Goal: Task Accomplishment & Management: Manage account settings

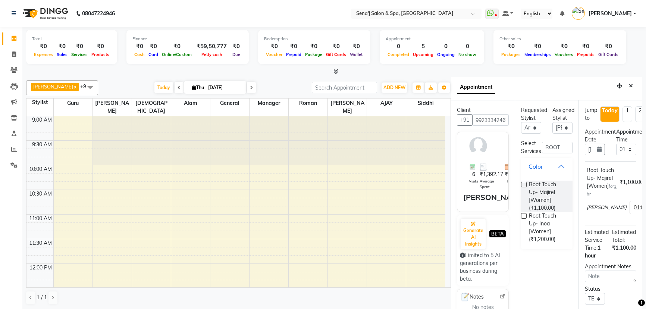
select select "12648"
select select "780"
select select "tentative"
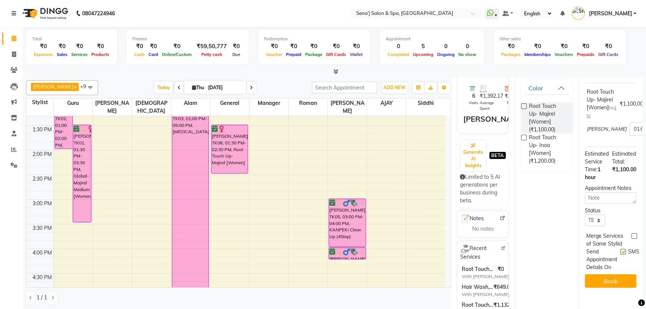
scroll to position [200, 0]
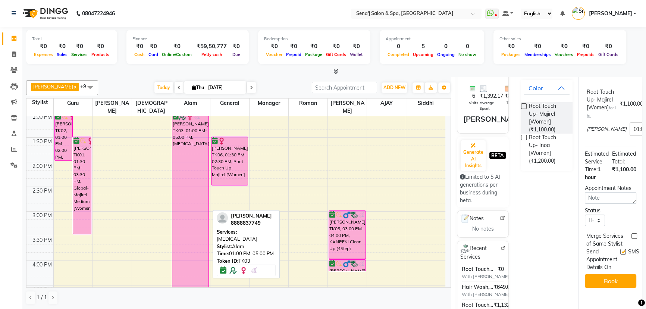
click at [186, 207] on div "AISHWARYA THATTE, TK03, 01:00 PM-05:00 PM, Botox" at bounding box center [190, 210] width 37 height 195
select select "6"
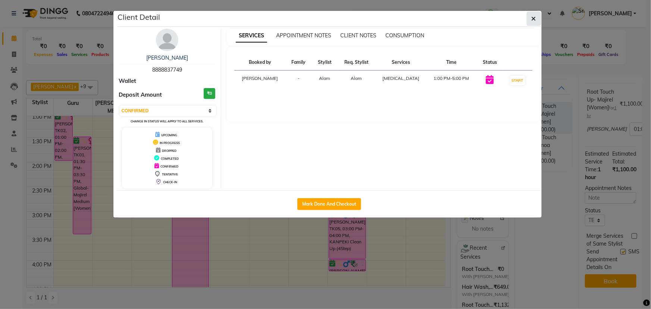
click at [535, 15] on span "button" at bounding box center [533, 18] width 4 height 7
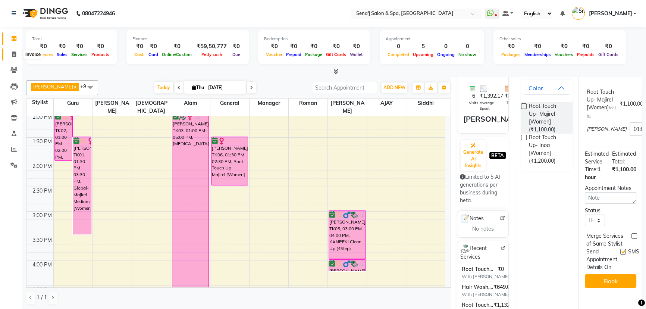
click at [14, 51] on icon at bounding box center [14, 54] width 4 height 6
select select "service"
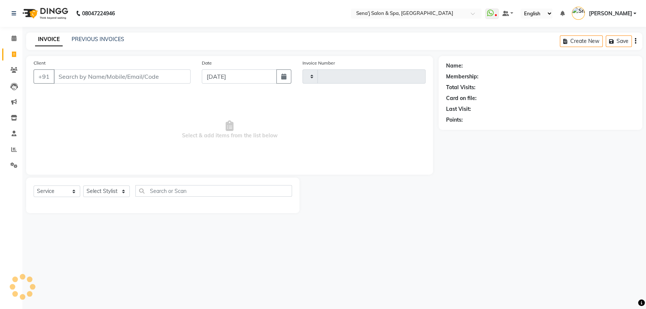
type input "3002"
select select "447"
click at [12, 136] on span at bounding box center [13, 133] width 13 height 9
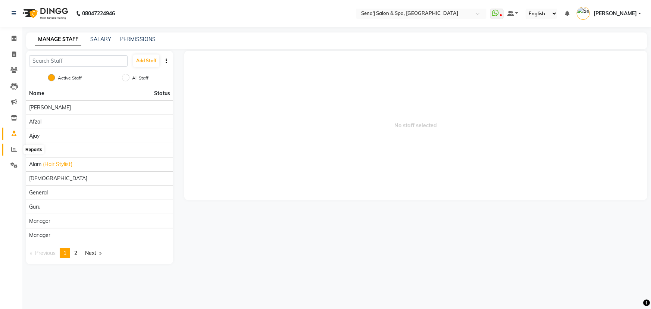
click at [12, 149] on icon at bounding box center [14, 150] width 6 height 6
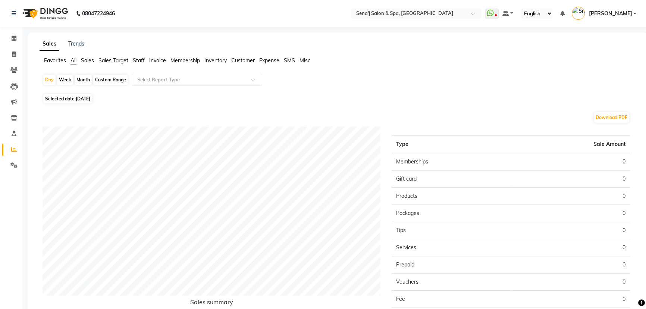
click at [84, 79] on div "Month" at bounding box center [83, 80] width 17 height 10
select select "9"
select select "2025"
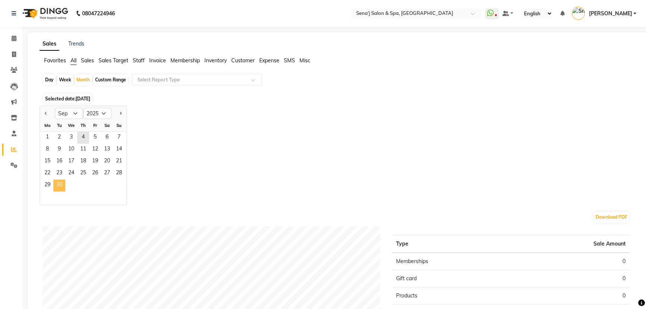
click at [62, 183] on span "30" at bounding box center [59, 185] width 12 height 12
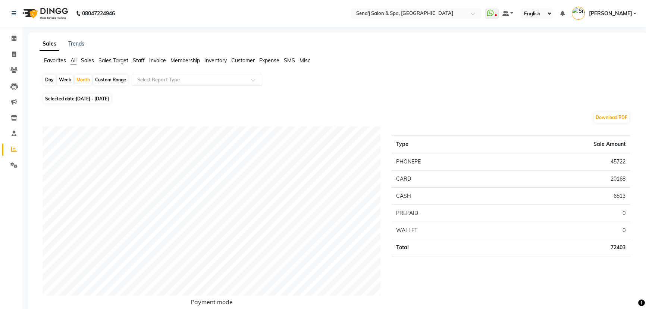
click at [139, 61] on span "Staff" at bounding box center [139, 60] width 12 height 7
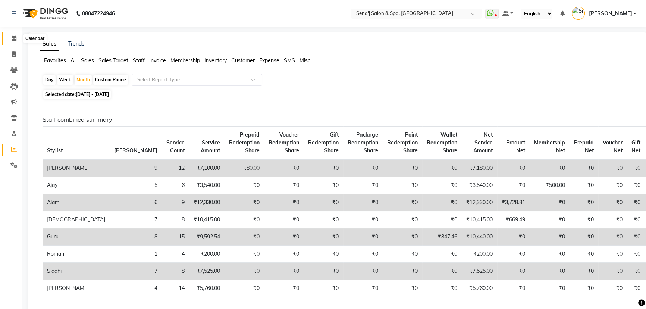
click at [10, 39] on span at bounding box center [13, 38] width 13 height 9
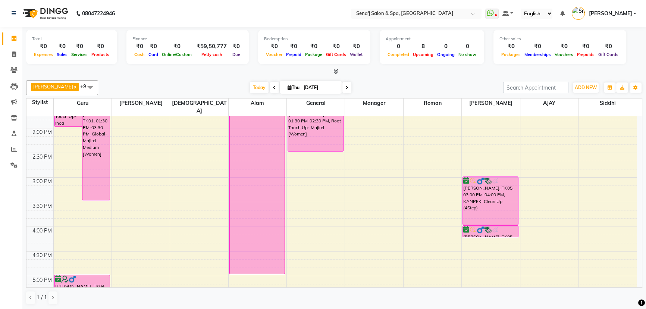
scroll to position [237, 0]
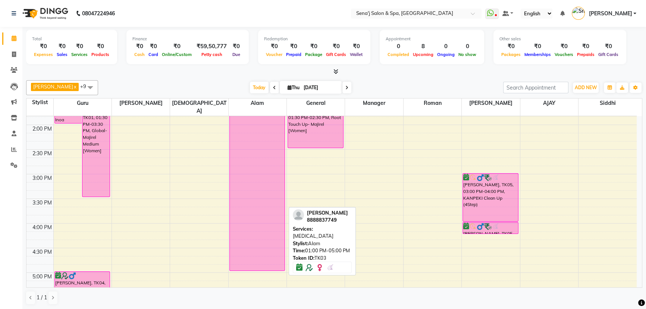
click at [266, 222] on div "AISHWARYA THATTE, TK03, 01:00 PM-05:00 PM, Botox" at bounding box center [257, 172] width 55 height 195
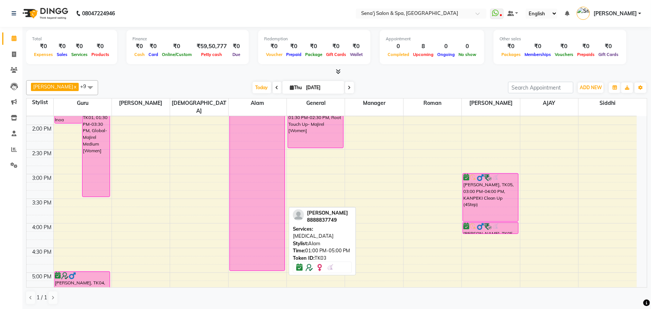
select select "6"
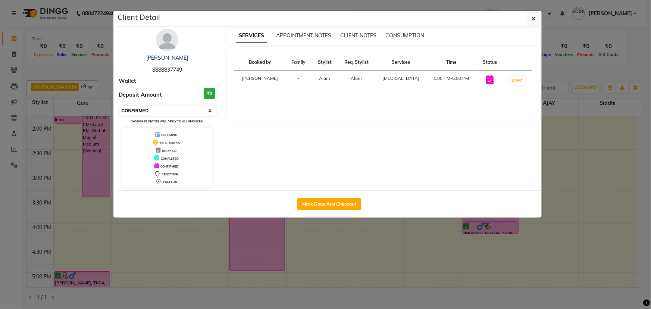
click at [153, 110] on select "Select IN SERVICE CONFIRMED TENTATIVE CHECK IN MARK DONE DROPPED UPCOMING" at bounding box center [168, 111] width 97 height 10
click at [533, 19] on icon "button" at bounding box center [533, 19] width 4 height 6
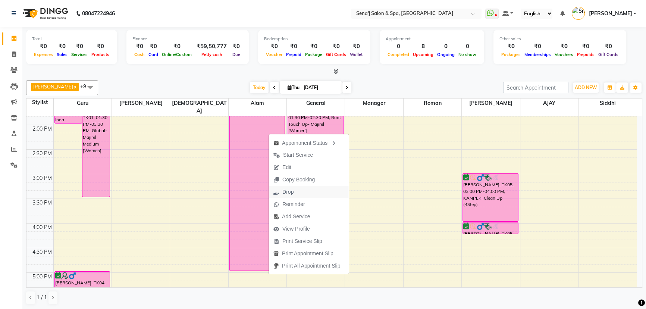
click at [284, 189] on span "Drop" at bounding box center [287, 192] width 11 height 8
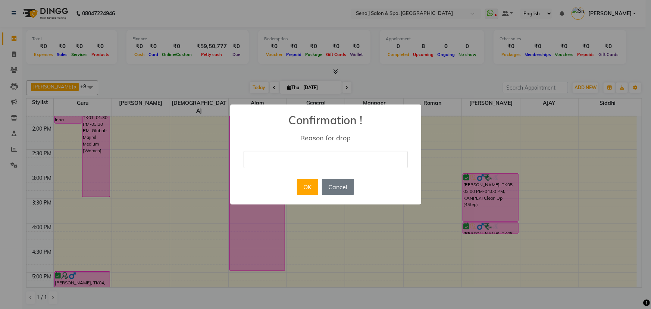
click at [286, 152] on input "text" at bounding box center [326, 160] width 164 height 18
type input "can"
click at [308, 183] on button "OK" at bounding box center [307, 187] width 21 height 16
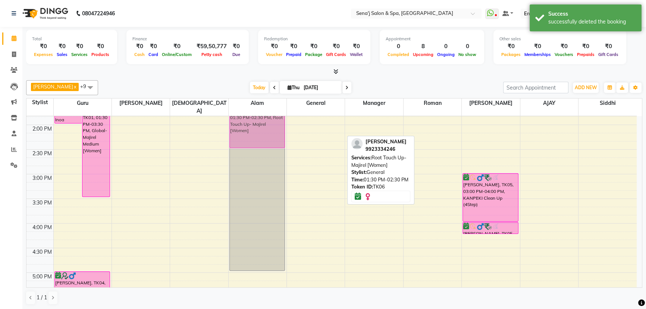
drag, startPoint x: 311, startPoint y: 123, endPoint x: 280, endPoint y: 125, distance: 30.3
click at [278, 125] on tr "Anuya, TK02, 01:00 PM-02:00 PM, Root Touch Up- Inoa [Women] Priyanka SINGH, TK0…" at bounding box center [331, 248] width 610 height 738
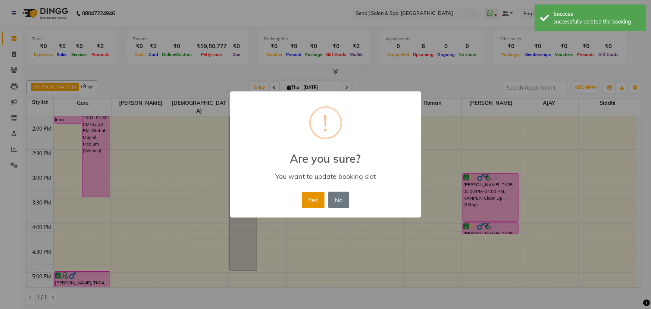
click at [310, 199] on button "Yes" at bounding box center [313, 200] width 23 height 16
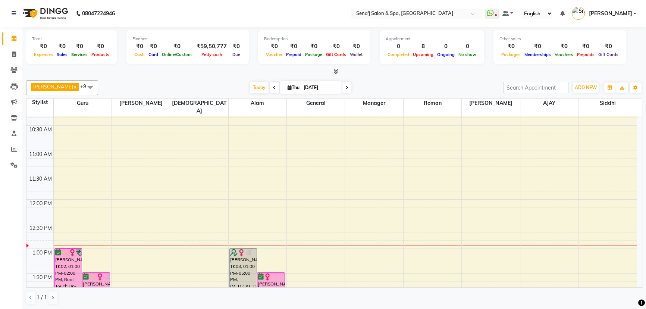
scroll to position [67, 0]
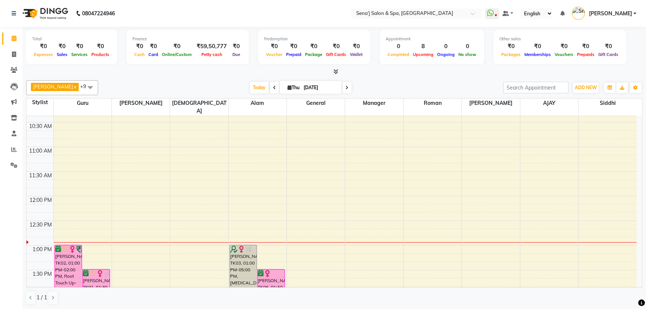
click at [273, 87] on icon at bounding box center [274, 87] width 3 height 4
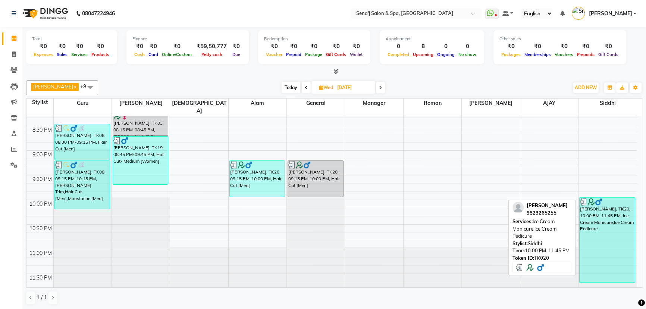
scroll to position [0, 0]
click at [615, 207] on div "ajit tamhane, TK20, 10:00 PM-11:45 PM, Ice Cream Manicure,Ice Cream Pedicure" at bounding box center [606, 240] width 55 height 85
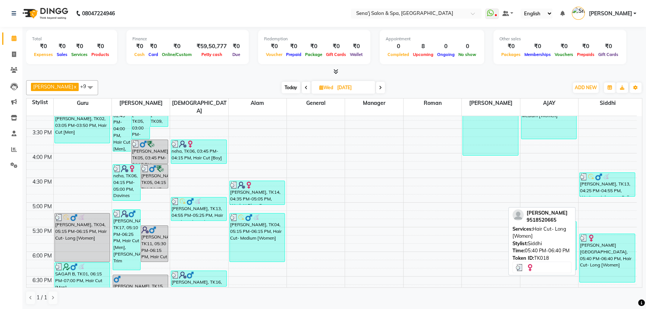
scroll to position [285, 0]
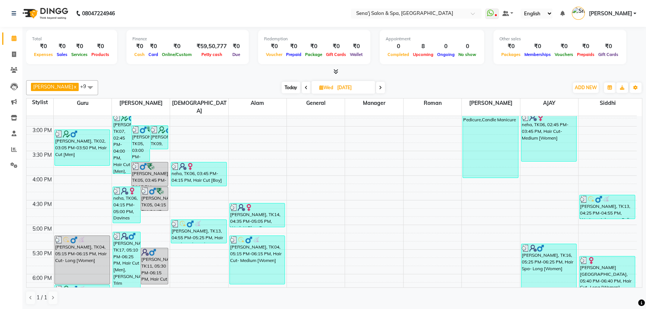
click at [302, 91] on span at bounding box center [306, 88] width 9 height 12
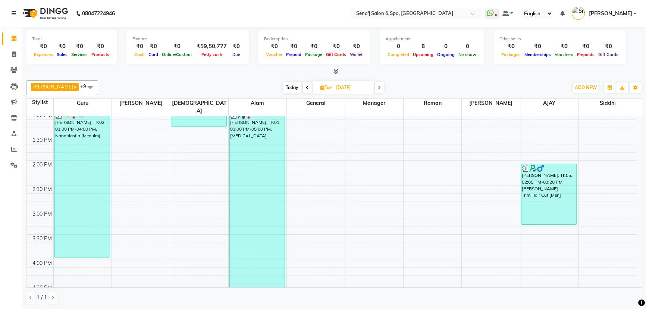
scroll to position [351, 0]
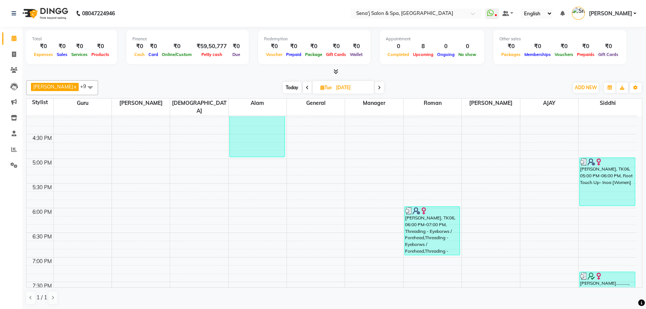
click at [378, 85] on icon at bounding box center [379, 87] width 3 height 4
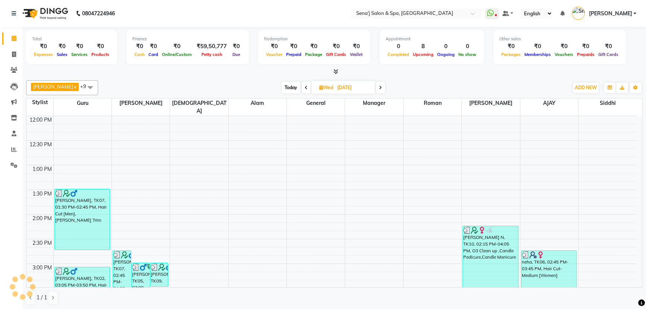
click at [376, 84] on span at bounding box center [380, 88] width 9 height 12
type input "[DATE]"
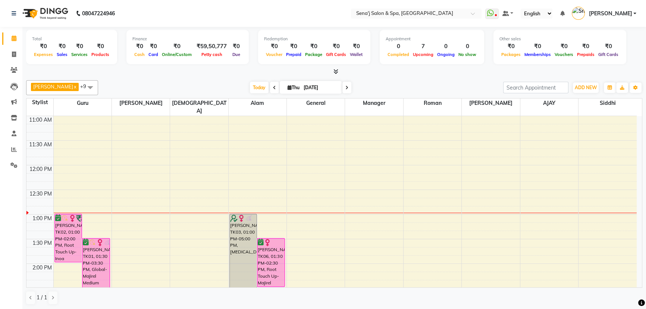
scroll to position [101, 0]
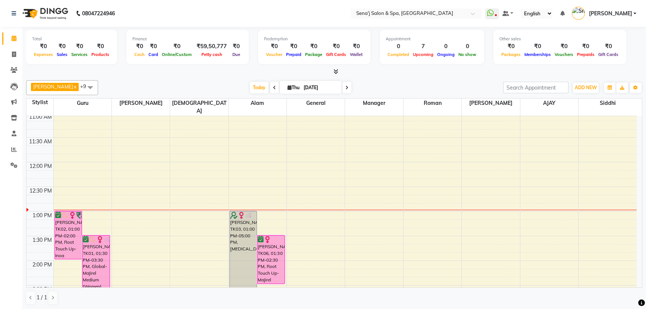
click at [345, 87] on icon at bounding box center [346, 87] width 3 height 4
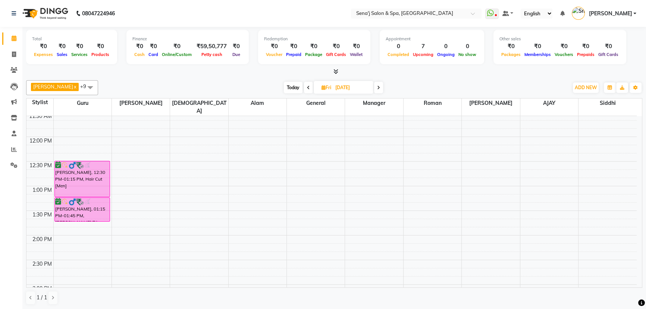
scroll to position [116, 0]
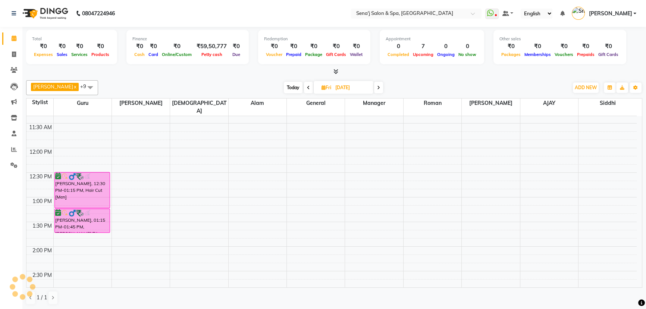
click at [307, 87] on icon at bounding box center [308, 87] width 3 height 4
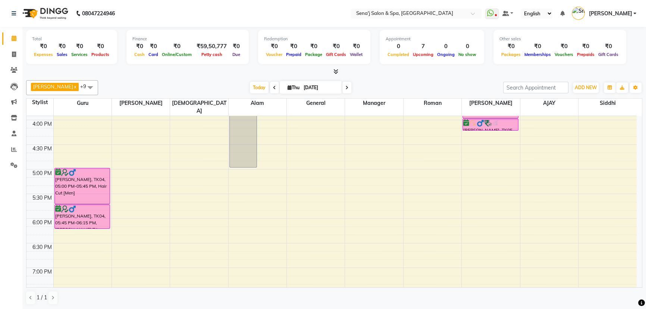
scroll to position [351, 0]
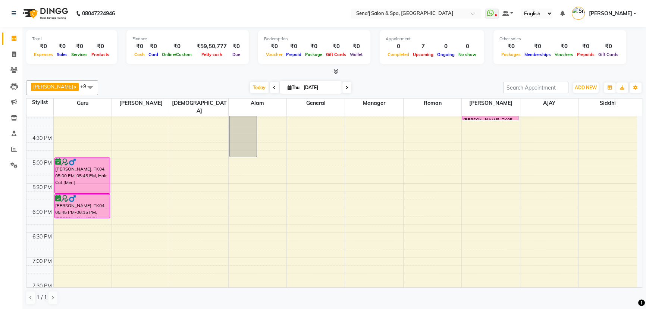
click at [342, 89] on span at bounding box center [346, 88] width 9 height 12
type input "[DATE]"
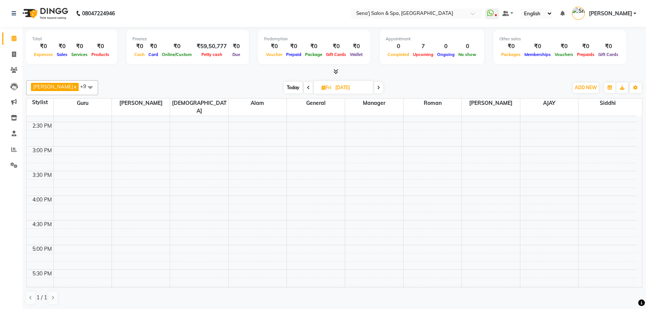
scroll to position [264, 0]
click at [61, 215] on div "9:00 AM 9:30 AM 10:00 AM 10:30 AM 11:00 AM 11:30 AM 12:00 PM 12:30 PM 1:00 PM 1…" at bounding box center [331, 221] width 610 height 738
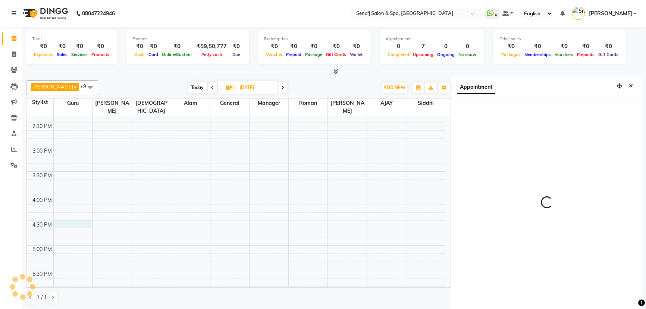
scroll to position [3, 0]
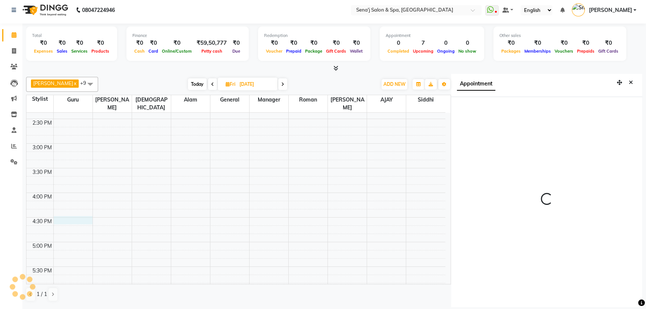
select select "990"
select select "6923"
select select "tentative"
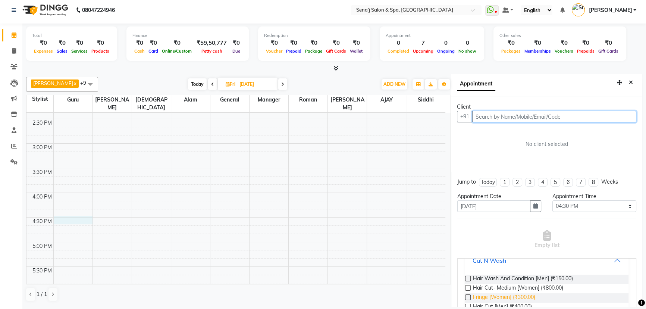
scroll to position [101, 0]
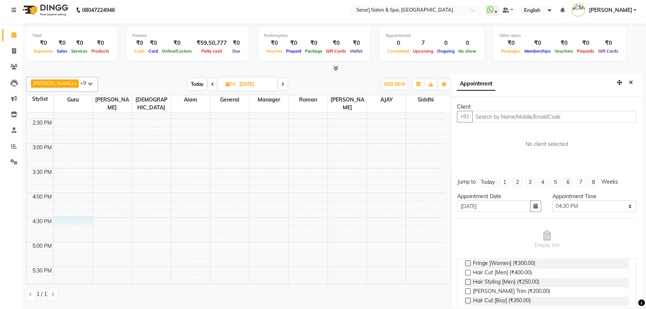
click at [469, 272] on label at bounding box center [468, 273] width 6 height 6
click at [469, 272] on input "checkbox" at bounding box center [467, 273] width 5 height 5
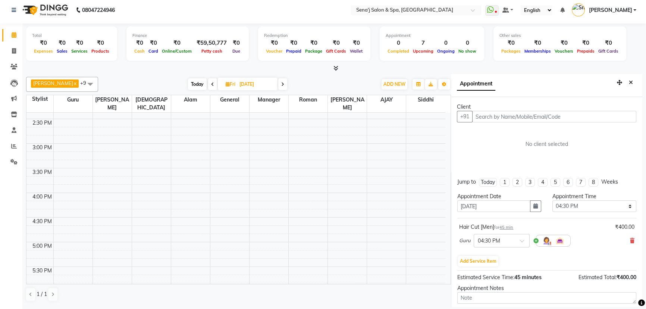
scroll to position [34, 0]
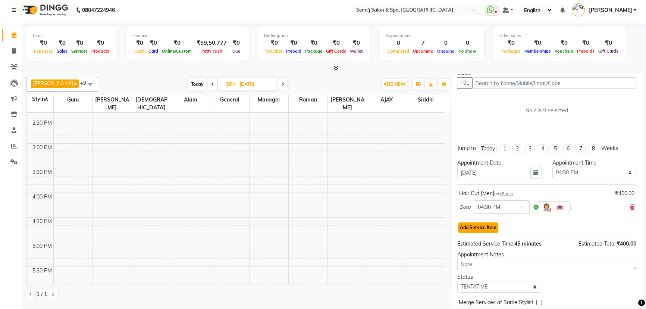
click at [476, 229] on button "Add Service Item" at bounding box center [478, 227] width 40 height 10
select select "6923"
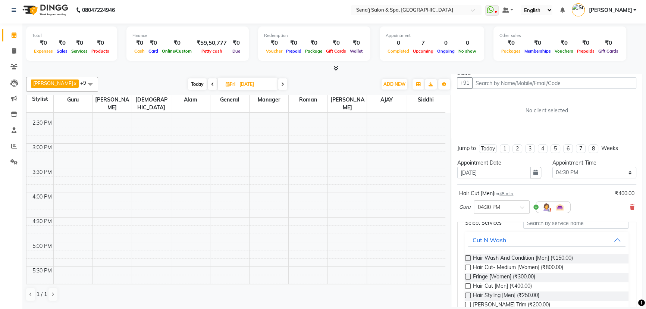
scroll to position [67, 0]
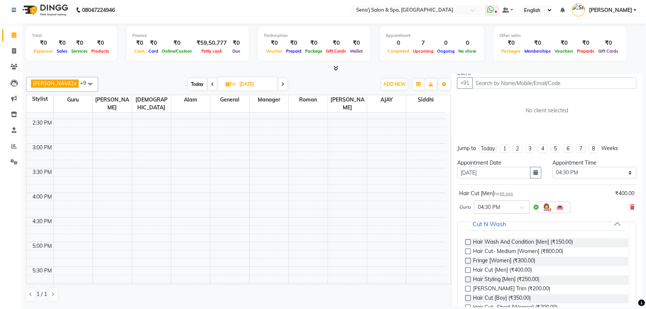
click at [468, 286] on label at bounding box center [468, 289] width 6 height 6
click at [468, 287] on input "checkbox" at bounding box center [467, 289] width 5 height 5
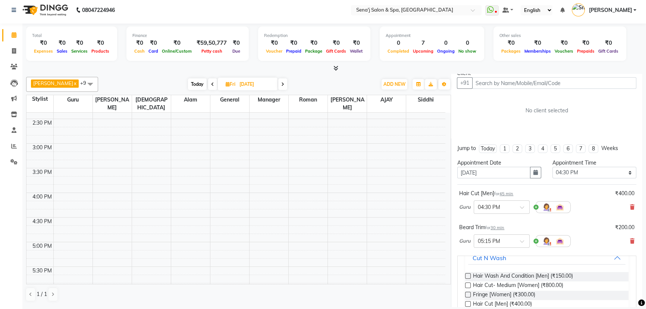
checkbox input "false"
click at [485, 84] on input "text" at bounding box center [554, 83] width 164 height 12
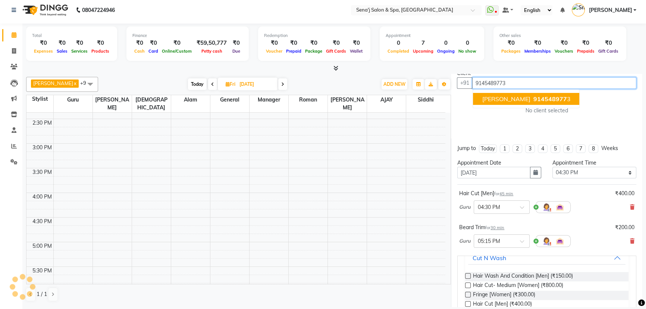
scroll to position [85, 0]
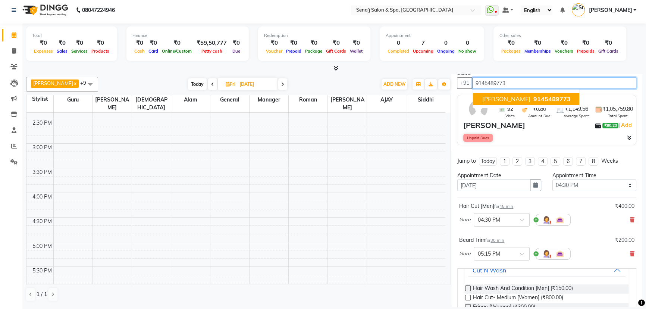
click at [496, 97] on span "amol" at bounding box center [506, 98] width 48 height 7
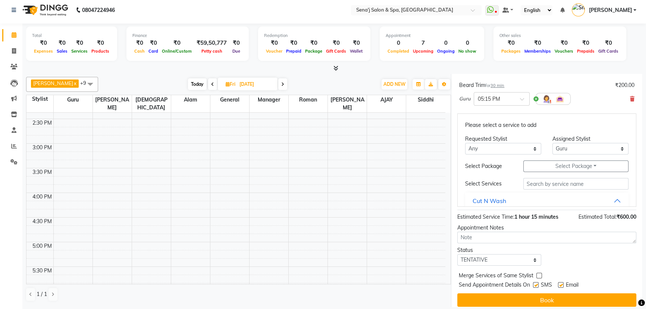
scroll to position [194, 0]
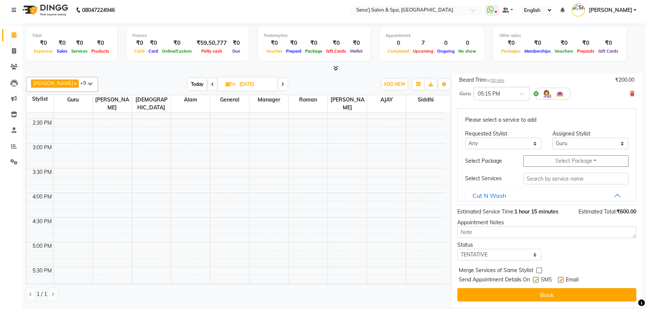
type input "9145489773"
click at [511, 254] on select "Select TENTATIVE CONFIRM UPCOMING" at bounding box center [499, 255] width 84 height 12
select select "confirm booking"
click at [457, 249] on select "Select TENTATIVE CONFIRM UPCOMING" at bounding box center [499, 255] width 84 height 12
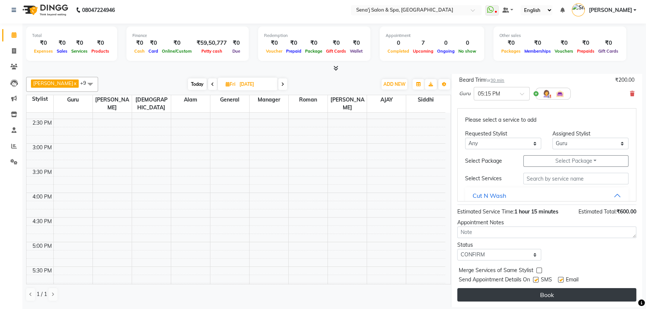
click at [537, 290] on button "Book" at bounding box center [546, 294] width 179 height 13
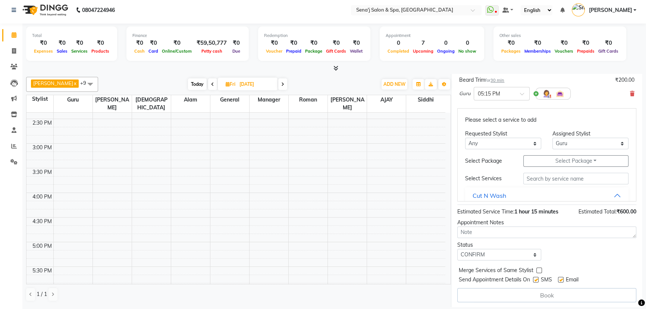
select select "6923"
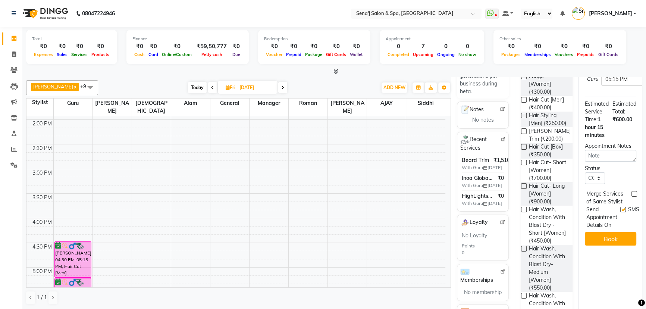
scroll to position [230, 0]
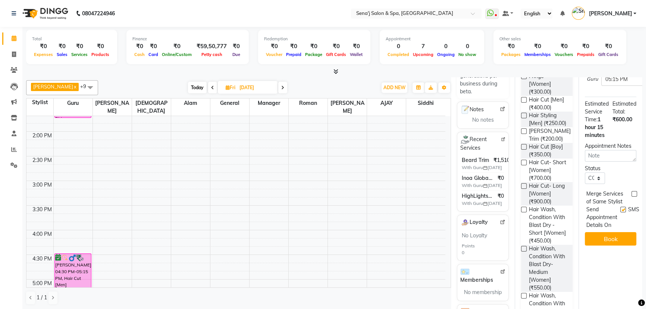
click at [188, 87] on span "Today" at bounding box center [197, 88] width 19 height 12
type input "04-09-2025"
select select "990"
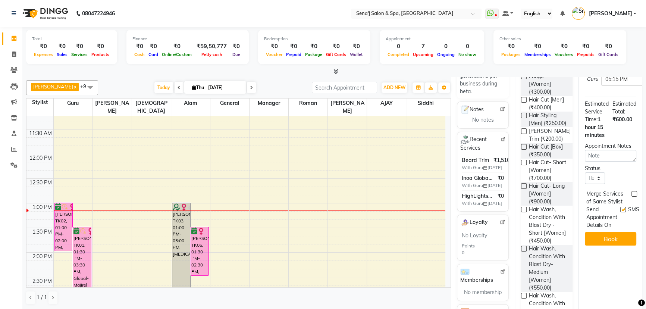
scroll to position [95, 0]
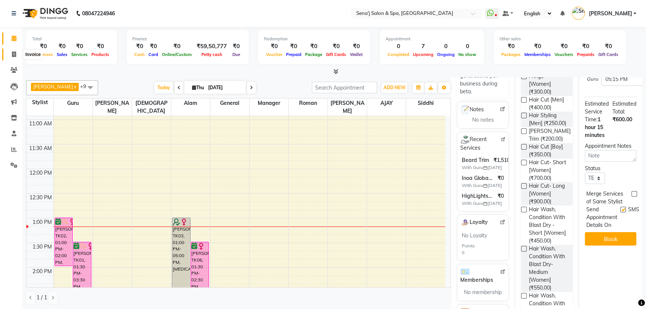
click at [13, 52] on icon at bounding box center [14, 54] width 4 height 6
select select "service"
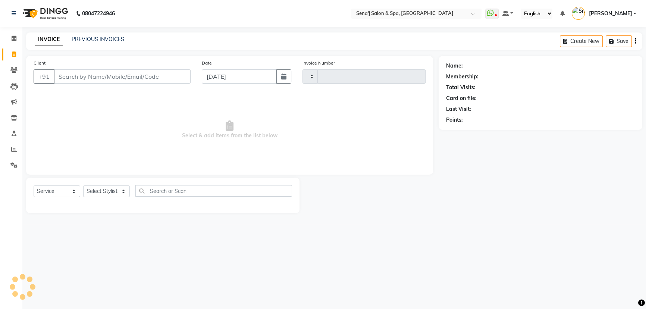
type input "3002"
select select "447"
click at [111, 191] on select "Select Stylist AAKASH Afzal Ajay AJAY Alam Ashu General Guru Manager Manager Ra…" at bounding box center [106, 191] width 47 height 12
select select "30665"
click at [83, 185] on select "Select Stylist AAKASH Afzal Ajay AJAY Alam Ashu General Guru Manager Manager Ra…" at bounding box center [106, 191] width 47 height 12
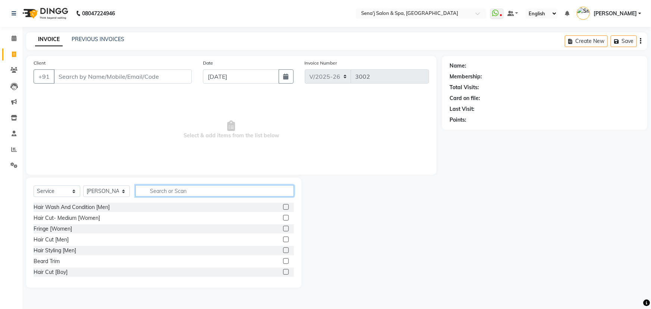
click at [153, 190] on input "text" at bounding box center [214, 191] width 158 height 12
type input "HAND"
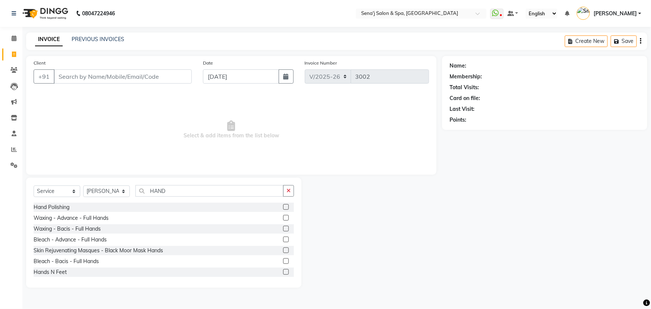
click at [283, 217] on label at bounding box center [286, 218] width 6 height 6
click at [283, 217] on input "checkbox" at bounding box center [285, 218] width 5 height 5
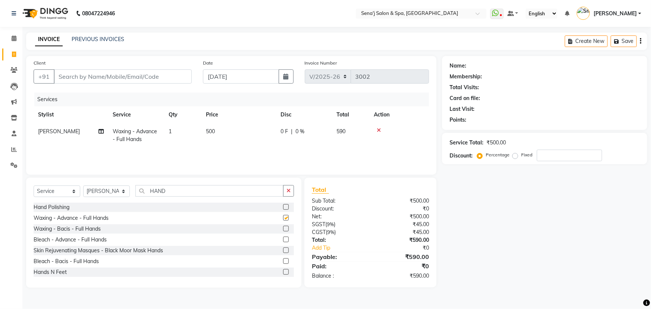
checkbox input "false"
click at [170, 193] on input "HAND" at bounding box center [209, 191] width 148 height 12
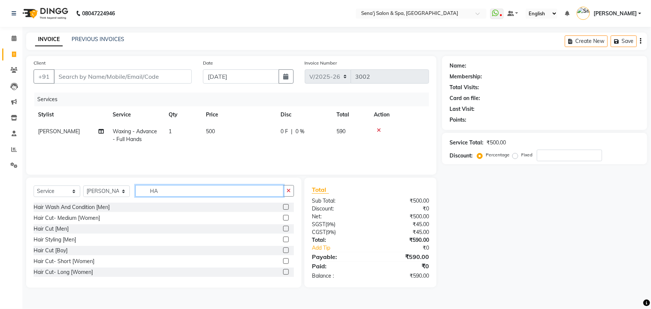
type input "H"
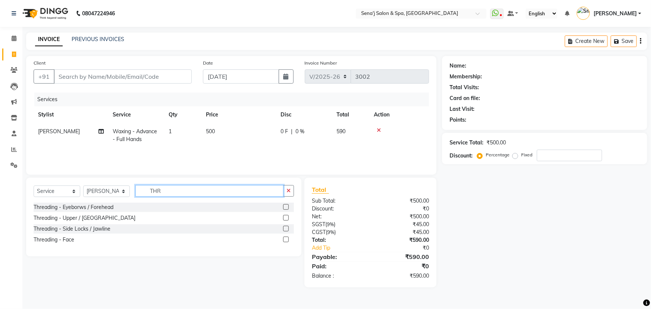
type input "THR"
click at [286, 205] on label at bounding box center [286, 207] width 6 height 6
click at [286, 205] on input "checkbox" at bounding box center [285, 207] width 5 height 5
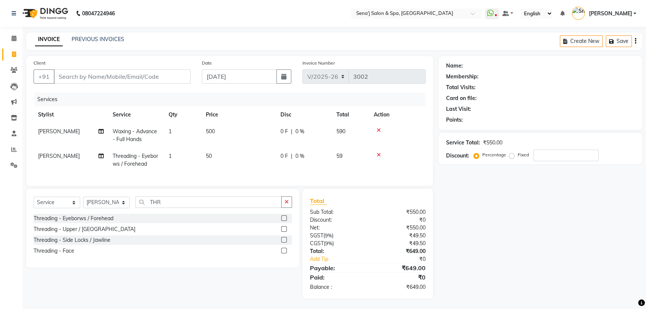
click at [283, 221] on label at bounding box center [284, 218] width 6 height 6
click at [283, 221] on input "checkbox" at bounding box center [283, 218] width 5 height 5
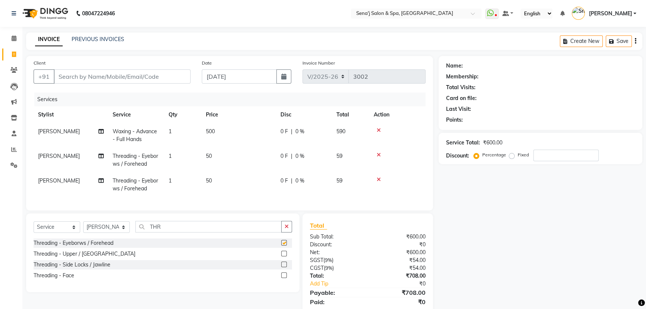
checkbox input "false"
click at [91, 79] on input "Client" at bounding box center [122, 76] width 137 height 14
click at [155, 73] on input "Client" at bounding box center [122, 76] width 137 height 14
type input "7"
type input "0"
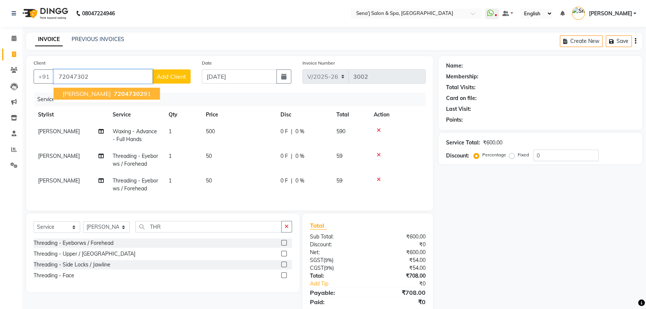
click at [131, 94] on span "72047302" at bounding box center [129, 93] width 30 height 7
type input "7204730291"
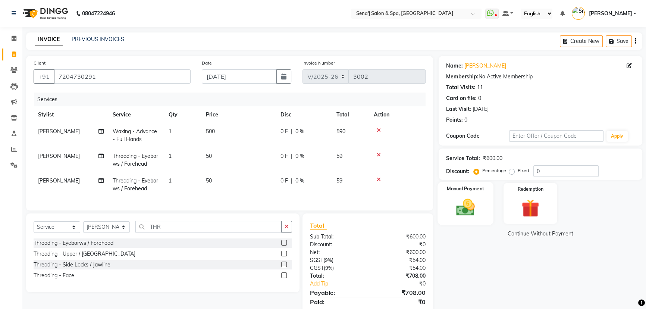
scroll to position [31, 0]
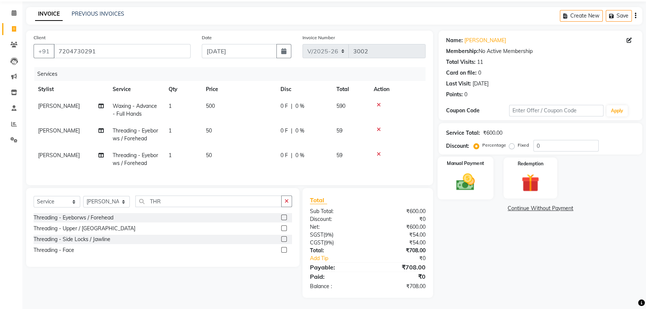
click at [482, 167] on div "Manual Payment" at bounding box center [465, 178] width 56 height 43
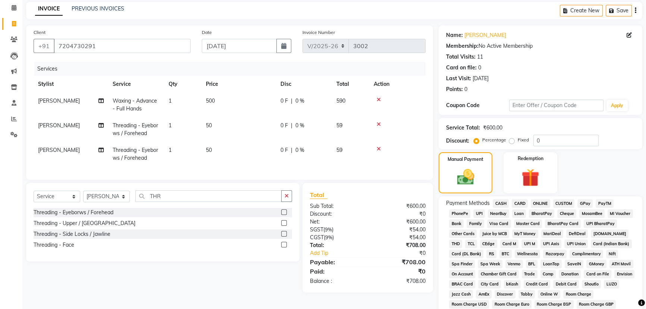
click at [456, 213] on span "PhonePe" at bounding box center [459, 213] width 21 height 9
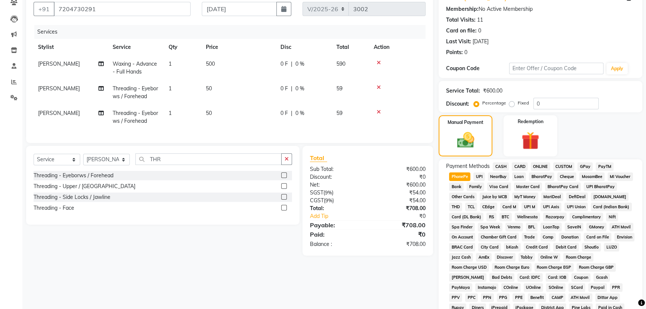
scroll to position [199, 0]
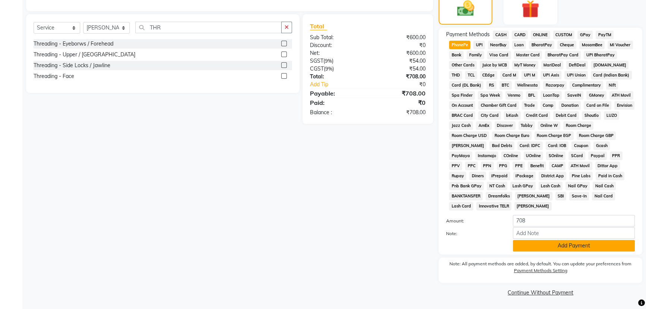
click at [557, 246] on button "Add Payment" at bounding box center [574, 246] width 122 height 12
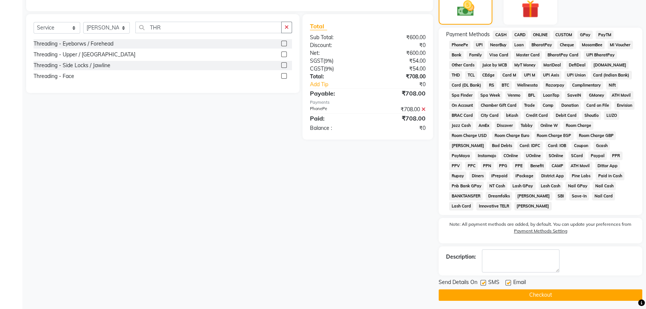
scroll to position [201, 0]
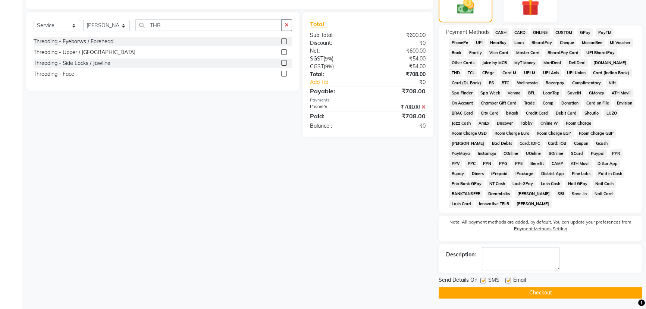
click at [483, 287] on button "Checkout" at bounding box center [541, 293] width 204 height 12
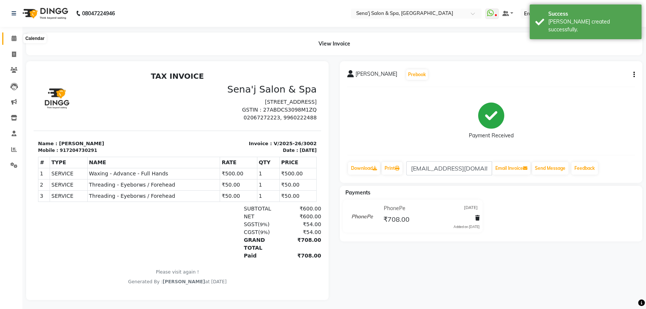
click at [14, 38] on icon at bounding box center [14, 38] width 5 height 6
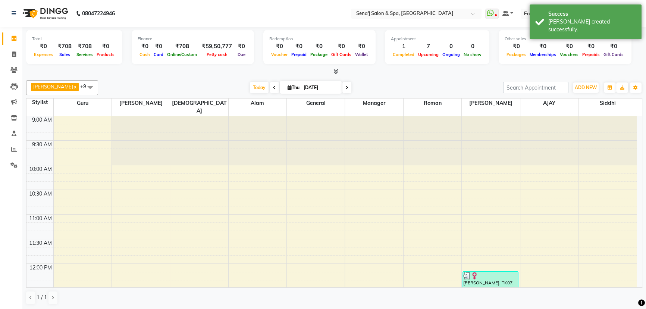
click at [311, 84] on input "[DATE]" at bounding box center [319, 87] width 37 height 11
select select "9"
select select "2025"
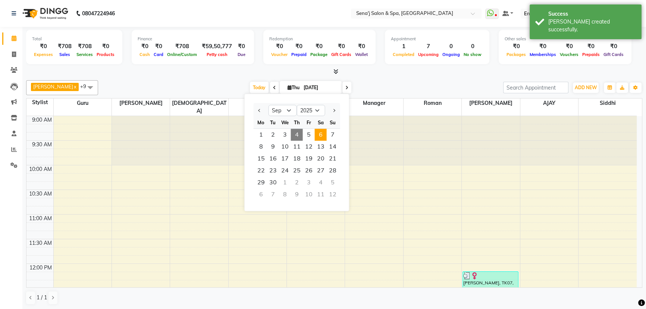
click at [320, 134] on span "6" at bounding box center [321, 135] width 12 height 12
type input "[DATE]"
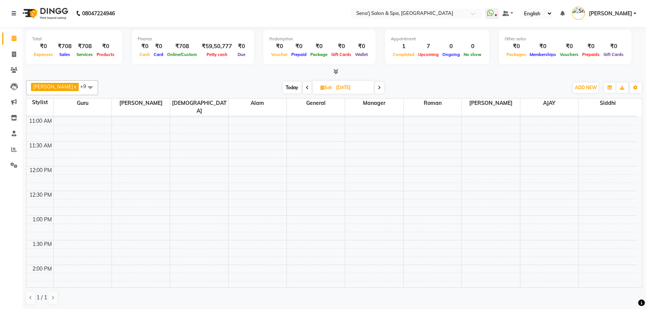
scroll to position [101, 0]
click at [53, 211] on td at bounding box center [344, 215] width 583 height 8
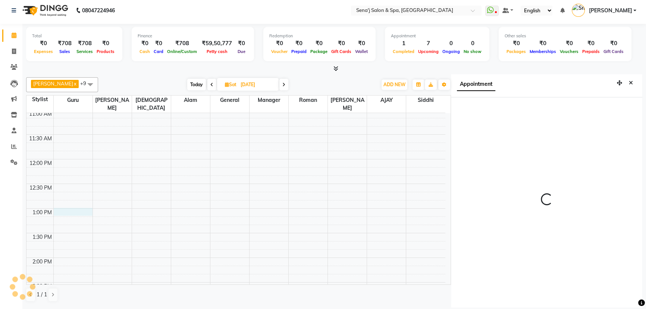
scroll to position [3, 0]
select select "780"
select select "6923"
select select "tentative"
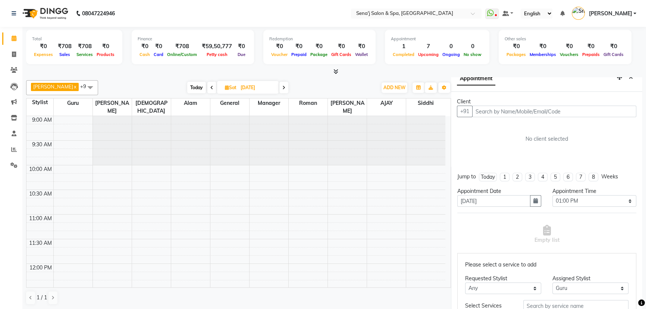
scroll to position [0, 0]
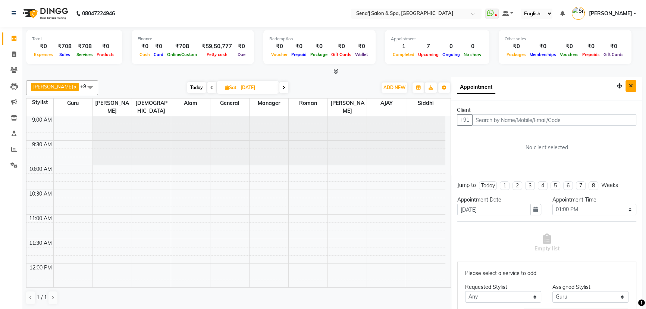
click at [628, 83] on button "Close" at bounding box center [630, 86] width 11 height 12
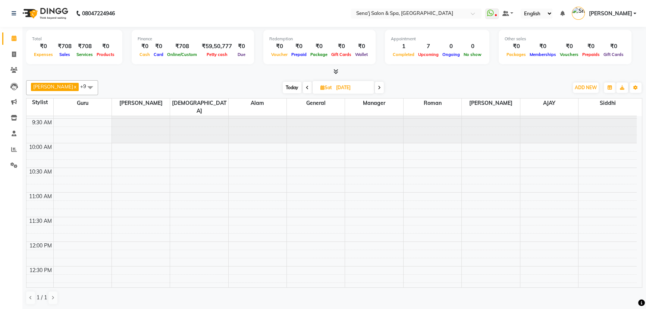
scroll to position [34, 0]
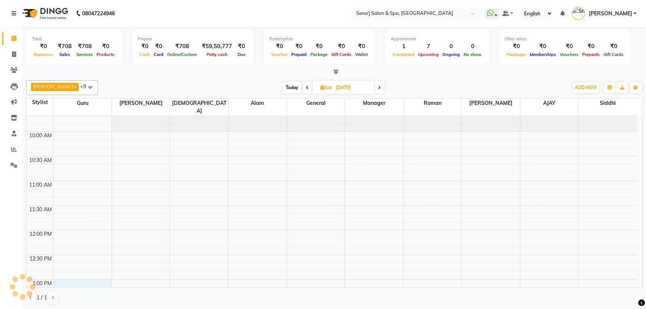
select select "780"
select select "6923"
select select "tentative"
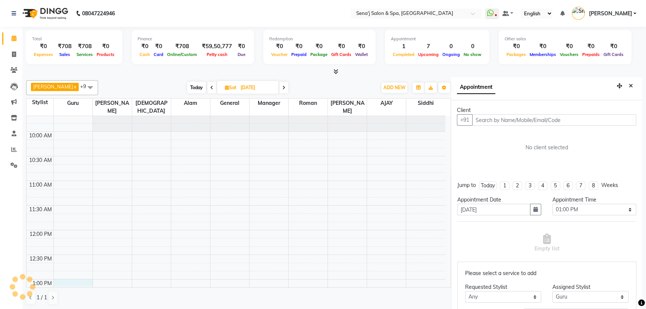
scroll to position [3, 0]
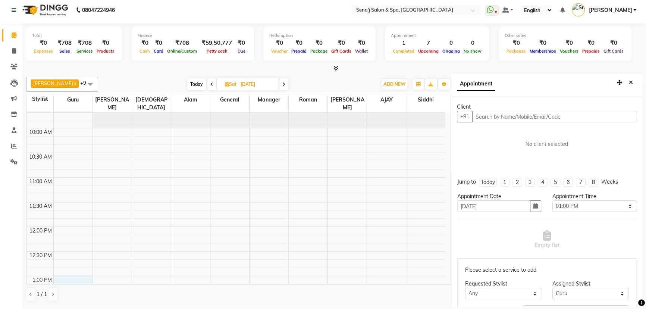
drag, startPoint x: 489, startPoint y: 119, endPoint x: 522, endPoint y: 123, distance: 33.8
click at [489, 119] on input "text" at bounding box center [554, 117] width 164 height 12
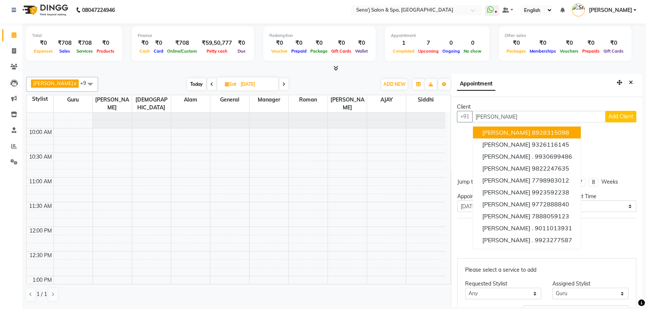
scroll to position [0, 0]
type input "M"
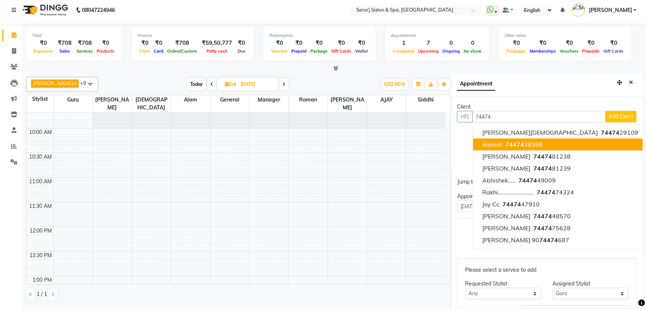
click at [549, 146] on button "manish 74474 38398" at bounding box center [560, 144] width 174 height 12
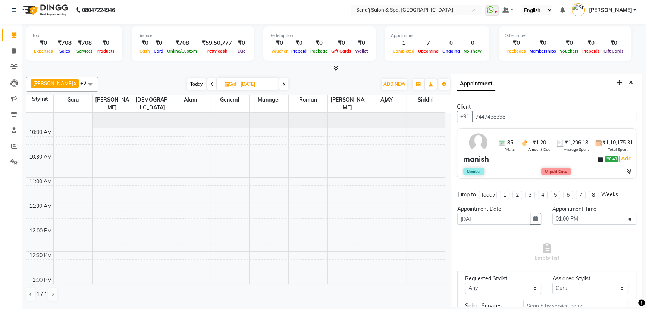
scroll to position [34, 0]
type input "7447438398"
click at [491, 273] on select "Any AAKASH Afzal AJAY Alam Ashu General Guru Manager Roman Ruchika Siddhi Snehal" at bounding box center [503, 273] width 76 height 12
select select "6923"
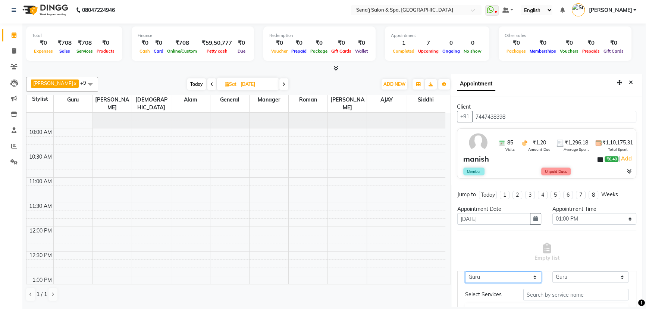
click at [465, 283] on select "Any AAKASH Afzal AJAY Alam Ashu General Guru Manager Roman Ruchika Siddhi Snehal" at bounding box center [503, 277] width 76 height 12
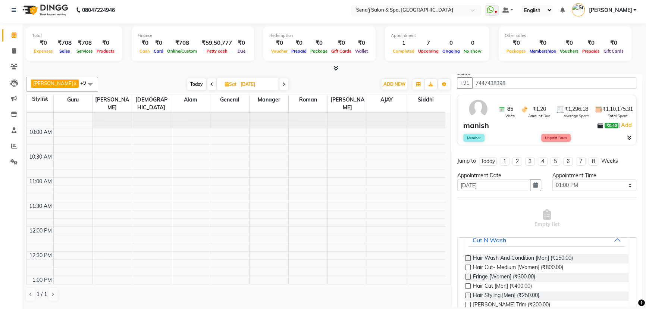
scroll to position [67, 0]
click at [467, 283] on label at bounding box center [468, 286] width 6 height 6
click at [467, 284] on input "checkbox" at bounding box center [467, 286] width 5 height 5
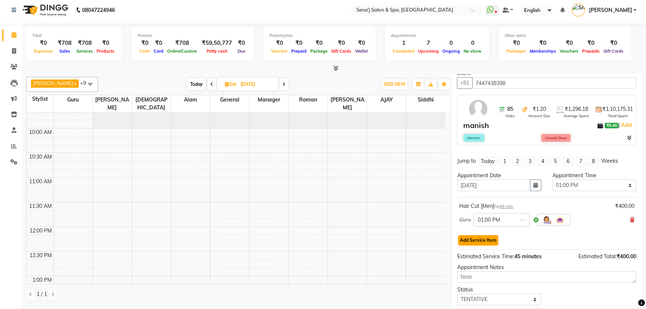
click at [484, 239] on button "Add Service Item" at bounding box center [478, 240] width 40 height 10
select select "6923"
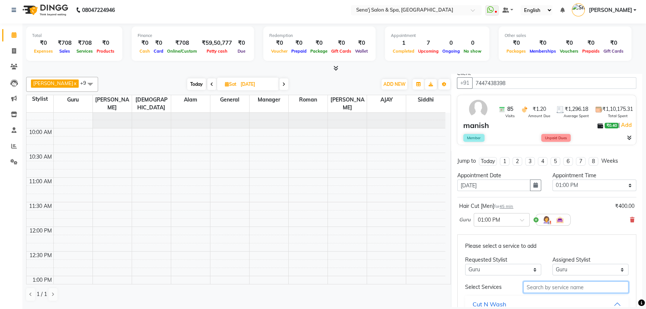
click at [557, 286] on input "text" at bounding box center [575, 287] width 105 height 12
type input "h"
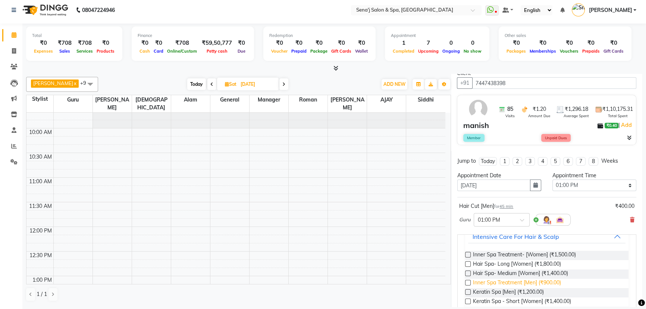
scroll to position [101, 0]
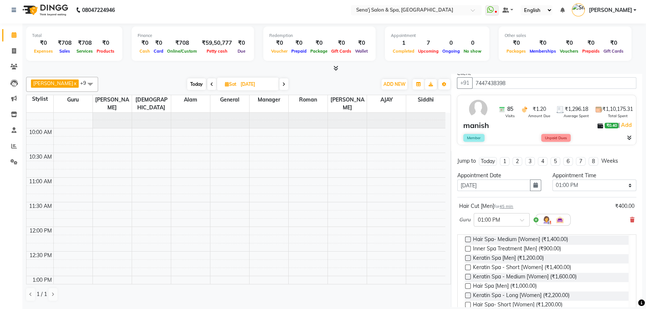
type input "spa"
click at [466, 284] on label at bounding box center [468, 286] width 6 height 6
click at [466, 284] on input "checkbox" at bounding box center [467, 286] width 5 height 5
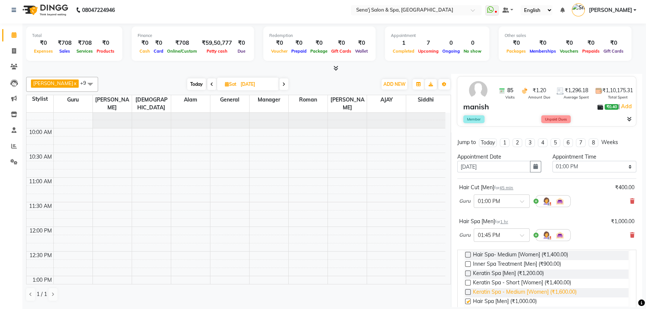
checkbox input "false"
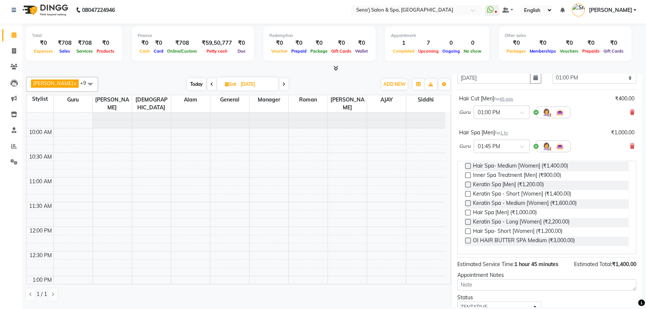
scroll to position [169, 0]
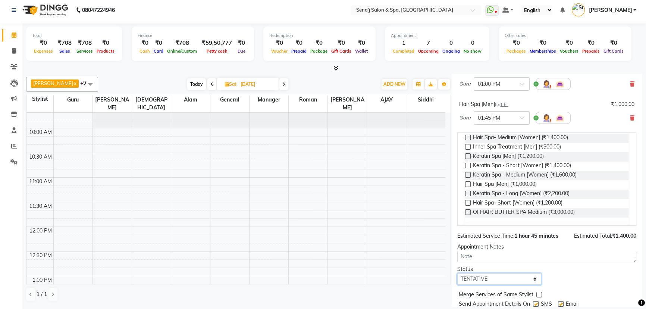
click at [500, 280] on select "Select TENTATIVE CONFIRM UPCOMING" at bounding box center [499, 279] width 84 height 12
select select "confirm booking"
click at [457, 273] on select "Select TENTATIVE CONFIRM UPCOMING" at bounding box center [499, 279] width 84 height 12
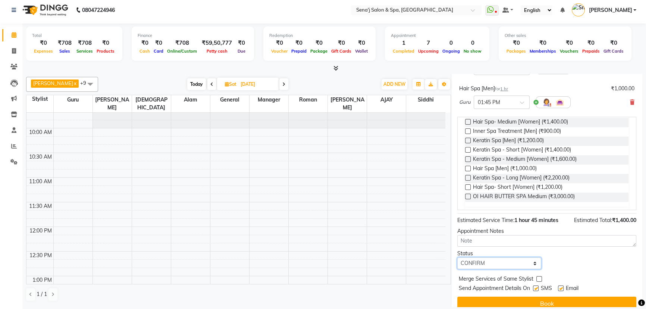
scroll to position [194, 0]
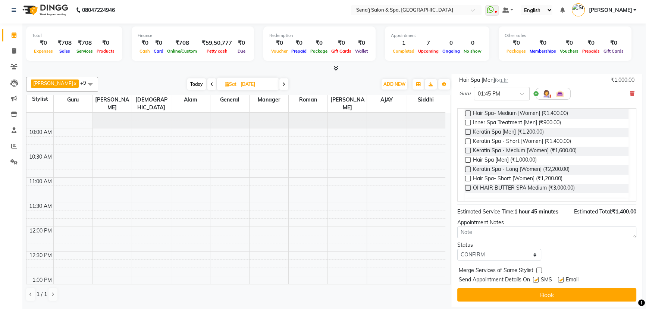
drag, startPoint x: 511, startPoint y: 294, endPoint x: 462, endPoint y: 273, distance: 53.0
click at [511, 294] on button "Book" at bounding box center [546, 294] width 179 height 13
select select "6923"
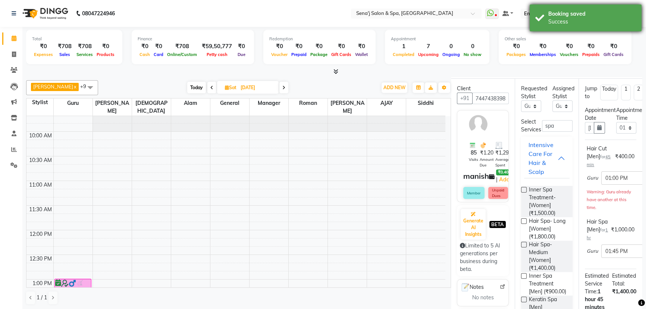
scroll to position [0, 0]
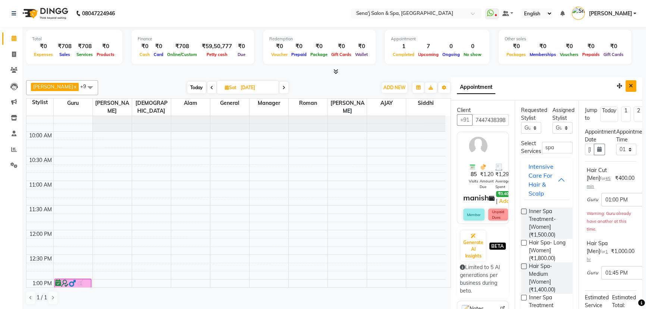
click at [629, 87] on icon "Close" at bounding box center [631, 85] width 4 height 5
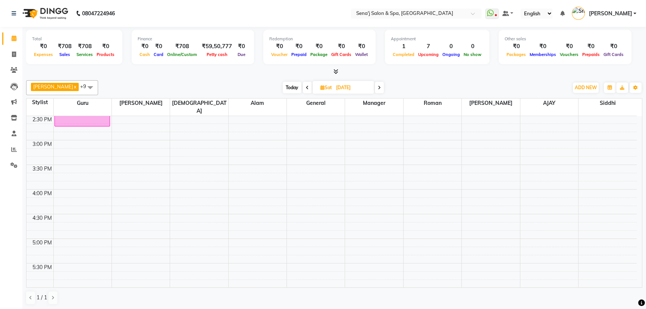
scroll to position [305, 0]
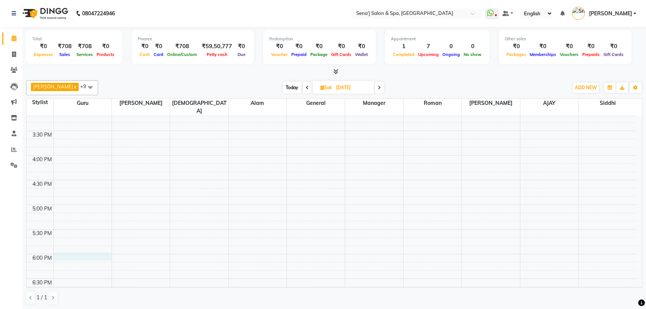
click at [54, 244] on div "9:00 AM 9:30 AM 10:00 AM 10:30 AM 11:00 AM 11:30 AM 12:00 PM 12:30 PM 1:00 PM 1…" at bounding box center [331, 180] width 610 height 738
select select "6923"
select select "tentative"
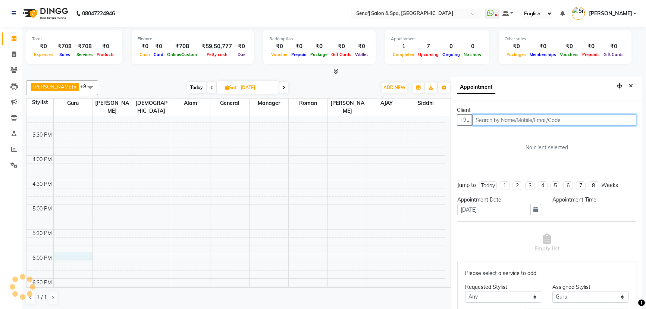
scroll to position [3, 0]
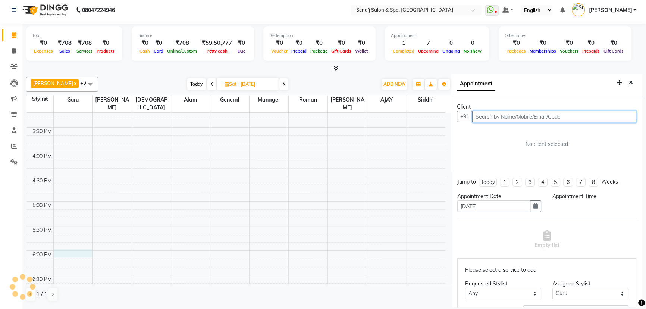
select select "1080"
click at [492, 117] on input "text" at bounding box center [554, 117] width 164 height 12
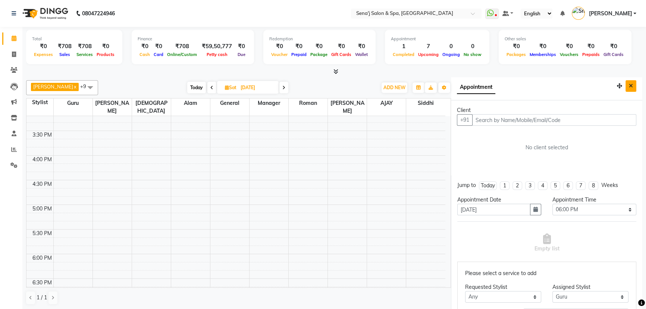
click at [625, 82] on button "Close" at bounding box center [630, 86] width 11 height 12
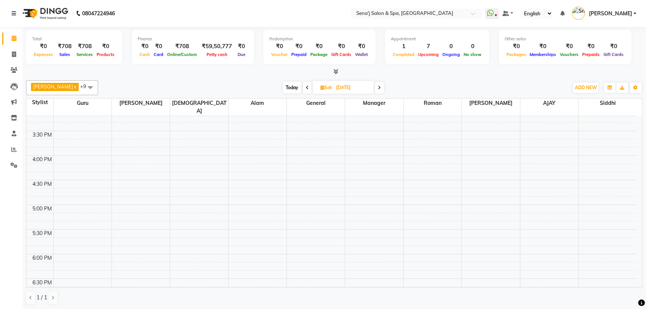
click at [283, 83] on span "Today" at bounding box center [292, 88] width 19 height 12
type input "[DATE]"
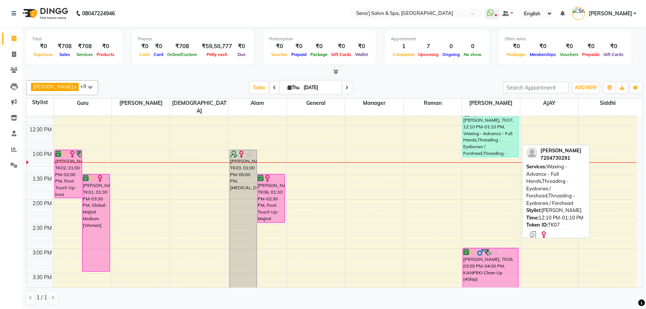
scroll to position [129, 0]
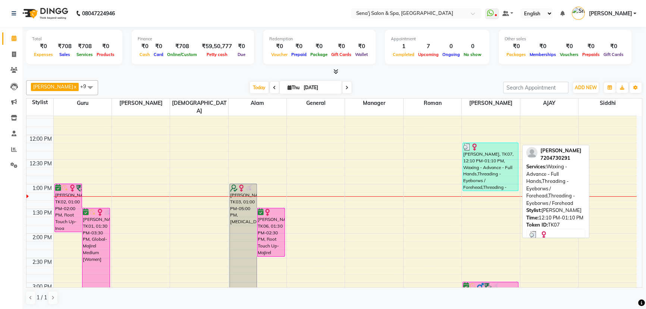
click at [483, 157] on div "[PERSON_NAME], TK07, 12:10 PM-01:10 PM, Waxing - Advance - Full Hands,Threading…" at bounding box center [490, 167] width 55 height 48
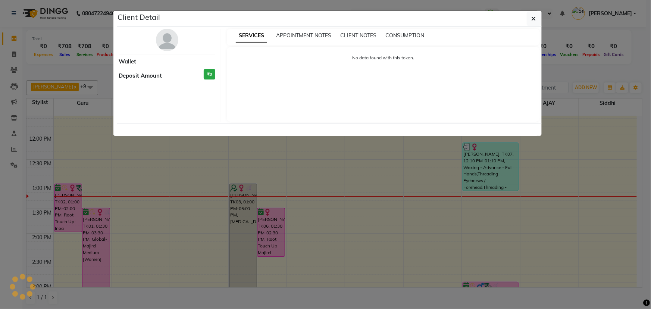
select select "3"
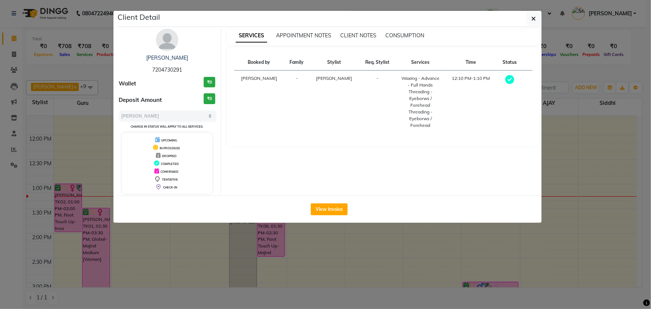
drag, startPoint x: 187, startPoint y: 69, endPoint x: 144, endPoint y: 71, distance: 42.9
click at [144, 71] on div "komal Katariya 7204730291" at bounding box center [167, 64] width 97 height 20
copy span "7204730291"
click at [530, 18] on button "button" at bounding box center [534, 19] width 14 height 14
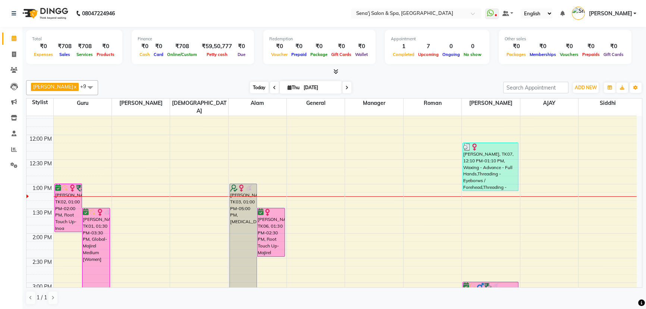
click at [250, 86] on span "Today" at bounding box center [259, 88] width 19 height 12
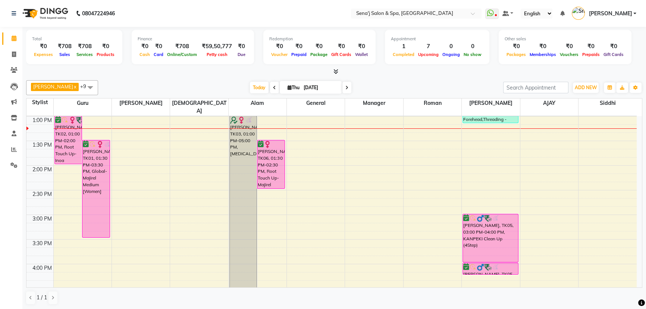
drag, startPoint x: 337, startPoint y: 89, endPoint x: 299, endPoint y: 101, distance: 40.2
click at [345, 89] on icon at bounding box center [346, 87] width 3 height 4
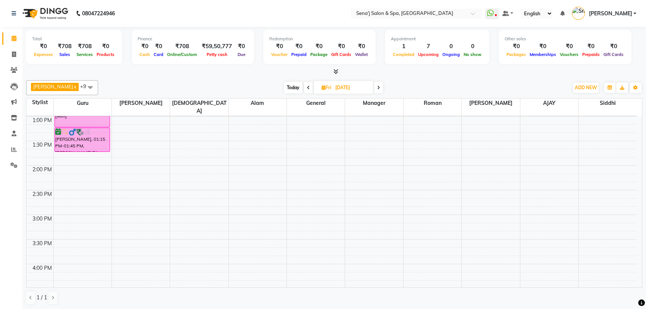
click at [285, 87] on span "Today" at bounding box center [293, 88] width 19 height 12
type input "[DATE]"
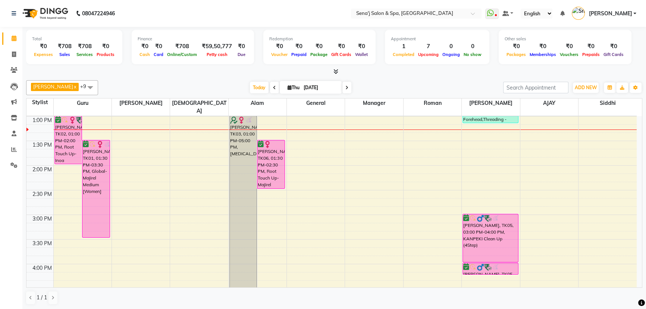
click at [286, 85] on span "Thu" at bounding box center [294, 88] width 16 height 6
select select "9"
select select "2025"
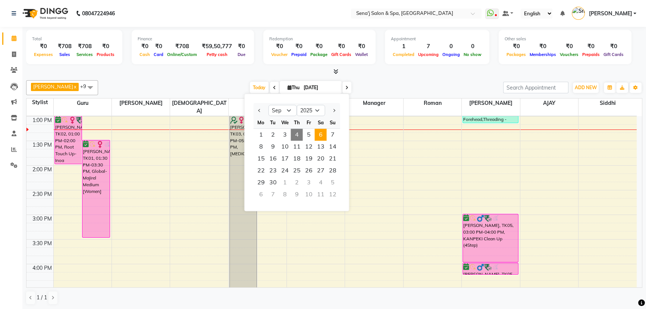
click at [324, 132] on span "6" at bounding box center [321, 135] width 12 height 12
type input "[DATE]"
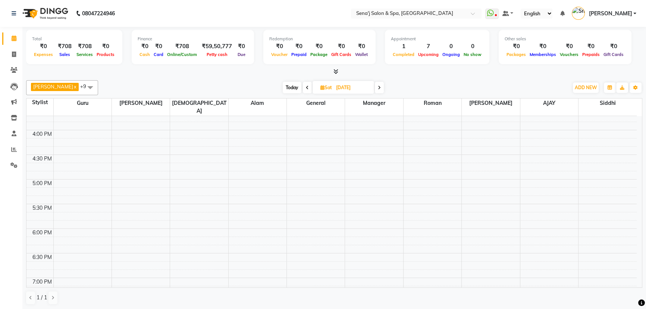
scroll to position [332, 0]
click at [56, 217] on div "9:00 AM 9:30 AM 10:00 AM 10:30 AM 11:00 AM 11:30 AM 12:00 PM 12:30 PM 1:00 PM 1…" at bounding box center [331, 153] width 610 height 738
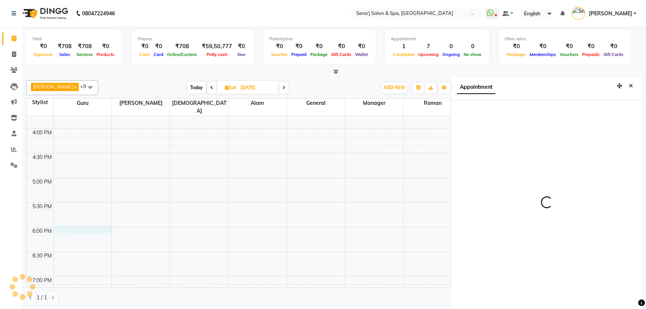
select select "1080"
select select "6923"
select select "tentative"
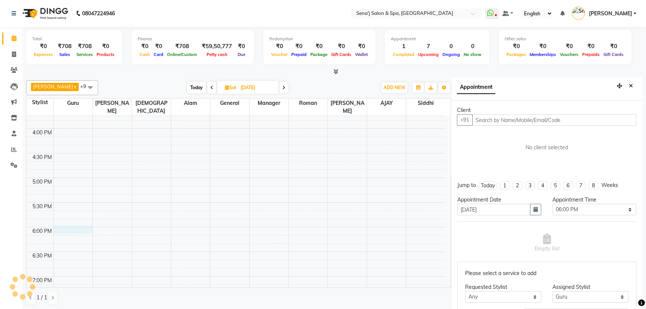
scroll to position [3, 0]
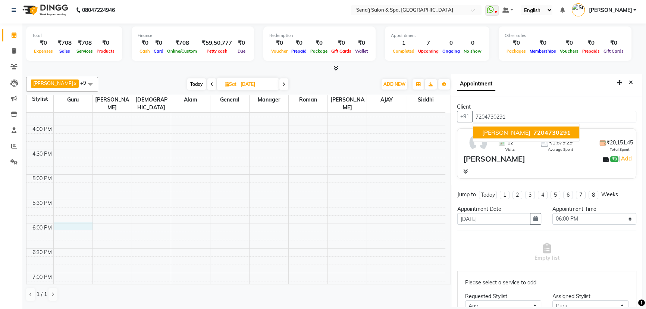
click at [560, 132] on span "7204730291" at bounding box center [551, 132] width 37 height 7
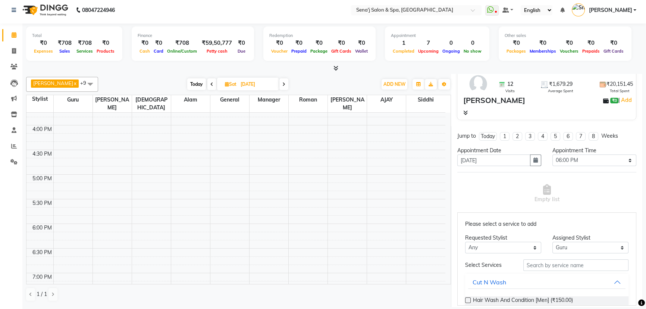
scroll to position [67, 0]
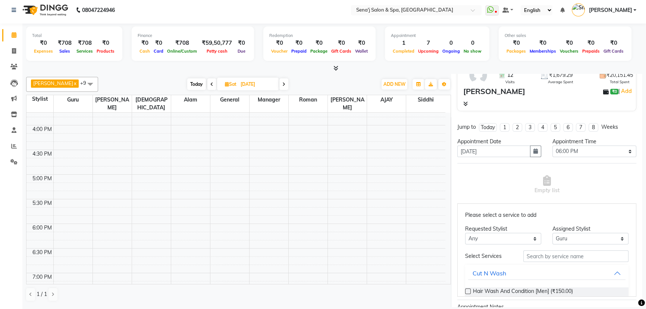
type input "7204730291"
click at [485, 240] on select "Any AAKASH Afzal AJAY Alam Ashu General Guru Manager Roman Ruchika Siddhi Snehal" at bounding box center [503, 239] width 76 height 12
select select "6923"
click at [465, 233] on select "Any AAKASH Afzal AJAY Alam Ashu General Guru Manager Roman Ruchika Siddhi Snehal" at bounding box center [503, 239] width 76 height 12
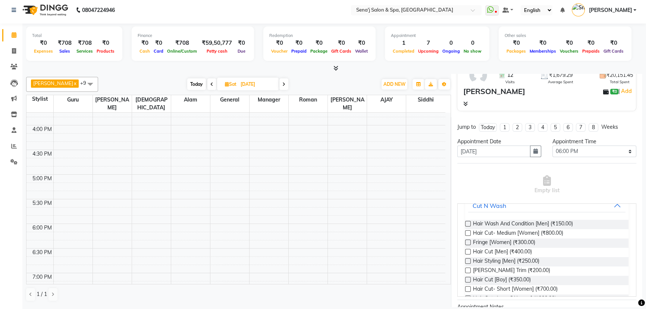
click at [466, 230] on label at bounding box center [468, 233] width 6 height 6
click at [466, 231] on input "checkbox" at bounding box center [467, 233] width 5 height 5
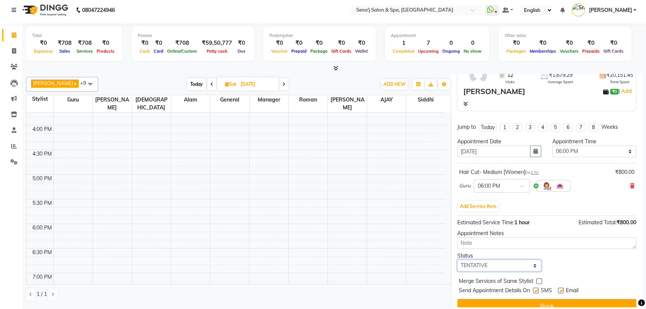
drag, startPoint x: 470, startPoint y: 265, endPoint x: 467, endPoint y: 261, distance: 5.5
click at [470, 265] on select "Select TENTATIVE CONFIRM UPCOMING" at bounding box center [499, 266] width 84 height 12
select select "confirm booking"
click at [457, 260] on select "Select TENTATIVE CONFIRM UPCOMING" at bounding box center [499, 266] width 84 height 12
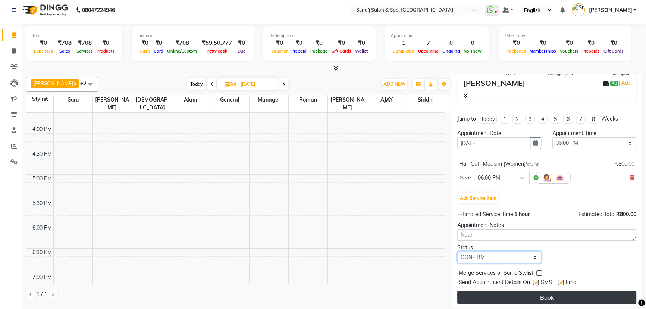
scroll to position [78, 0]
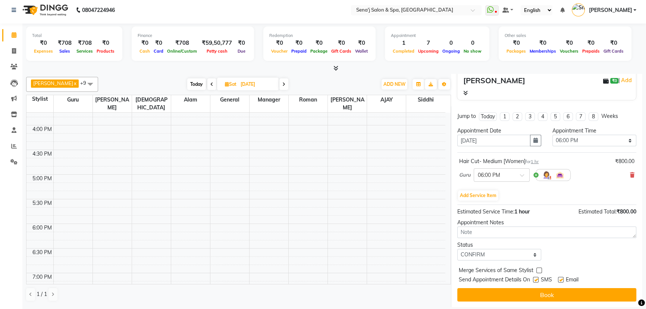
drag, startPoint x: 498, startPoint y: 295, endPoint x: 486, endPoint y: 290, distance: 12.6
click at [499, 295] on button "Book" at bounding box center [546, 294] width 179 height 13
select select "6923"
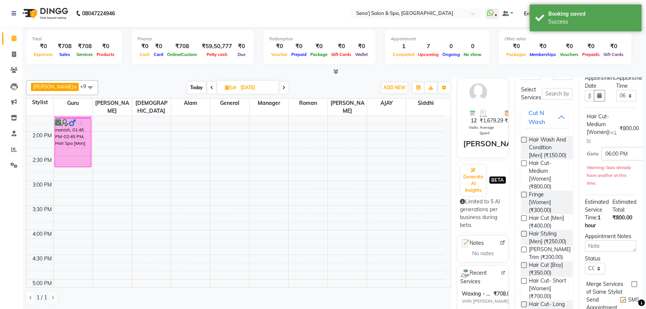
scroll to position [0, 0]
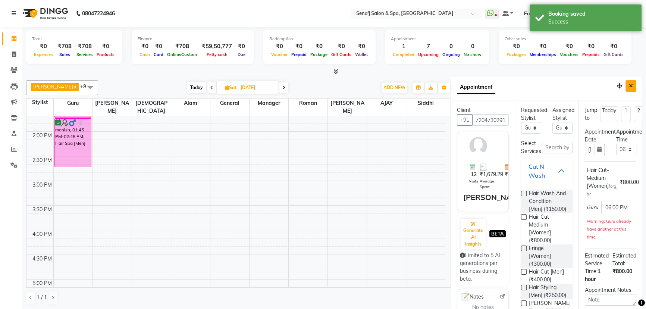
click at [629, 88] on icon "Close" at bounding box center [631, 85] width 4 height 5
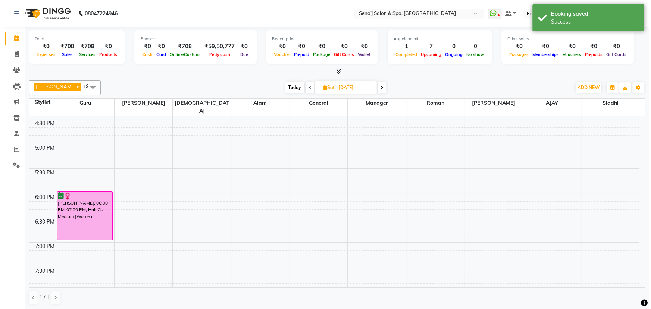
scroll to position [434, 0]
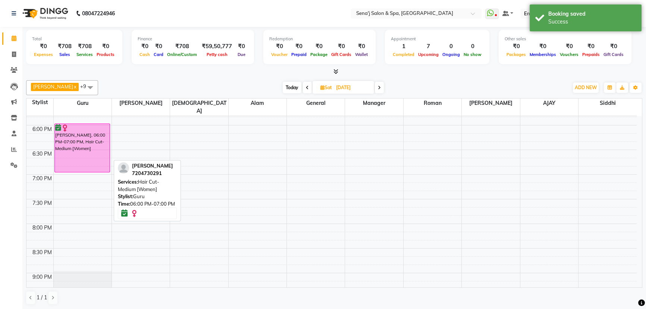
click at [92, 133] on div "manish, 01:00 PM-01:45 PM, Hair Cut [Men] manish, 01:45 PM-02:45 PM, Hair Spa […" at bounding box center [83, 51] width 58 height 738
click at [94, 124] on div at bounding box center [82, 127] width 54 height 7
select select "6"
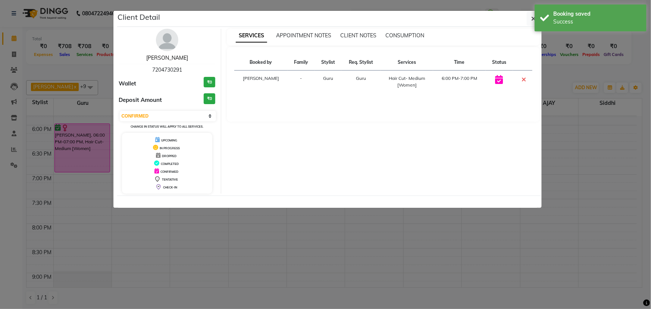
click at [169, 56] on link "komal Katariya" at bounding box center [167, 57] width 42 height 7
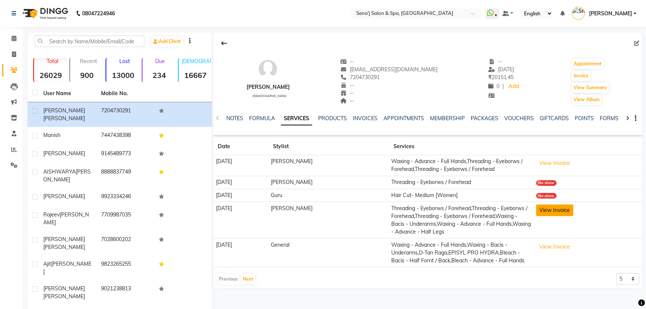
click at [550, 211] on button "View Invoice" at bounding box center [554, 210] width 37 height 12
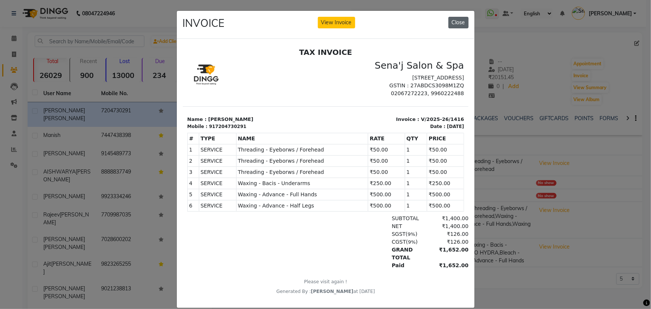
click at [448, 26] on button "Close" at bounding box center [458, 23] width 20 height 12
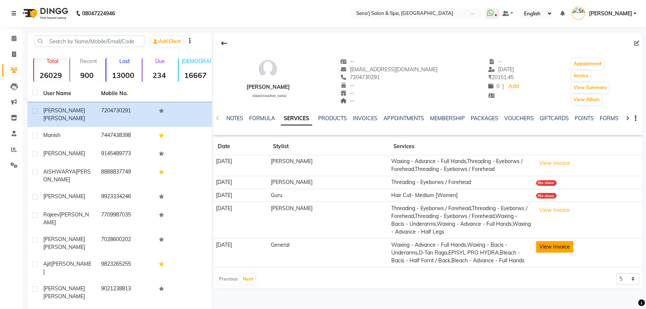
click at [542, 245] on button "View Invoice" at bounding box center [554, 247] width 37 height 12
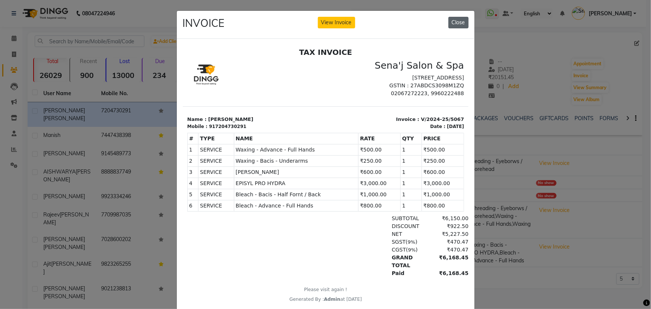
click at [453, 22] on button "Close" at bounding box center [458, 23] width 20 height 12
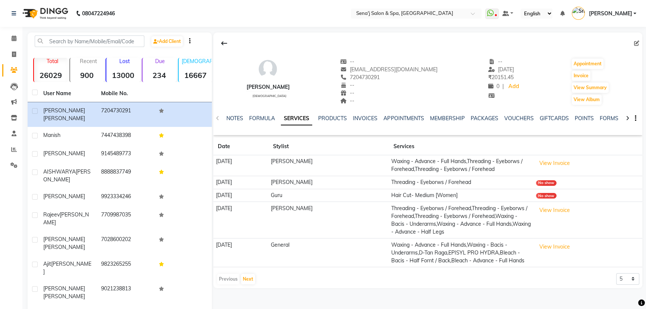
scroll to position [27, 0]
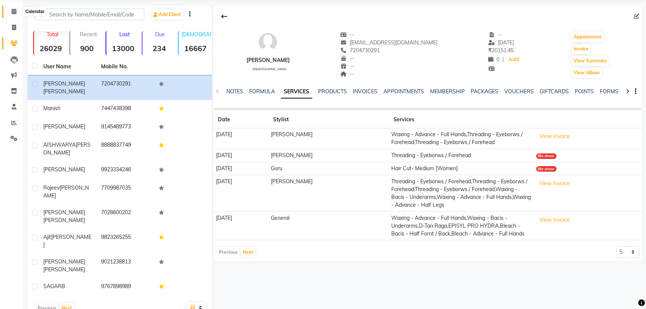
drag, startPoint x: 14, startPoint y: 10, endPoint x: 17, endPoint y: 7, distance: 4.0
click at [14, 10] on icon at bounding box center [14, 12] width 5 height 6
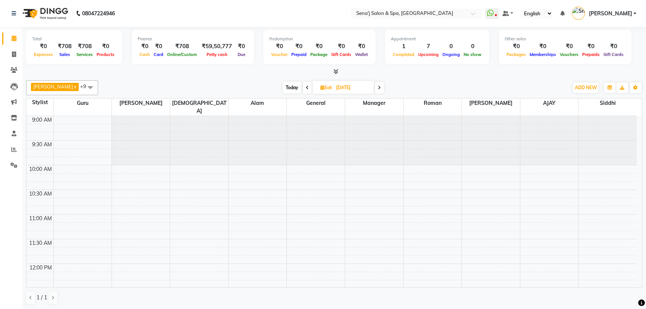
click at [283, 85] on span "Today" at bounding box center [292, 88] width 19 height 12
type input "[DATE]"
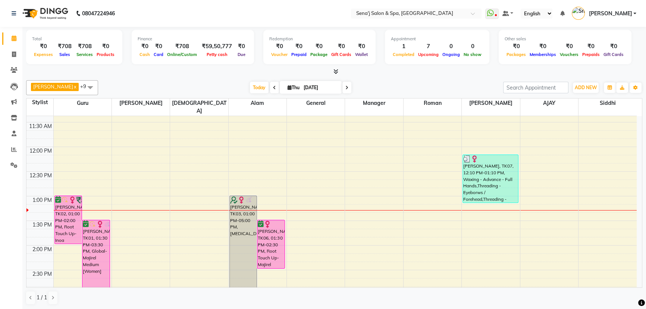
scroll to position [163, 0]
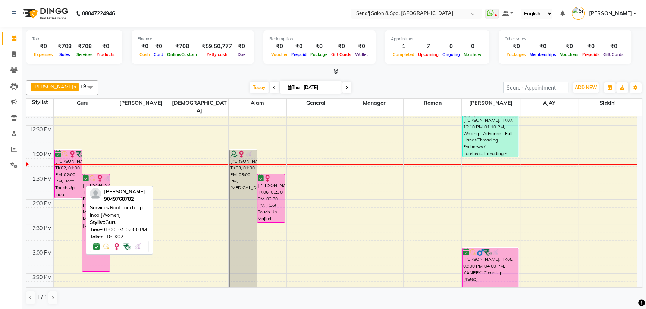
click at [60, 153] on div "[PERSON_NAME], TK02, 01:00 PM-02:00 PM, Root Touch Up- Inoa [Women]" at bounding box center [68, 174] width 27 height 48
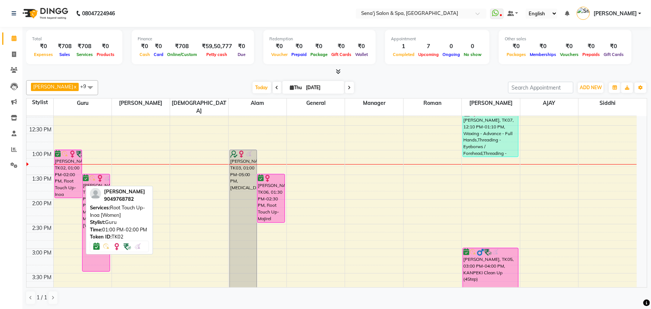
select select "6"
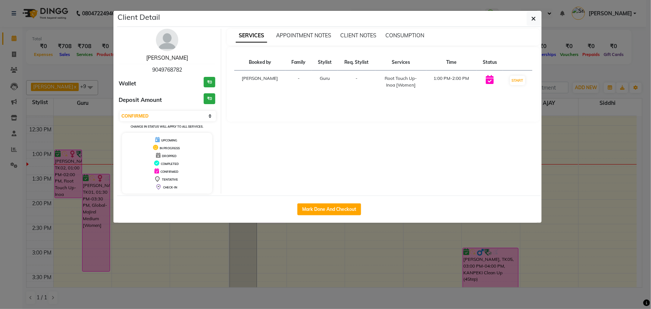
click at [173, 57] on link "[PERSON_NAME]" at bounding box center [167, 57] width 42 height 7
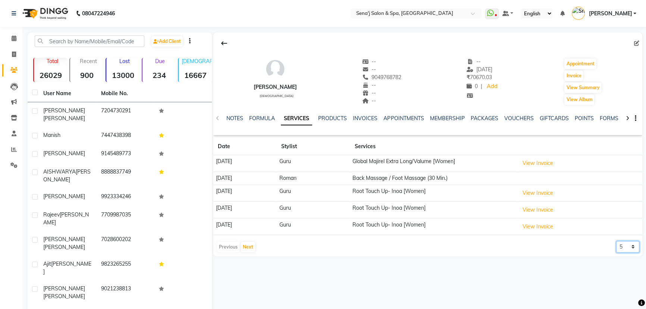
click at [616, 242] on select "5 10 50 100 500" at bounding box center [627, 247] width 23 height 12
select select "500"
click at [616, 241] on select "5 10 50 100 500" at bounding box center [627, 247] width 23 height 12
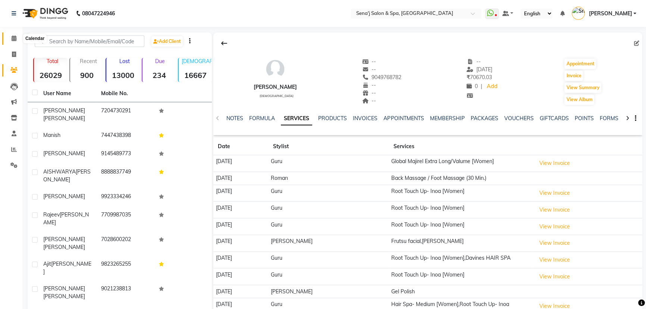
click at [13, 37] on icon at bounding box center [14, 38] width 5 height 6
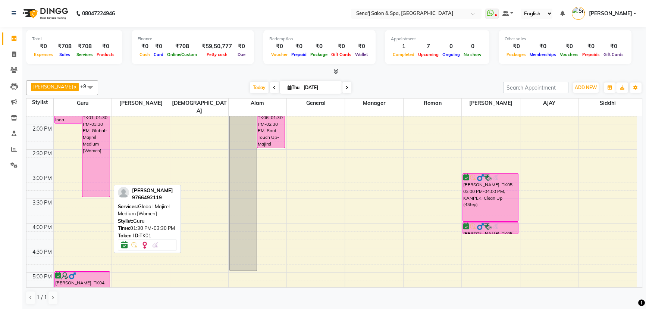
scroll to position [203, 0]
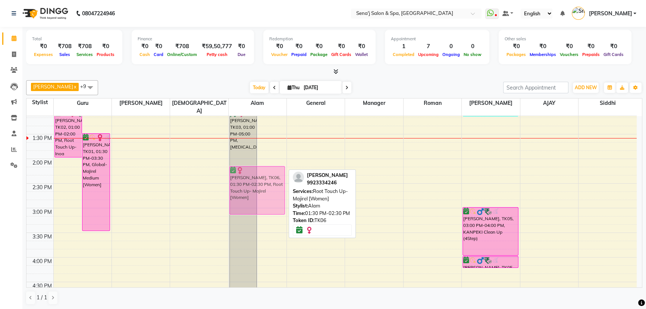
drag, startPoint x: 268, startPoint y: 145, endPoint x: 275, endPoint y: 174, distance: 29.7
click at [275, 176] on div "AISHWARYA THATTE, TK03, 01:00 PM-05:00 PM, Botox Teena, TK06, 01:30 PM-02:30 PM…" at bounding box center [258, 282] width 58 height 738
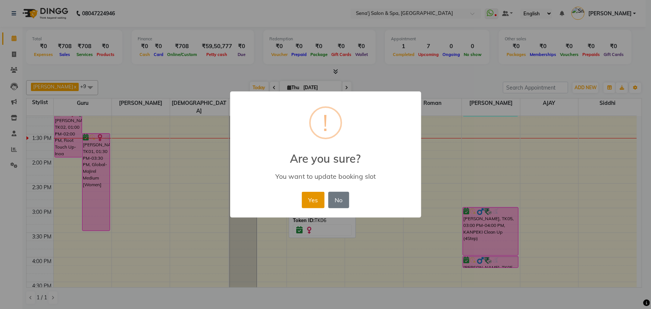
click at [318, 199] on button "Yes" at bounding box center [313, 200] width 23 height 16
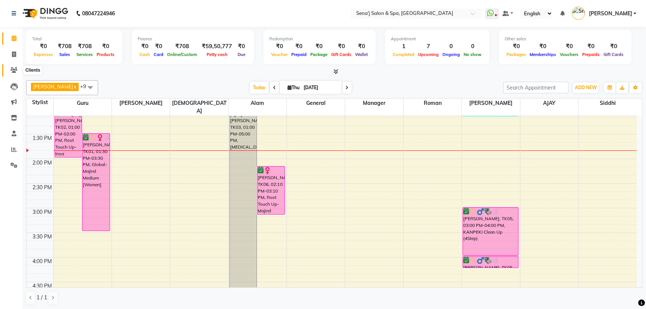
click at [11, 71] on icon at bounding box center [13, 70] width 7 height 6
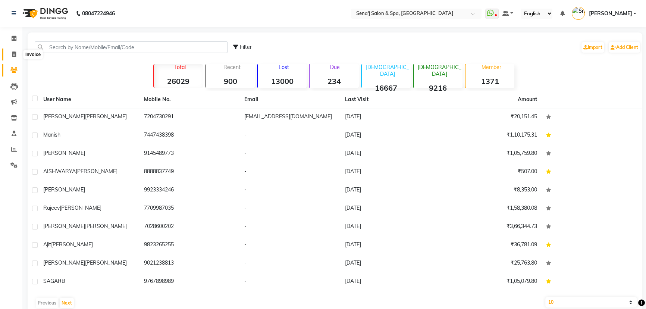
click at [18, 54] on span at bounding box center [13, 54] width 13 height 9
select select "service"
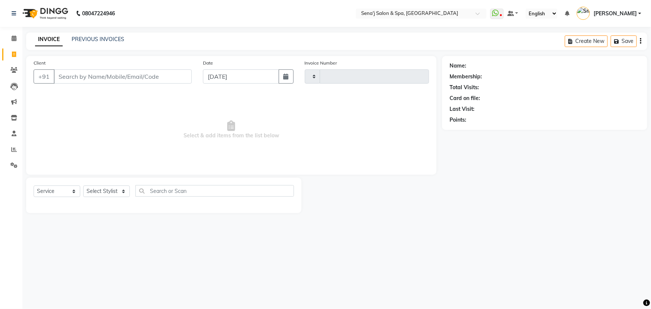
type input "3003"
select select "447"
click at [124, 191] on select "Select Stylist" at bounding box center [106, 191] width 47 height 12
select select "53043"
click at [83, 185] on select "Select Stylist AAKASH Afzal Ajay AJAY Alam Ashu General Guru Manager Manager Ra…" at bounding box center [106, 191] width 47 height 12
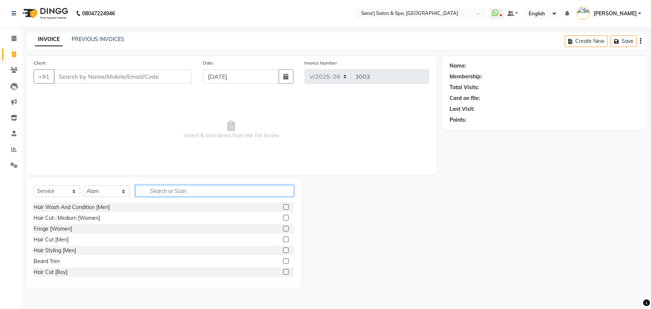
click at [173, 189] on input "text" at bounding box center [214, 191] width 158 height 12
click at [283, 219] on label at bounding box center [286, 218] width 6 height 6
click at [283, 219] on input "checkbox" at bounding box center [285, 218] width 5 height 5
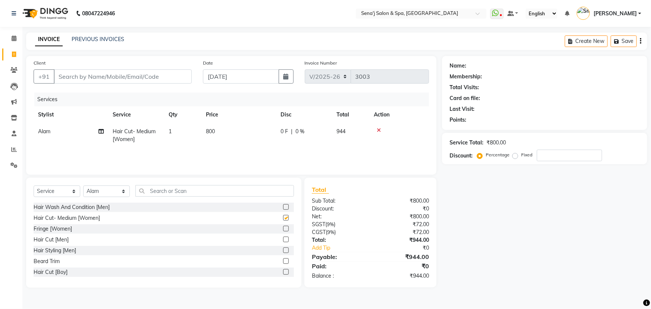
checkbox input "false"
click at [215, 132] on td "800" at bounding box center [238, 135] width 75 height 25
select select "53043"
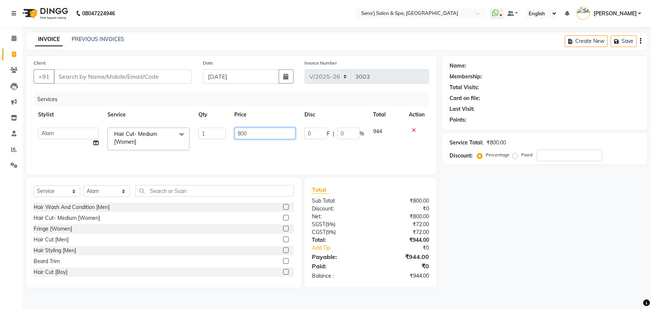
click at [245, 131] on input "800" at bounding box center [265, 134] width 61 height 12
click at [241, 133] on input "800" at bounding box center [265, 134] width 61 height 12
type input "600"
click at [95, 193] on select "Select Stylist AAKASH Afzal Ajay AJAY Alam Ashu General Guru Manager Manager Ra…" at bounding box center [106, 191] width 47 height 12
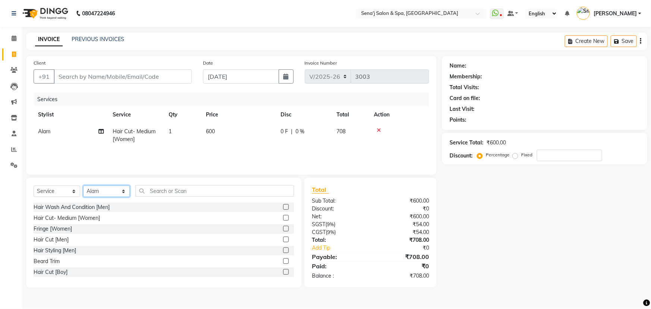
select select "83144"
click at [83, 185] on select "Select Stylist AAKASH Afzal Ajay AJAY Alam Ashu General Guru Manager Manager Ra…" at bounding box center [106, 191] width 47 height 12
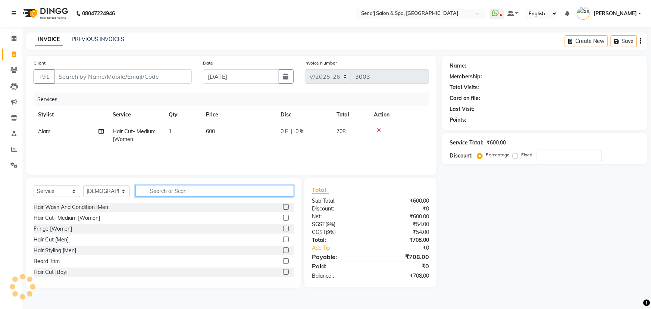
click at [156, 190] on input "text" at bounding box center [214, 191] width 158 height 12
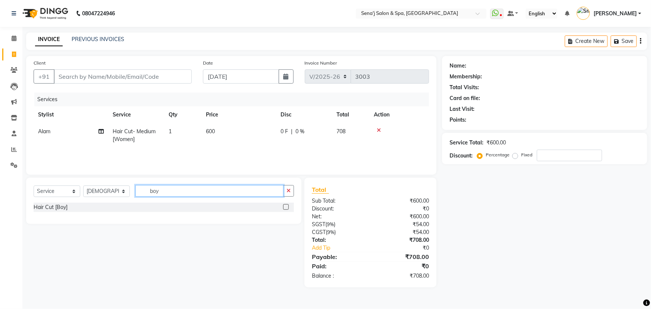
type input "boy"
click at [286, 208] on label at bounding box center [286, 207] width 6 height 6
click at [286, 208] on input "checkbox" at bounding box center [285, 207] width 5 height 5
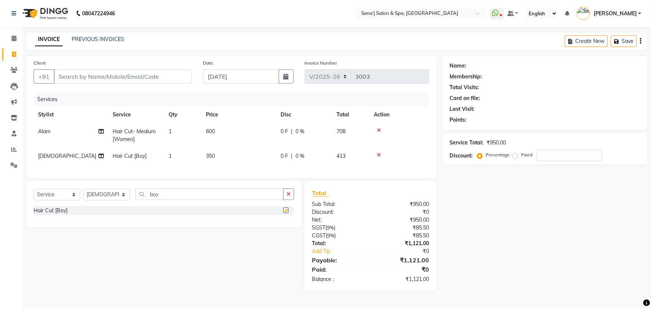
checkbox input "false"
click at [69, 71] on input "Client" at bounding box center [123, 76] width 138 height 14
click at [485, 209] on div "Name: Membership: Total Visits: Card on file: Last Visit: Points: Service Total…" at bounding box center [547, 173] width 211 height 235
click at [74, 75] on input "Client" at bounding box center [123, 76] width 138 height 14
click at [61, 75] on input "Client" at bounding box center [123, 76] width 138 height 14
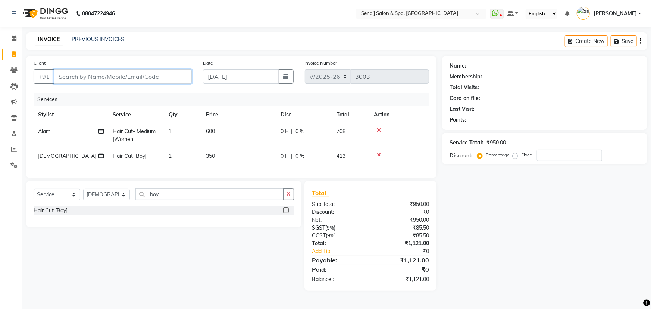
type input "9"
type input "0"
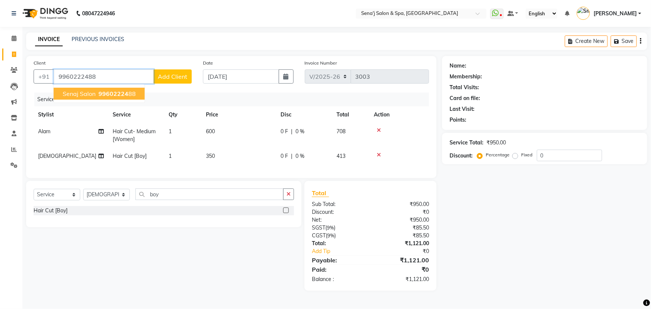
type input "9960222488"
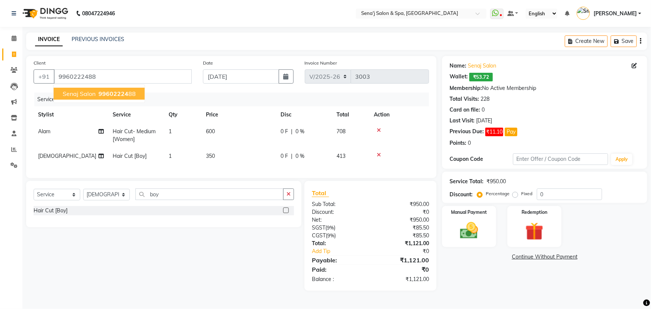
click at [93, 96] on span "Senaj Salon" at bounding box center [79, 93] width 33 height 7
click at [472, 235] on img at bounding box center [469, 231] width 31 height 22
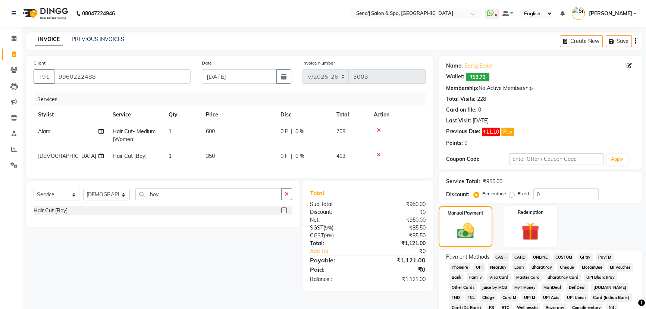
click at [502, 257] on span "CASH" at bounding box center [501, 257] width 16 height 9
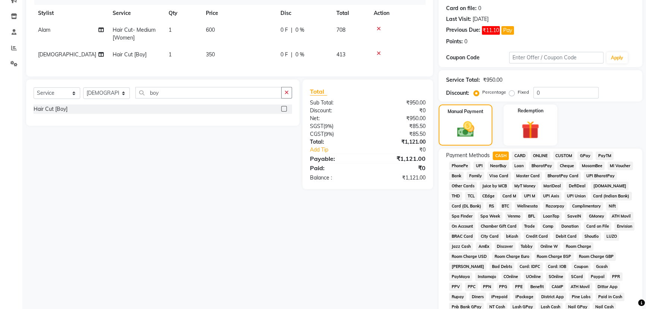
scroll to position [222, 0]
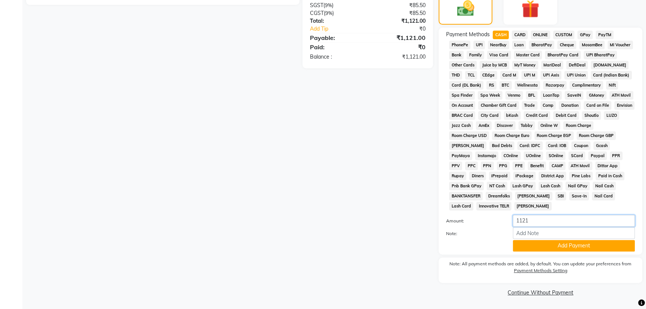
click at [533, 221] on input "1121" at bounding box center [574, 221] width 122 height 12
type input "1140"
click at [528, 246] on button "Add Payment" at bounding box center [574, 246] width 122 height 12
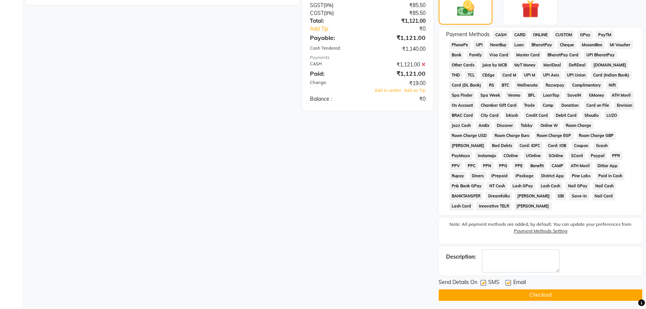
scroll to position [154, 0]
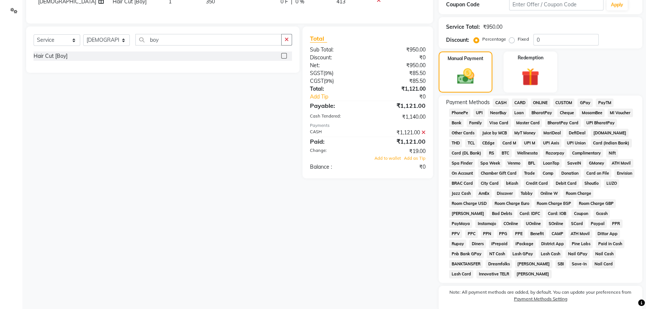
click at [500, 101] on span "CASH" at bounding box center [501, 102] width 16 height 9
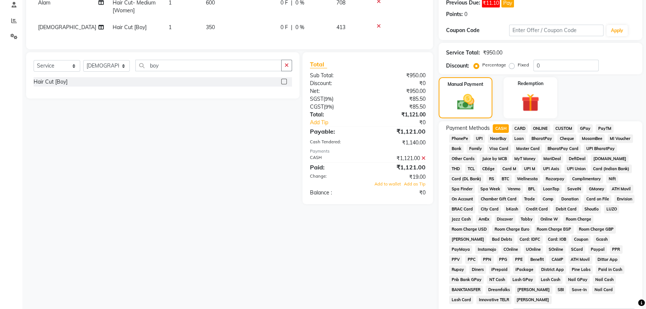
scroll to position [230, 0]
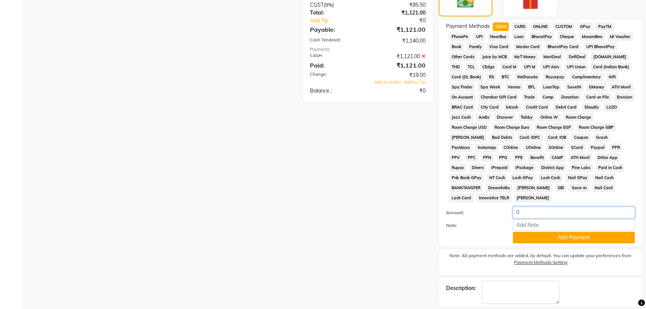
click at [523, 211] on input "0" at bounding box center [574, 213] width 122 height 12
click at [547, 239] on button "Add Payment" at bounding box center [574, 238] width 122 height 12
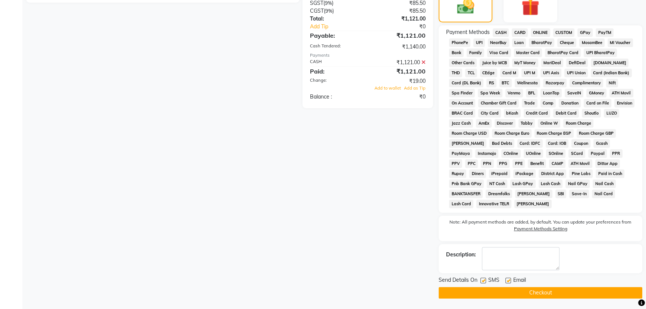
click at [538, 291] on button "Checkout" at bounding box center [541, 293] width 204 height 12
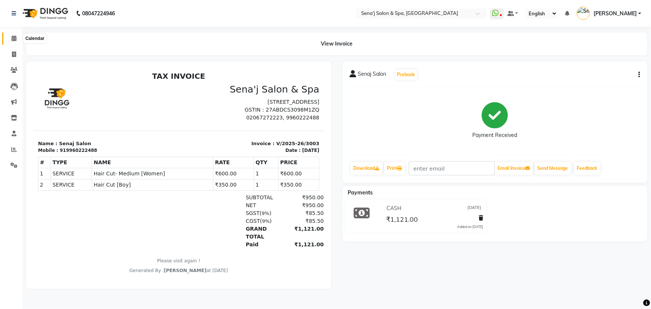
click at [15, 40] on icon at bounding box center [14, 38] width 5 height 6
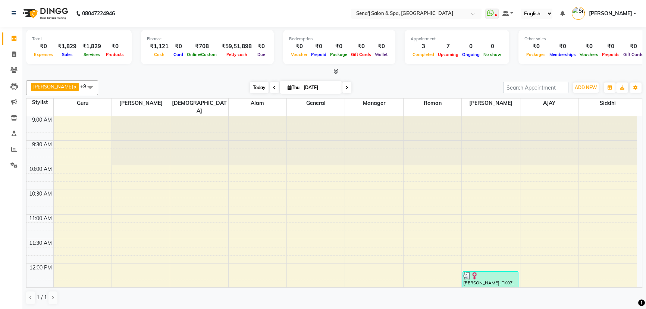
click at [251, 87] on span "Today" at bounding box center [259, 88] width 19 height 12
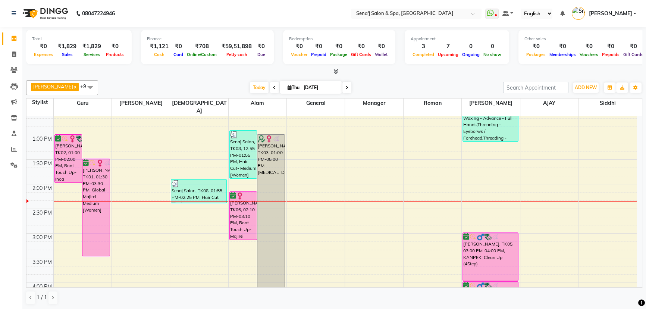
click at [270, 91] on span at bounding box center [274, 88] width 9 height 12
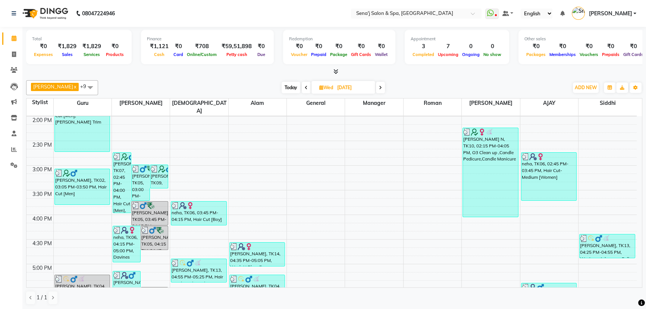
click at [376, 89] on span at bounding box center [380, 88] width 9 height 12
type input "[DATE]"
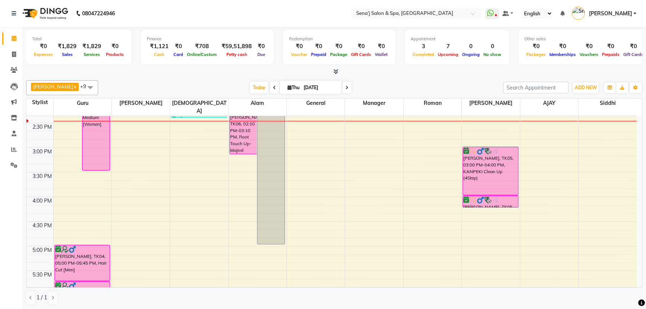
scroll to position [280, 0]
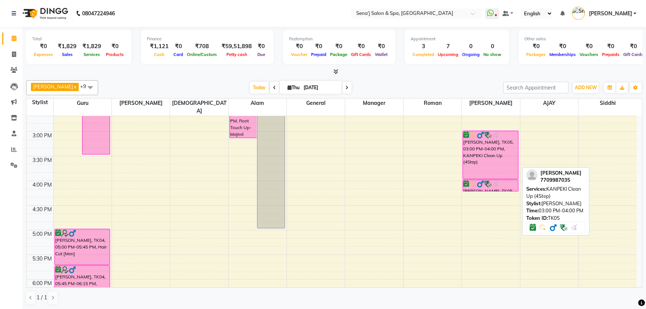
click at [497, 163] on div "[PERSON_NAME], TK05, 03:00 PM-04:00 PM, KANPEKI Clean Up (4Step)" at bounding box center [490, 155] width 55 height 48
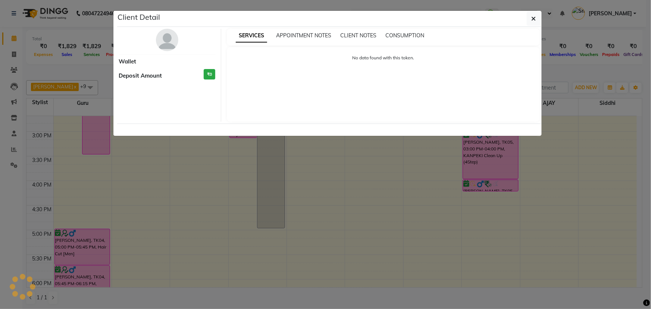
select select "6"
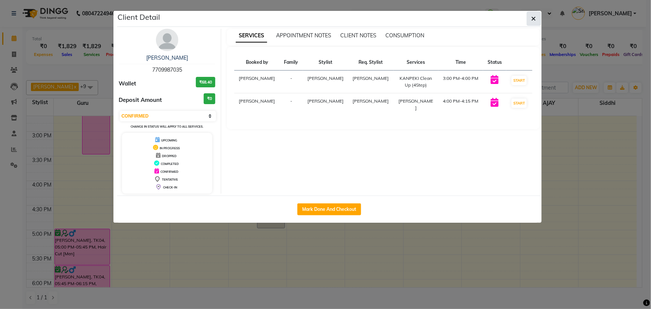
click at [537, 20] on button "button" at bounding box center [534, 19] width 14 height 14
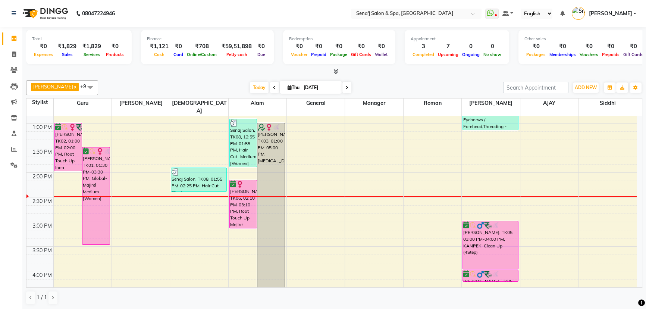
scroll to position [212, 0]
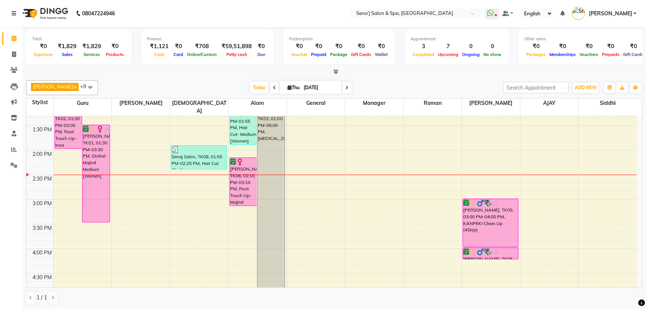
click at [270, 89] on span at bounding box center [274, 88] width 9 height 12
type input "03-09-2025"
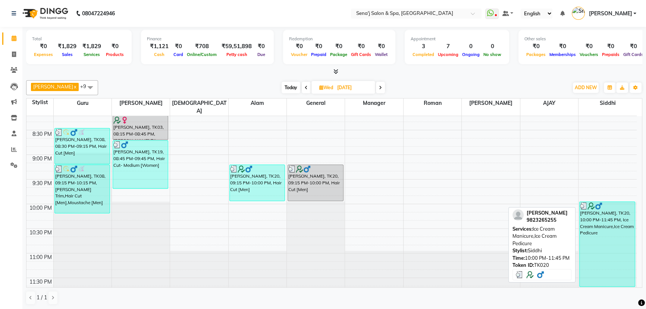
scroll to position [556, 0]
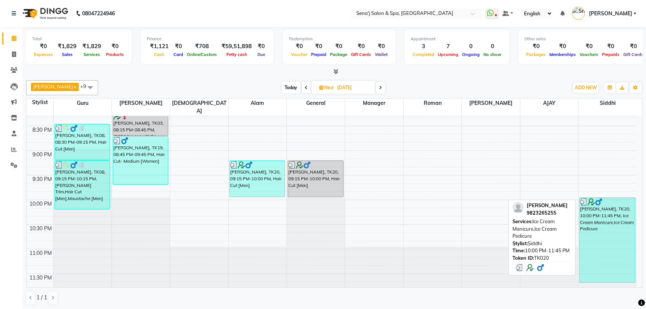
click at [597, 233] on div "ajit tamhane, TK20, 10:00 PM-11:45 PM, Ice Cream Manicure,Ice Cream Pedicure" at bounding box center [606, 240] width 55 height 85
select select "3"
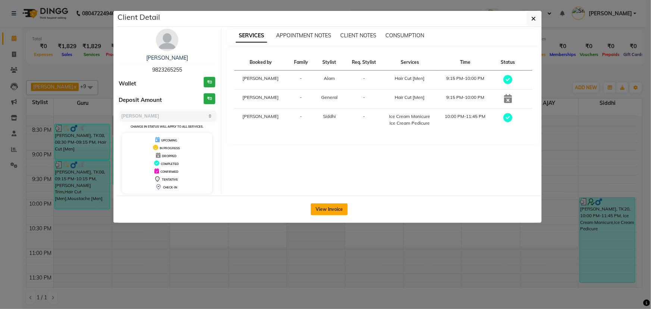
click at [339, 207] on button "View Invoice" at bounding box center [329, 209] width 37 height 12
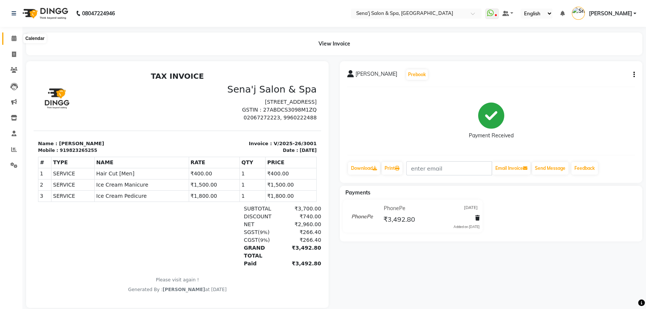
click at [19, 40] on span at bounding box center [13, 38] width 13 height 9
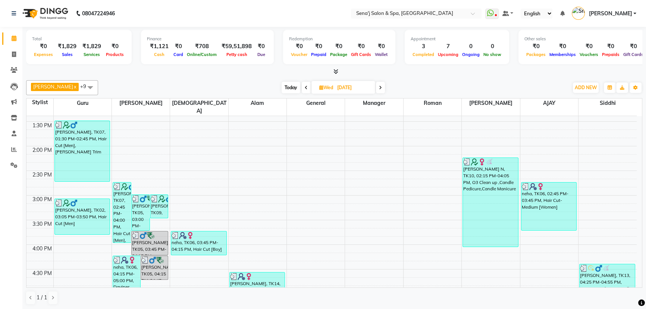
scroll to position [237, 0]
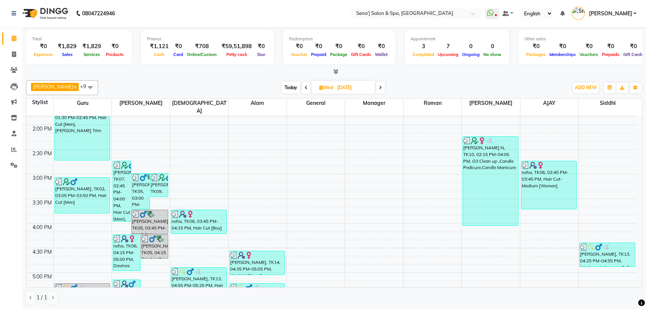
click at [282, 88] on span "Today" at bounding box center [291, 88] width 19 height 12
type input "[DATE]"
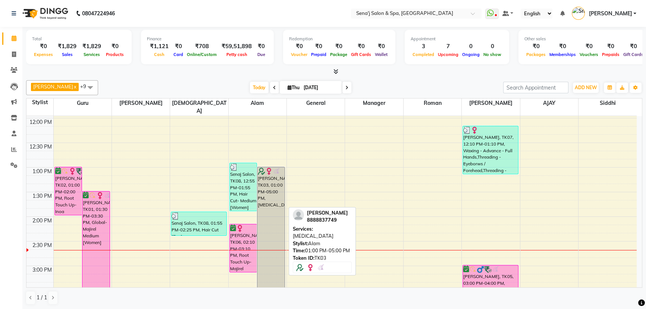
scroll to position [144, 0]
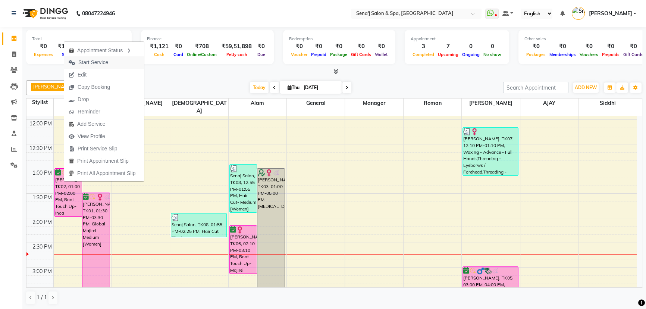
click at [99, 62] on span "Start Service" at bounding box center [93, 63] width 30 height 8
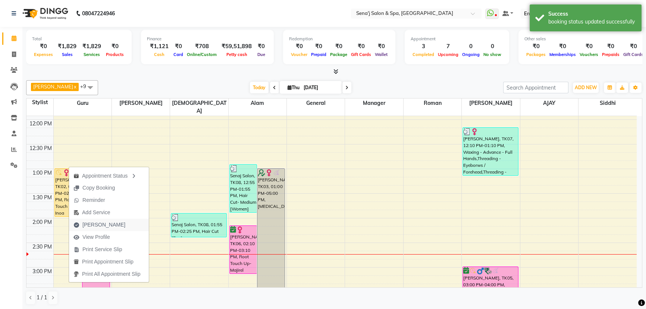
click at [103, 224] on span "Mark Done" at bounding box center [103, 225] width 43 height 8
select select "service"
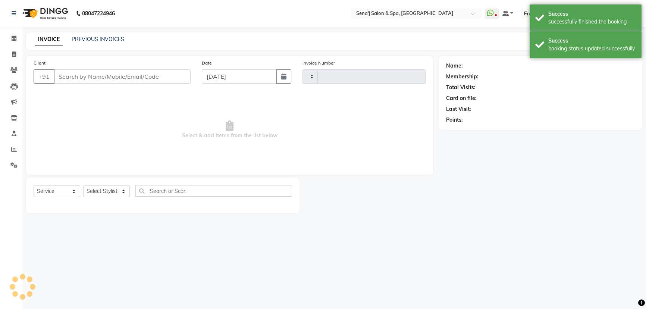
type input "3004"
select select "447"
type input "9049768782"
select select "6923"
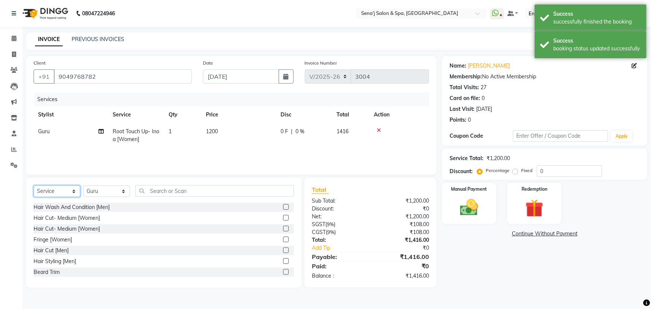
click at [63, 189] on select "Select Service Product Membership Package Voucher Prepaid Gift Card" at bounding box center [57, 191] width 47 height 12
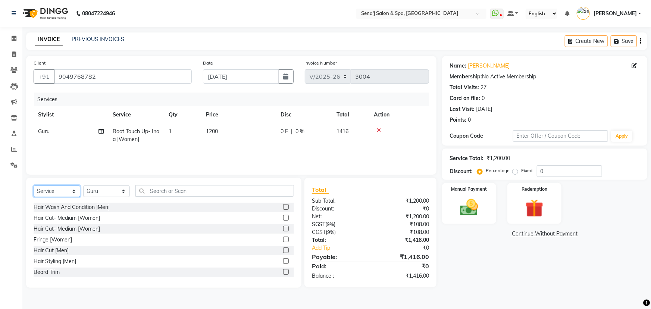
select select "product"
click at [34, 185] on select "Select Service Product Membership Package Voucher Prepaid Gift Card" at bounding box center [57, 191] width 47 height 12
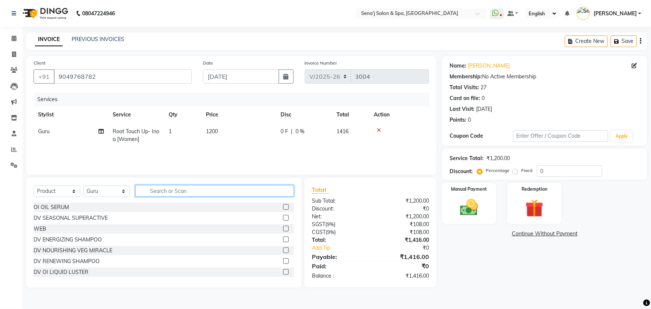
click at [178, 194] on input "text" at bounding box center [214, 191] width 158 height 12
type input "ener"
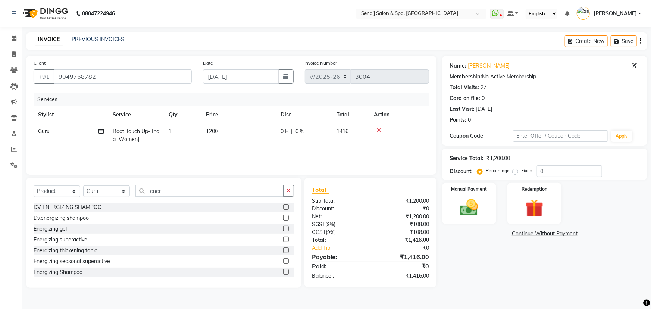
click at [283, 207] on label at bounding box center [286, 207] width 6 height 6
click at [283, 207] on input "checkbox" at bounding box center [285, 207] width 5 height 5
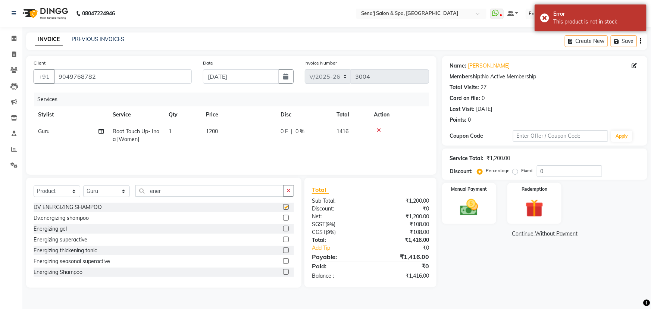
checkbox input "false"
click at [283, 217] on label at bounding box center [286, 218] width 6 height 6
click at [283, 217] on input "checkbox" at bounding box center [285, 218] width 5 height 5
checkbox input "false"
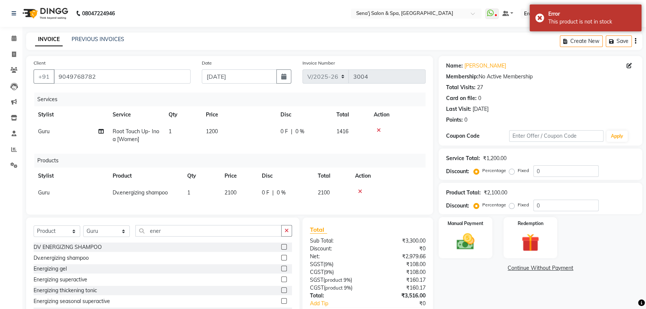
scroll to position [34, 0]
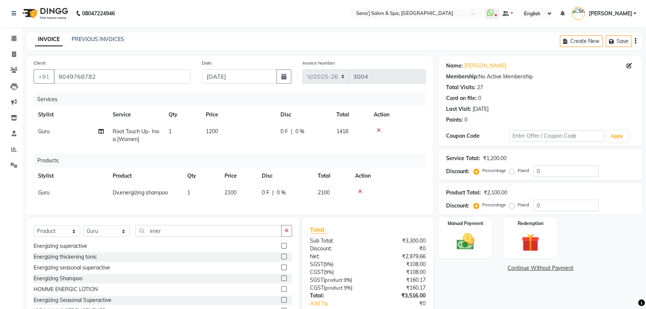
click at [281, 270] on label at bounding box center [284, 267] width 6 height 6
click at [281, 270] on input "checkbox" at bounding box center [283, 267] width 5 height 5
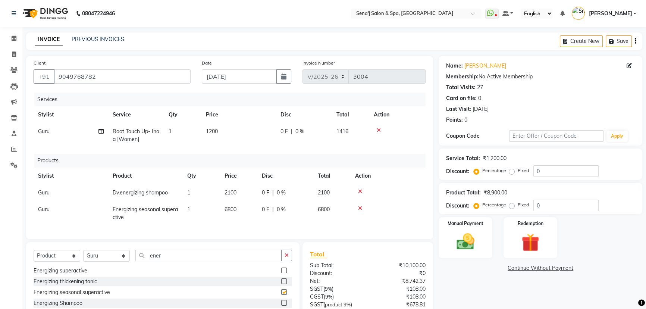
checkbox input "false"
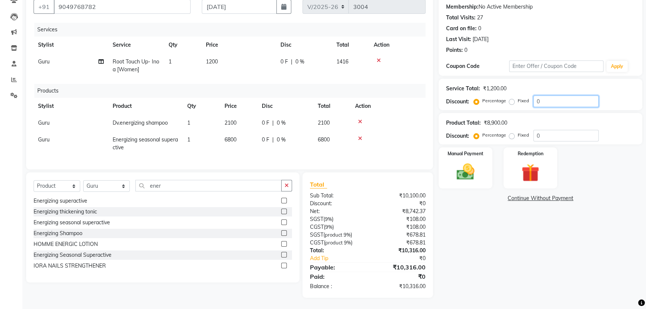
click at [533, 97] on input "0" at bounding box center [565, 101] width 65 height 12
type input "20"
click at [483, 222] on div "Name: Anuya Membership: No Active Membership Total Visits: 27 Card on file: 0 L…" at bounding box center [543, 141] width 209 height 311
click at [358, 119] on icon at bounding box center [360, 121] width 4 height 5
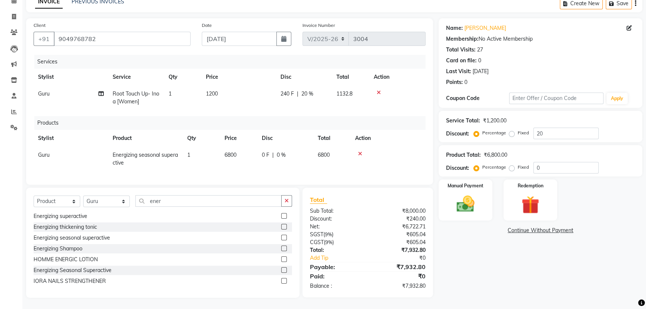
scroll to position [43, 0]
click at [477, 195] on img at bounding box center [465, 203] width 30 height 21
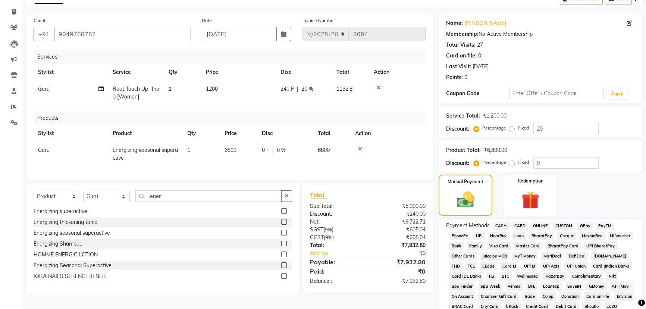
click at [461, 235] on span "PhonePe" at bounding box center [459, 236] width 21 height 9
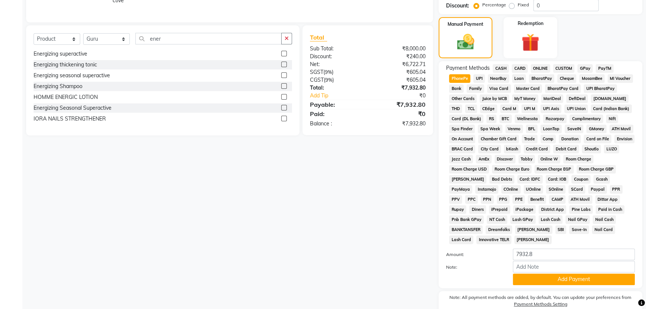
scroll to position [212, 0]
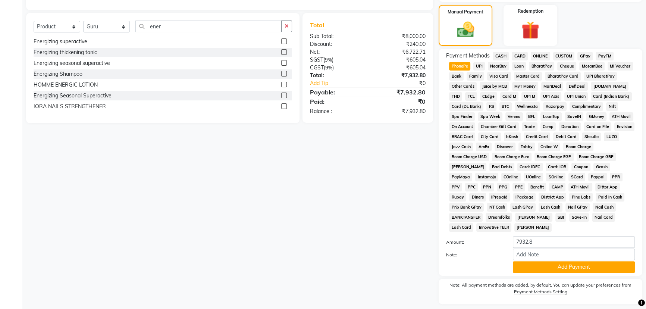
drag, startPoint x: 542, startPoint y: 232, endPoint x: 541, endPoint y: 239, distance: 7.2
click at [542, 232] on div "Payment Methods CASH CARD ONLINE CUSTOM GPay PayTM PhonePe UPI NearBuy Loan Bha…" at bounding box center [540, 142] width 189 height 181
click at [541, 242] on input "7932.8" at bounding box center [574, 242] width 122 height 12
type input "7932"
click at [539, 263] on button "Add Payment" at bounding box center [574, 267] width 122 height 12
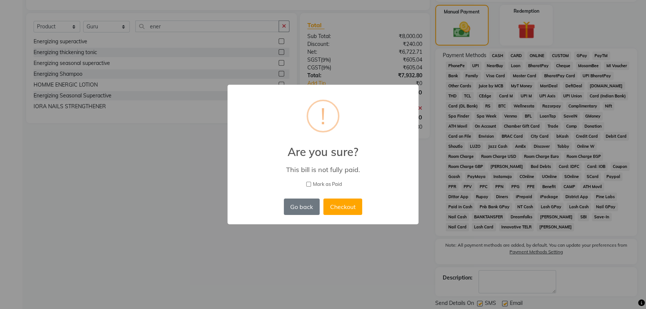
scroll to position [226, 0]
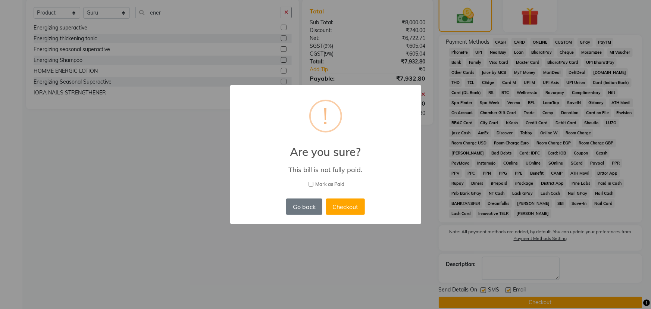
click at [311, 182] on input "Mark as Paid" at bounding box center [310, 184] width 5 height 5
checkbox input "true"
click at [344, 210] on button "Checkout" at bounding box center [345, 206] width 39 height 16
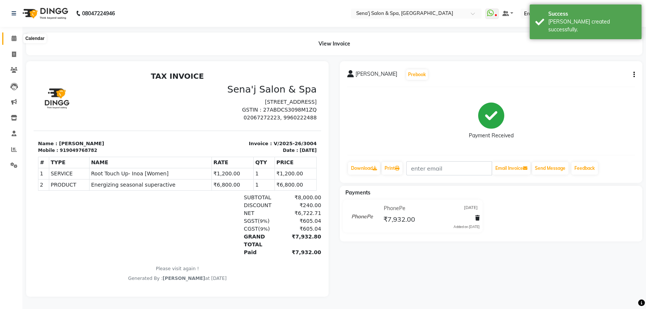
click at [15, 39] on icon at bounding box center [14, 38] width 5 height 6
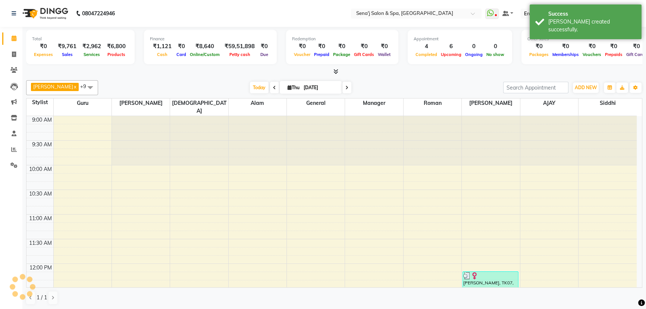
scroll to position [34, 0]
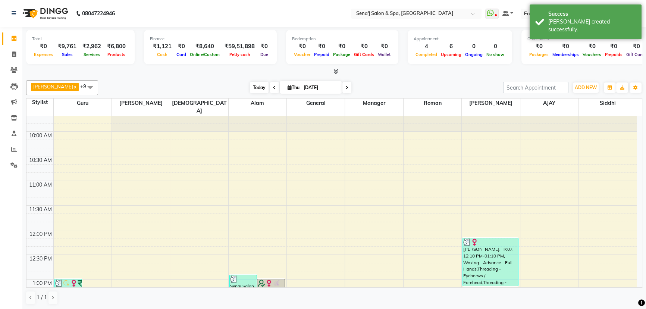
click at [255, 88] on span "Today" at bounding box center [259, 88] width 19 height 12
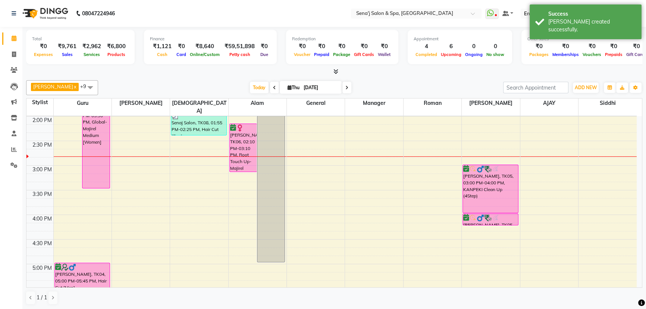
click at [345, 89] on icon at bounding box center [346, 87] width 3 height 4
type input "[DATE]"
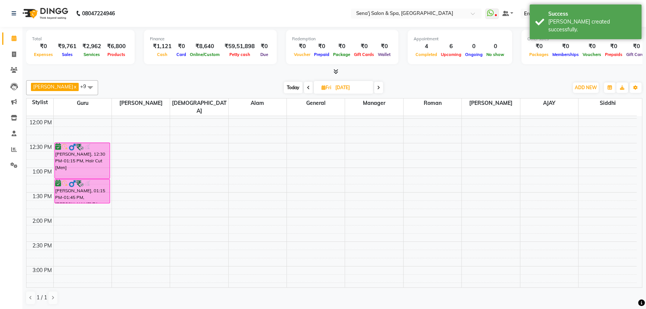
scroll to position [144, 0]
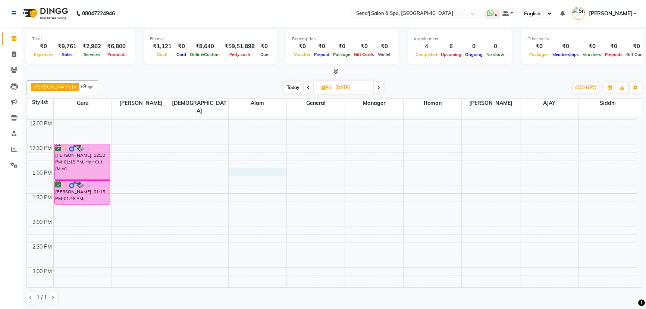
click at [286, 169] on td at bounding box center [344, 173] width 583 height 8
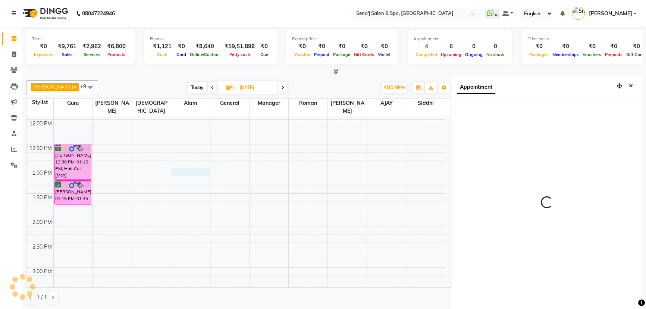
scroll to position [3, 0]
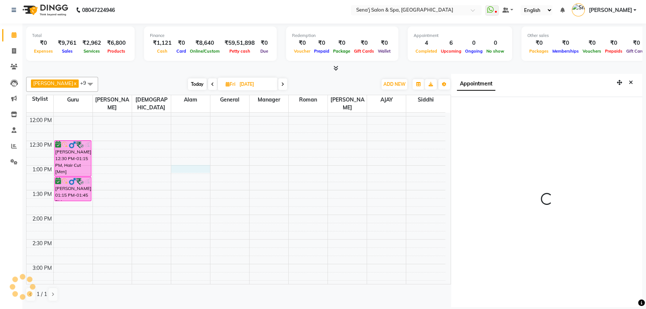
select select "780"
select select "53043"
select select "tentative"
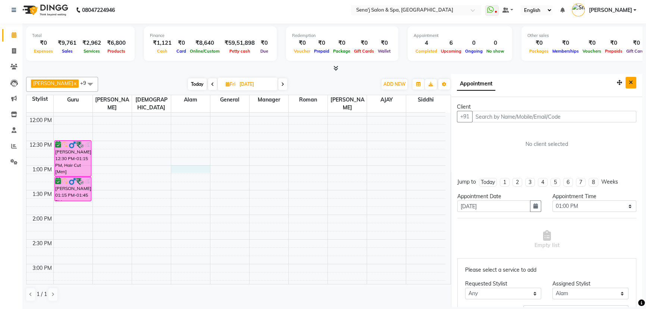
click at [629, 82] on icon "Close" at bounding box center [631, 82] width 4 height 5
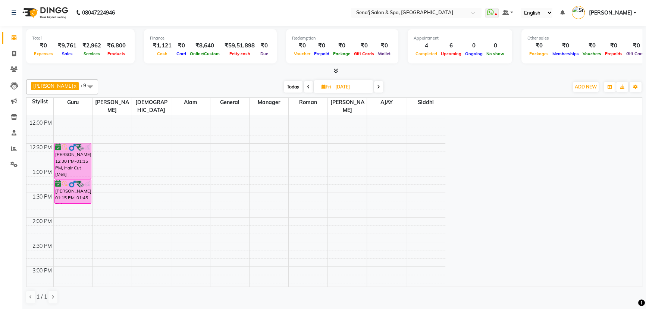
scroll to position [0, 0]
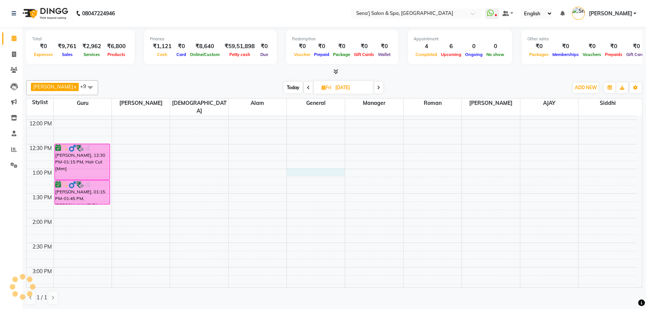
select select "780"
select select "8107"
select select "tentative"
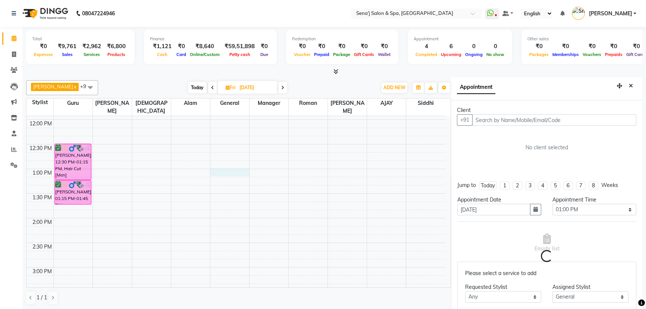
scroll to position [3, 0]
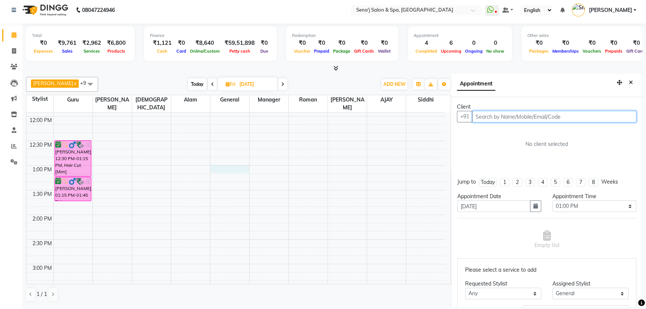
click at [486, 117] on input "text" at bounding box center [554, 117] width 164 height 12
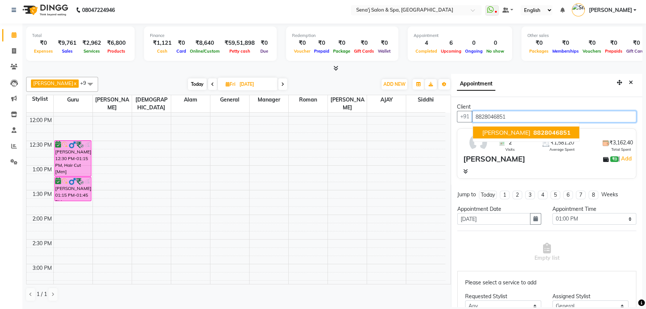
click at [481, 133] on button "RINKY 8828046851" at bounding box center [526, 132] width 106 height 12
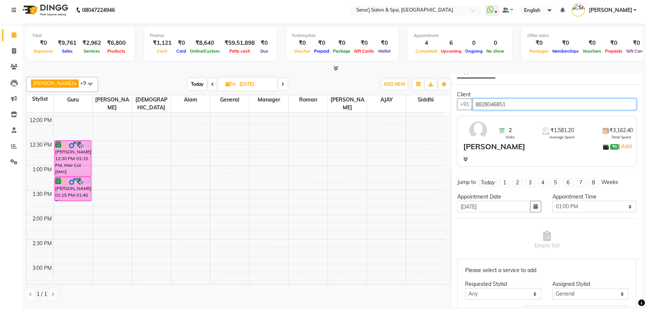
scroll to position [34, 0]
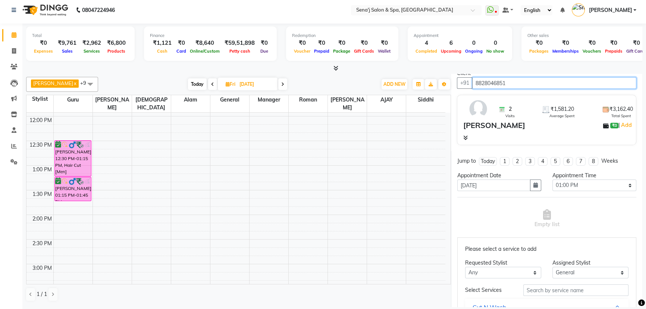
type input "8828046851"
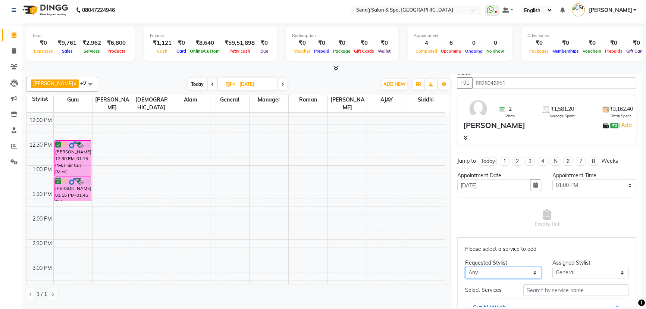
click at [486, 275] on select "Any AAKASH Afzal AJAY Alam Ashu General Guru Manager Roman Ruchika Siddhi Snehal" at bounding box center [503, 273] width 76 height 12
select select "8107"
click at [465, 267] on select "Any AAKASH Afzal AJAY Alam Ashu General Guru Manager Roman Ruchika Siddhi Snehal" at bounding box center [503, 273] width 76 height 12
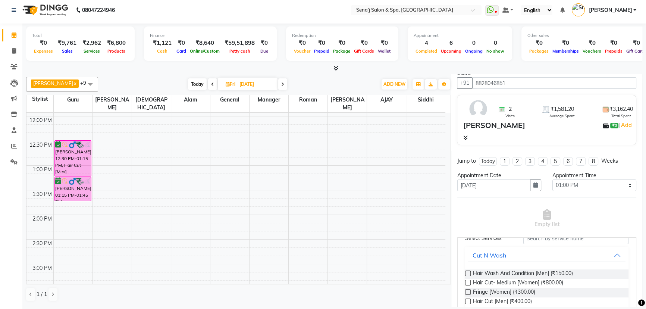
scroll to position [67, 0]
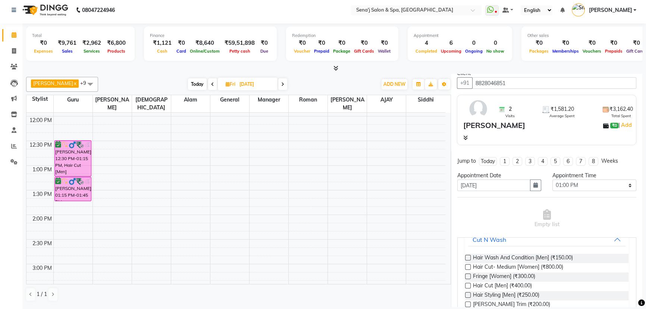
click at [465, 284] on label at bounding box center [468, 286] width 6 height 6
click at [465, 284] on input "checkbox" at bounding box center [467, 286] width 5 height 5
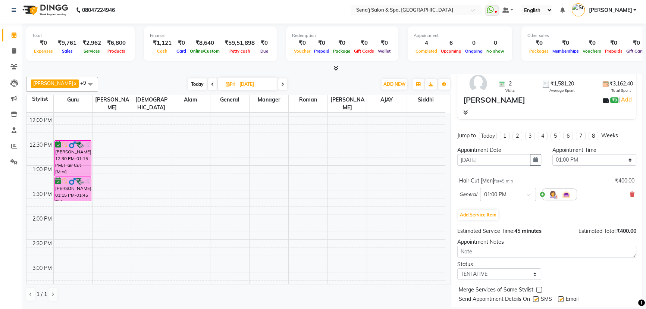
scroll to position [78, 0]
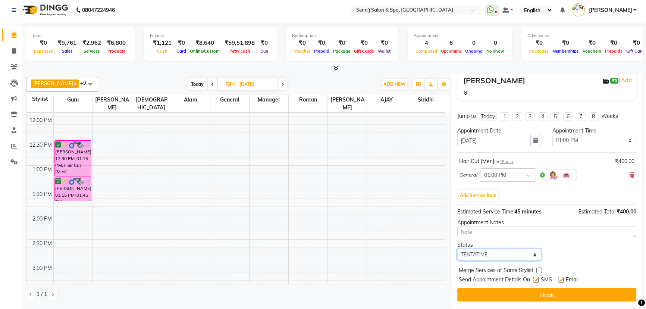
click at [496, 253] on select "Select TENTATIVE CONFIRM UPCOMING" at bounding box center [499, 255] width 84 height 12
select select "confirm booking"
click at [457, 249] on select "Select TENTATIVE CONFIRM UPCOMING" at bounding box center [499, 255] width 84 height 12
click at [489, 294] on button "Book" at bounding box center [546, 294] width 179 height 13
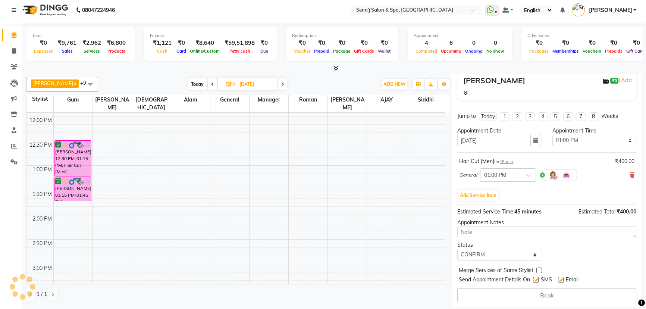
select select "8107"
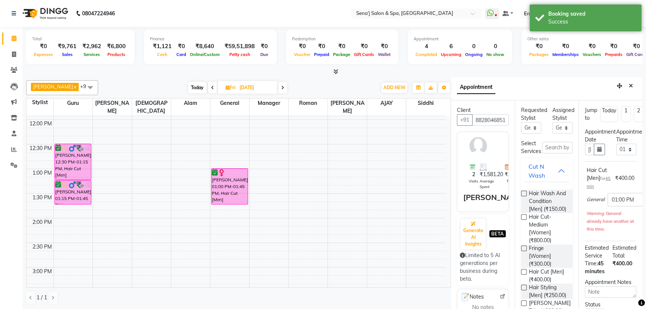
scroll to position [0, 0]
drag, startPoint x: 626, startPoint y: 80, endPoint x: 571, endPoint y: 111, distance: 64.1
click at [626, 81] on button "Close" at bounding box center [630, 86] width 11 height 12
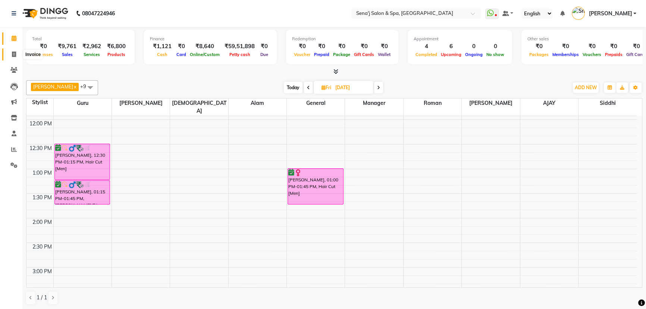
drag, startPoint x: 12, startPoint y: 52, endPoint x: 33, endPoint y: 49, distance: 21.5
click at [12, 52] on icon at bounding box center [14, 54] width 4 height 6
select select "447"
select select "service"
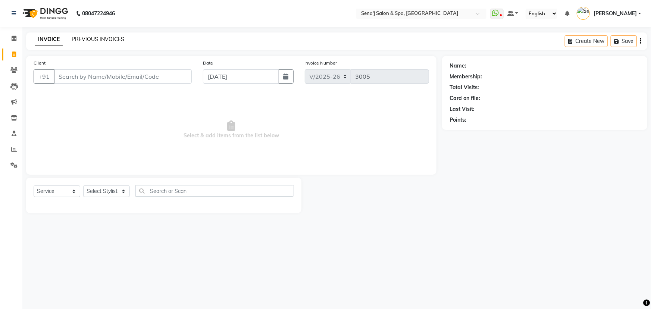
click at [102, 41] on link "PREVIOUS INVOICES" at bounding box center [98, 39] width 53 height 7
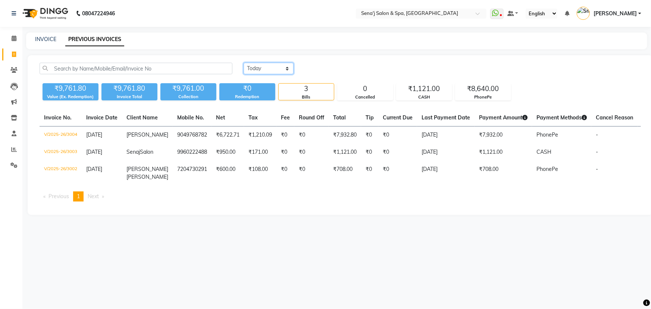
click at [265, 67] on select "Today Yesterday Custom Range" at bounding box center [269, 69] width 50 height 12
select select "yesterday"
click at [244, 63] on select "Today Yesterday Custom Range" at bounding box center [269, 69] width 50 height 12
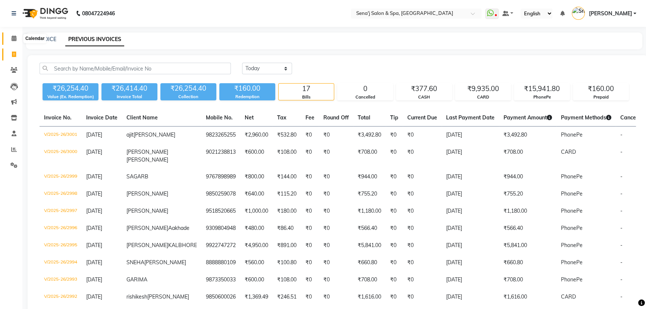
drag, startPoint x: 14, startPoint y: 36, endPoint x: 7, endPoint y: 30, distance: 9.3
click at [14, 36] on icon at bounding box center [14, 38] width 5 height 6
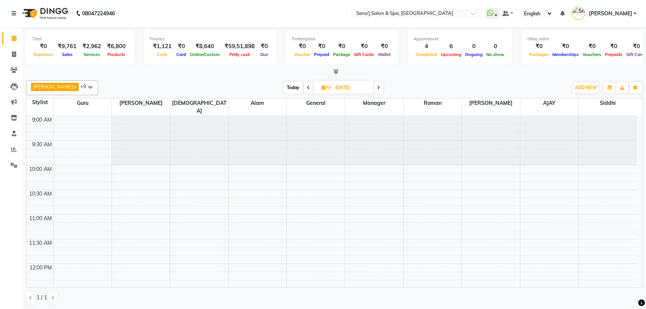
click at [289, 88] on span "Today" at bounding box center [293, 88] width 19 height 12
type input "[DATE]"
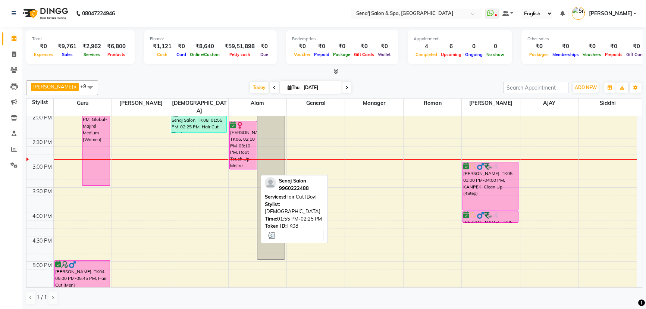
scroll to position [305, 0]
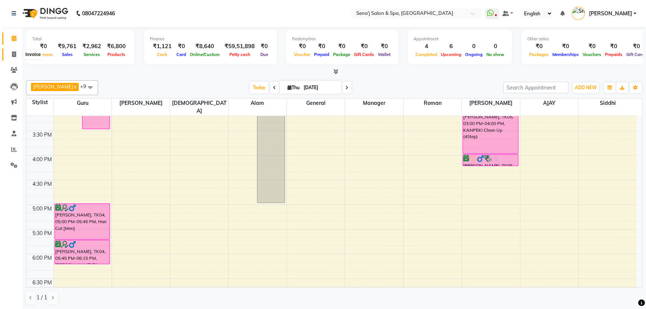
click at [16, 54] on span at bounding box center [13, 54] width 13 height 9
select select "service"
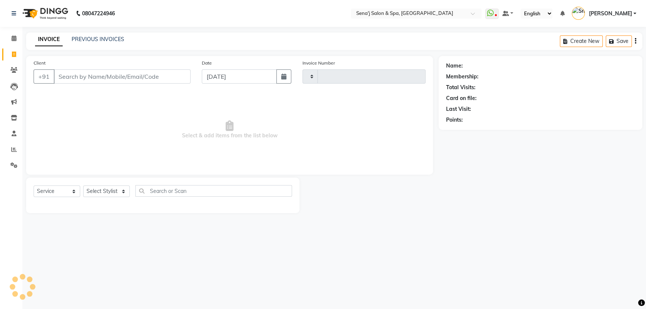
type input "3005"
select select "447"
click at [74, 73] on input "Client" at bounding box center [123, 76] width 138 height 14
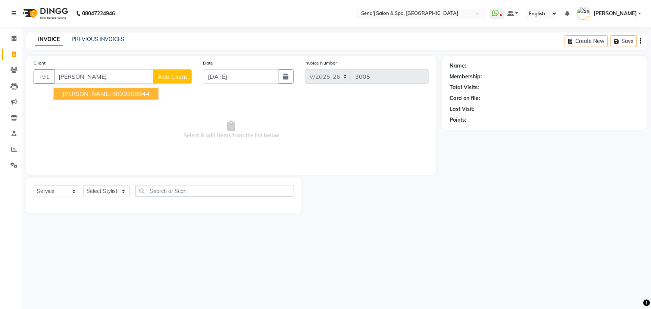
click at [71, 95] on span "SONIA MEHRA" at bounding box center [87, 93] width 48 height 7
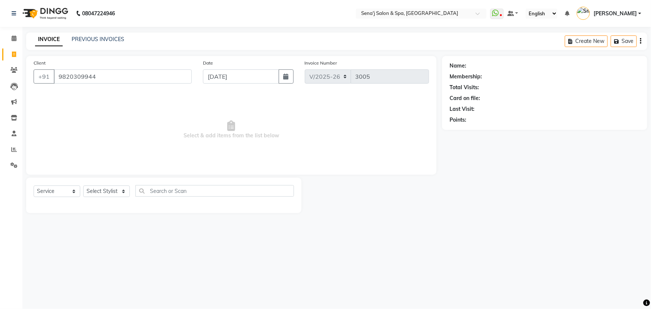
type input "9820309944"
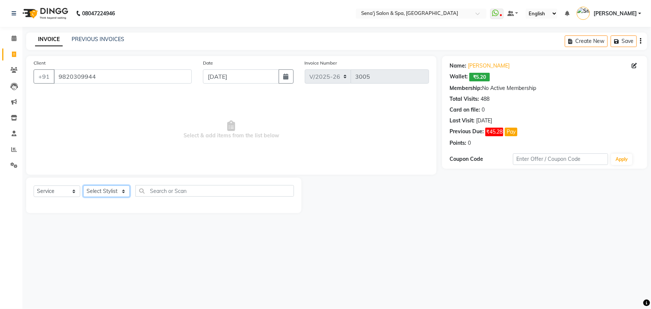
click at [107, 194] on select "Select Stylist AAKASH Afzal Ajay AJAY Alam Ashu General Guru Manager Manager Ra…" at bounding box center [106, 191] width 47 height 12
select select "12648"
click at [83, 185] on select "Select Stylist AAKASH Afzal Ajay AJAY Alam Ashu General Guru Manager Manager Ra…" at bounding box center [106, 191] width 47 height 12
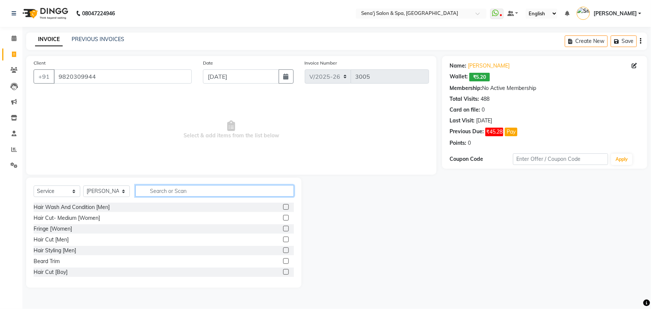
click at [149, 194] on input "text" at bounding box center [214, 191] width 158 height 12
type input "root"
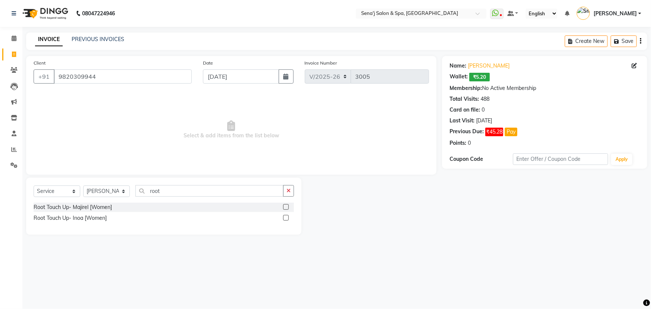
click at [286, 217] on label at bounding box center [286, 218] width 6 height 6
click at [286, 217] on input "checkbox" at bounding box center [285, 218] width 5 height 5
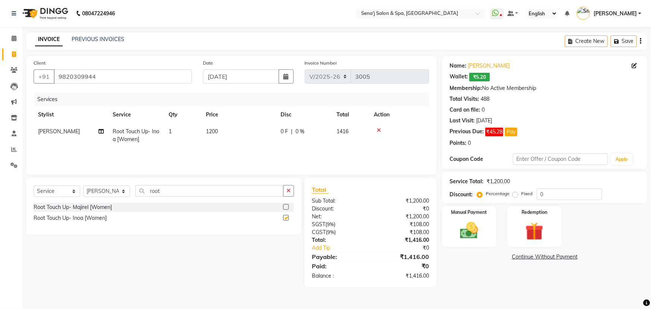
checkbox input "false"
click at [236, 126] on td "1200" at bounding box center [238, 135] width 75 height 25
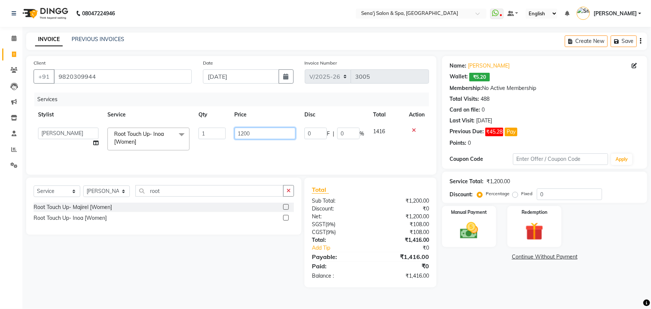
drag, startPoint x: 261, startPoint y: 134, endPoint x: 257, endPoint y: 132, distance: 4.4
click at [260, 133] on input "1200" at bounding box center [265, 134] width 61 height 12
type input "1"
type input "1000"
click at [246, 144] on td "1000" at bounding box center [265, 139] width 70 height 32
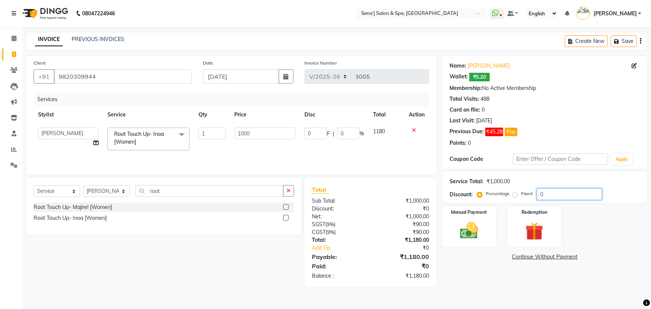
click at [544, 194] on input "0" at bounding box center [569, 194] width 65 height 12
type input "2"
type input "20"
type input "2"
type input "20"
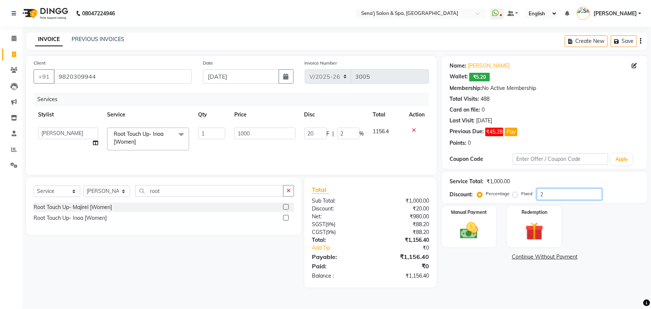
type input "200"
type input "20"
click at [469, 224] on img at bounding box center [469, 231] width 31 height 22
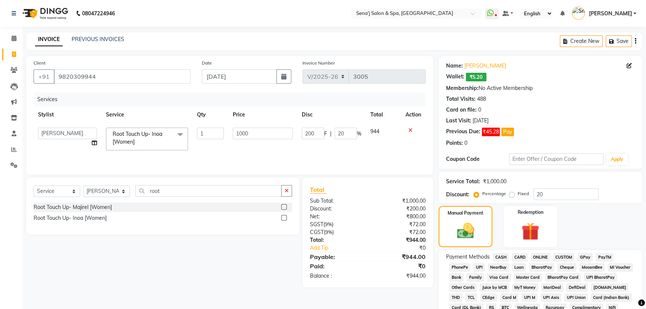
click at [456, 268] on span "PhonePe" at bounding box center [459, 267] width 21 height 9
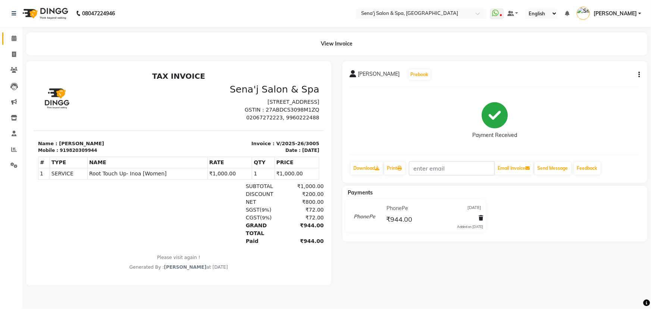
click at [16, 39] on span at bounding box center [13, 38] width 13 height 9
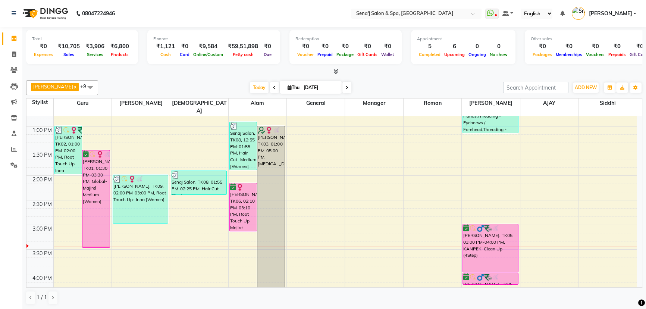
scroll to position [203, 0]
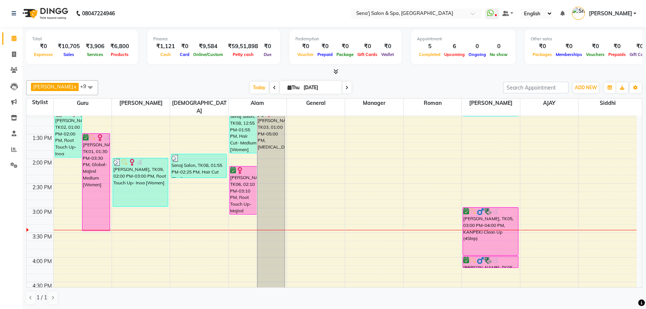
click at [194, 204] on div "9:00 AM 9:30 AM 10:00 AM 10:30 AM 11:00 AM 11:30 AM 12:00 PM 12:30 PM 1:00 PM 1…" at bounding box center [331, 282] width 610 height 738
click at [213, 308] on html "08047224946 Select Location × Sena'j Salon & Spa, Amanora Mall WhatsApp Status …" at bounding box center [323, 154] width 646 height 309
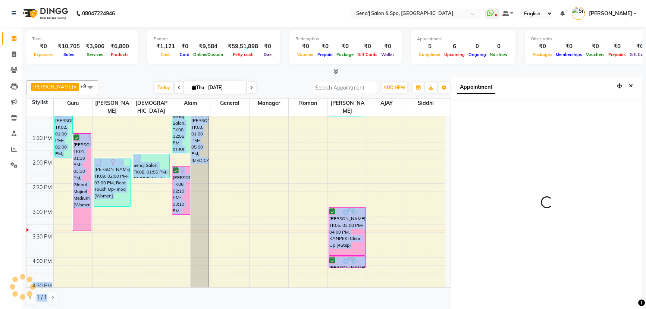
scroll to position [3, 0]
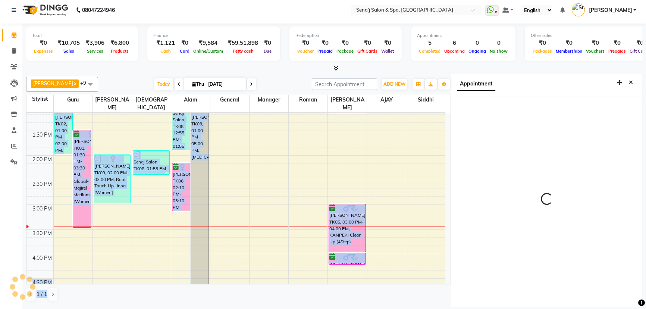
select select "900"
select select "83144"
select select "tentative"
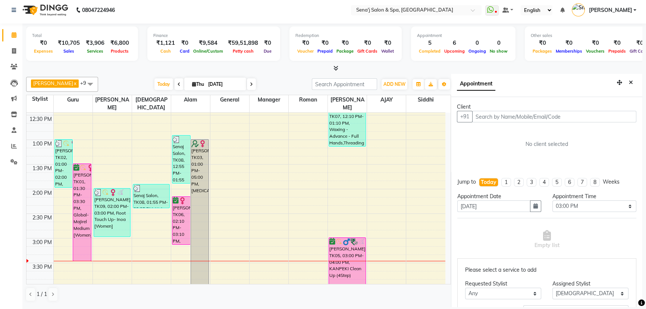
scroll to position [169, 0]
click at [625, 81] on button "Close" at bounding box center [630, 83] width 11 height 12
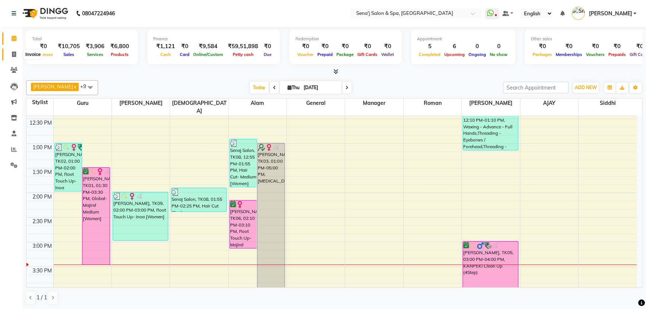
click at [12, 52] on icon at bounding box center [14, 54] width 4 height 6
select select "447"
select select "service"
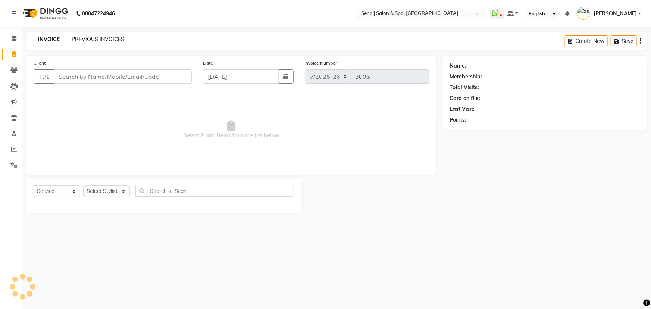
click at [93, 37] on link "PREVIOUS INVOICES" at bounding box center [98, 39] width 53 height 7
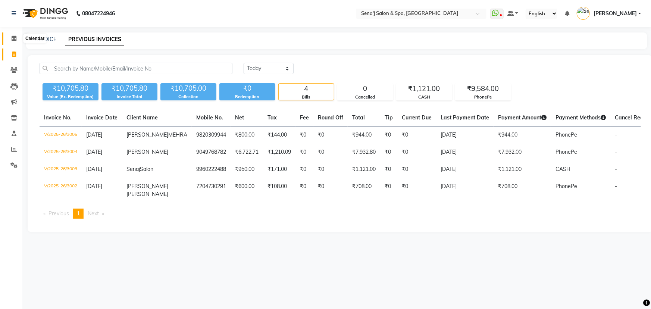
click at [13, 40] on icon at bounding box center [14, 38] width 5 height 6
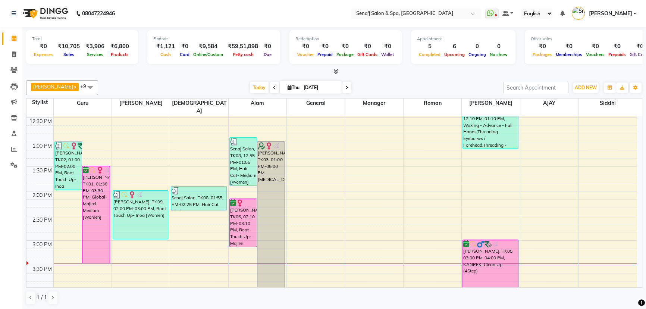
scroll to position [169, 0]
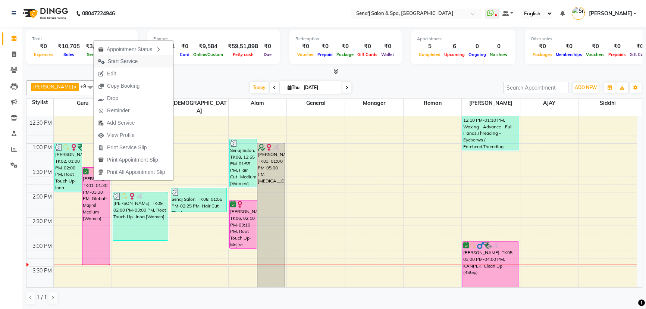
click at [120, 60] on span "Start Service" at bounding box center [123, 61] width 30 height 8
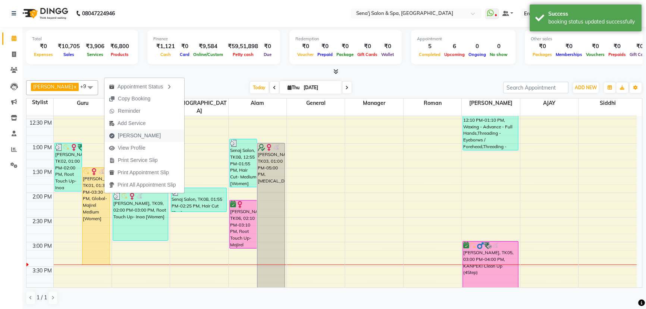
click at [132, 136] on span "Mark Done" at bounding box center [139, 136] width 43 height 8
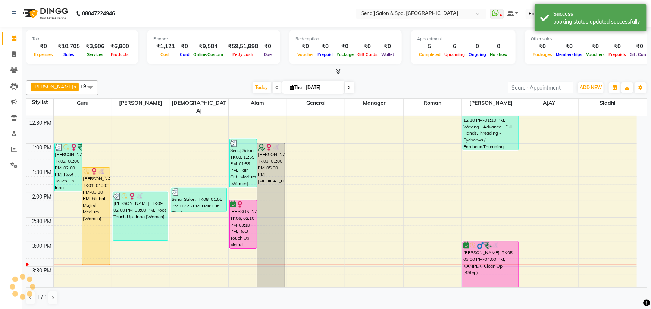
select select "447"
select select "service"
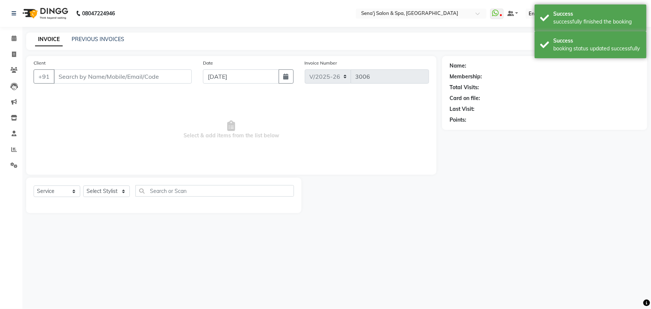
type input "9766492119"
select select "6923"
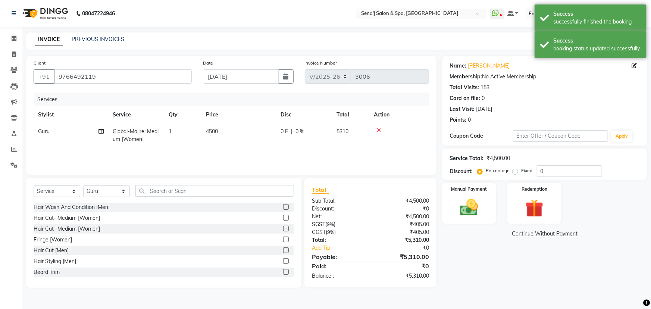
click at [212, 131] on span "4500" at bounding box center [212, 131] width 12 height 7
select select "6923"
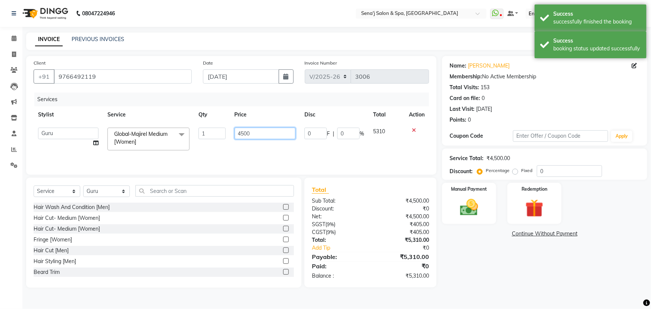
click at [243, 131] on input "4500" at bounding box center [265, 134] width 61 height 12
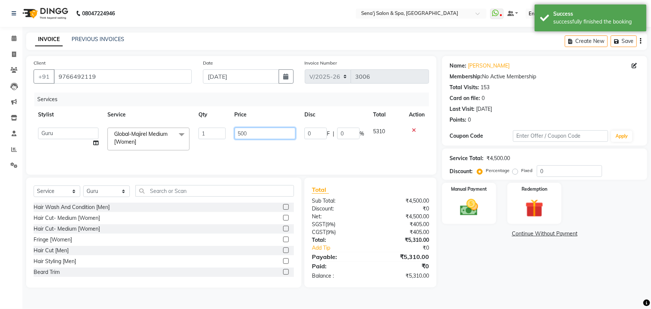
type input "5000"
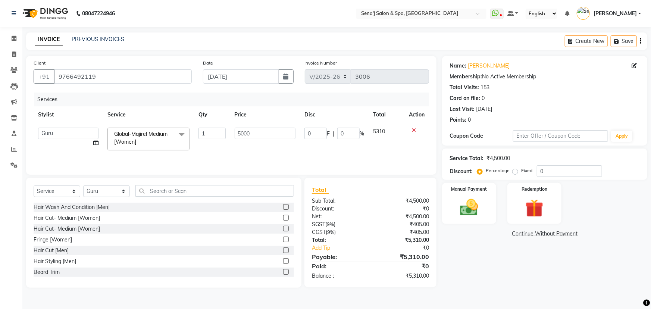
click at [455, 276] on div "Name: Priyanka Singh Membership: No Active Membership Total Visits: 153 Card on…" at bounding box center [547, 172] width 211 height 232
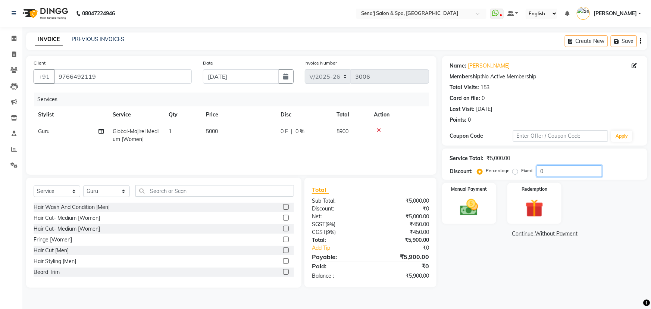
click at [539, 171] on input "0" at bounding box center [569, 171] width 65 height 12
type input "30"
click at [49, 190] on select "Select Service Product Membership Package Voucher Prepaid Gift Card" at bounding box center [57, 191] width 47 height 12
select select "product"
click at [34, 185] on select "Select Service Product Membership Package Voucher Prepaid Gift Card" at bounding box center [57, 191] width 47 height 12
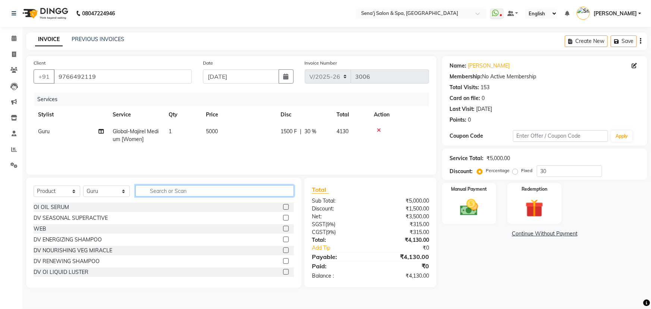
click at [157, 191] on input "text" at bounding box center [214, 191] width 158 height 12
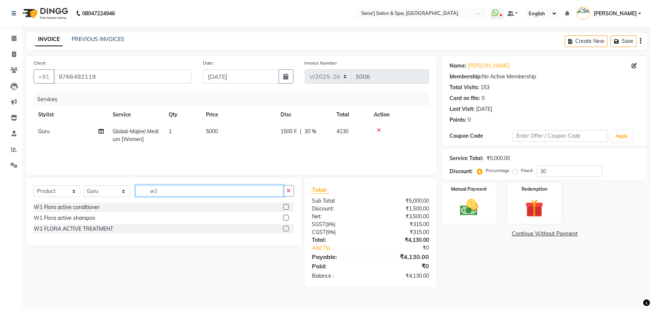
type input "w1"
click at [287, 216] on label at bounding box center [286, 218] width 6 height 6
click at [287, 216] on input "checkbox" at bounding box center [285, 218] width 5 height 5
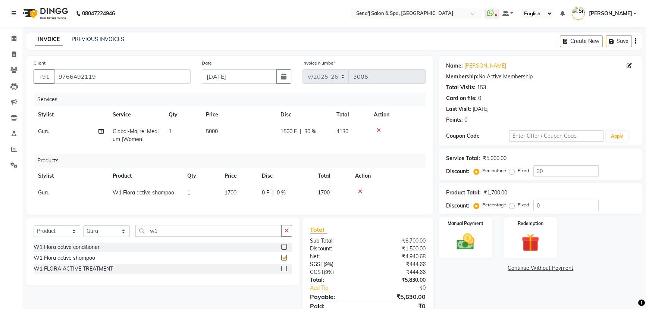
checkbox input "false"
click at [282, 249] on label at bounding box center [284, 247] width 6 height 6
click at [282, 249] on input "checkbox" at bounding box center [283, 247] width 5 height 5
checkbox input "false"
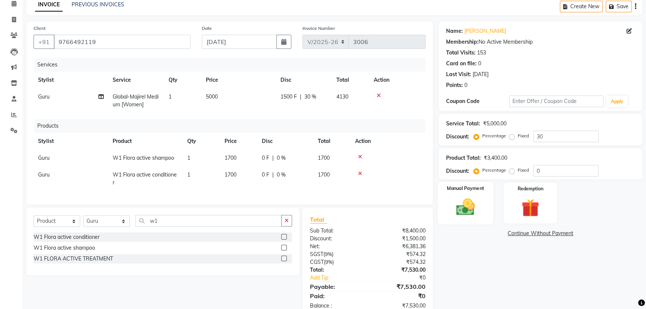
click at [468, 198] on img at bounding box center [465, 206] width 30 height 21
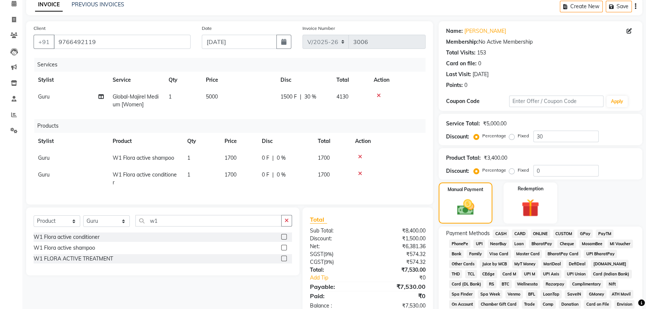
click at [515, 232] on span "CARD" at bounding box center [520, 233] width 16 height 9
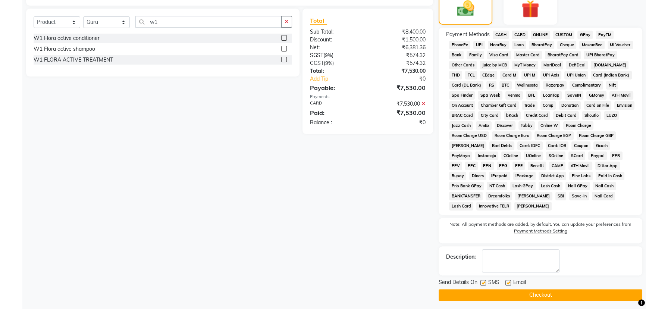
click at [530, 293] on button "Checkout" at bounding box center [541, 295] width 204 height 12
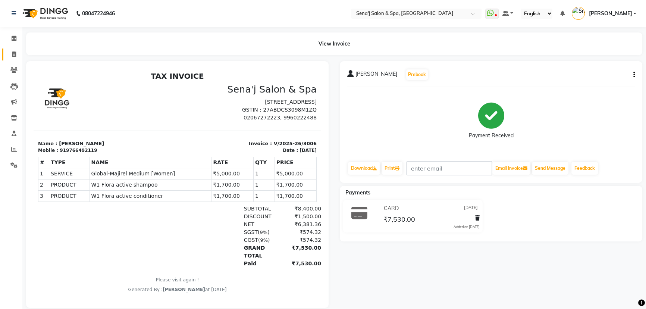
click at [13, 54] on icon at bounding box center [14, 54] width 4 height 6
select select "447"
select select "service"
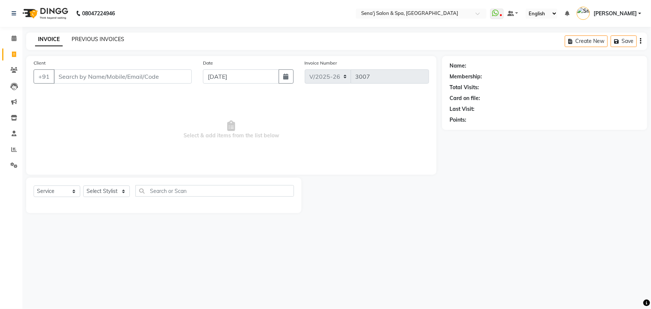
click at [80, 38] on link "PREVIOUS INVOICES" at bounding box center [98, 39] width 53 height 7
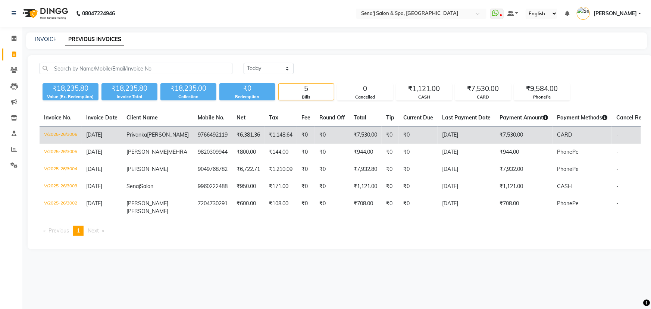
click at [232, 135] on td "₹6,381.36" at bounding box center [248, 135] width 32 height 18
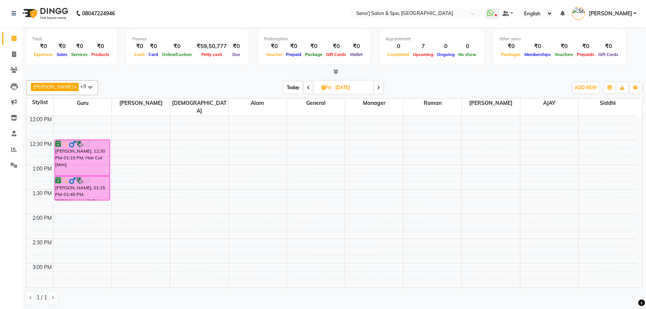
scroll to position [169, 0]
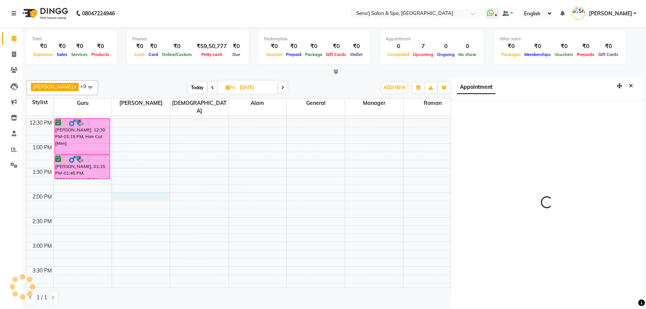
scroll to position [3, 0]
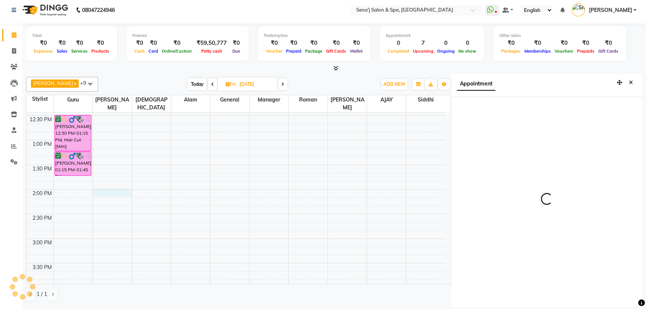
select select "840"
select select "12648"
select select "tentative"
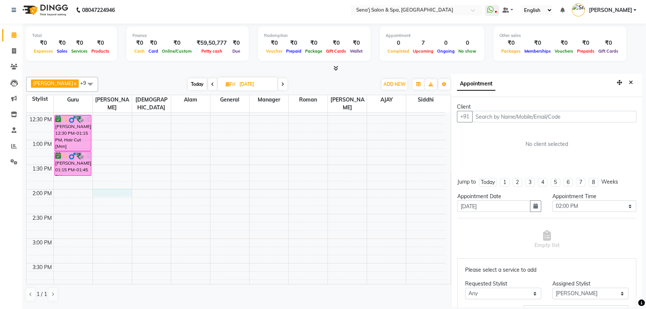
click at [281, 84] on icon at bounding box center [282, 84] width 3 height 4
type input "[DATE]"
select select "840"
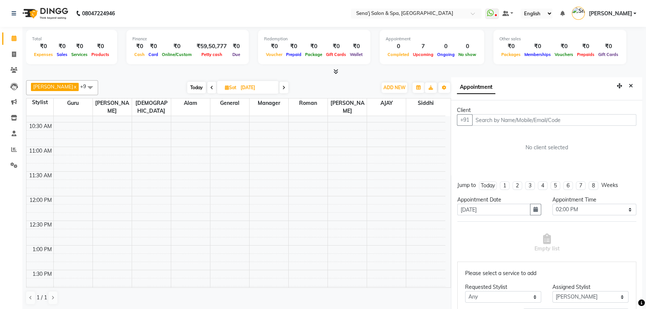
scroll to position [101, 0]
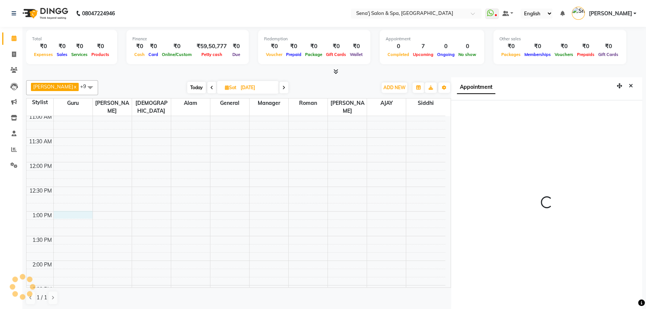
scroll to position [3, 0]
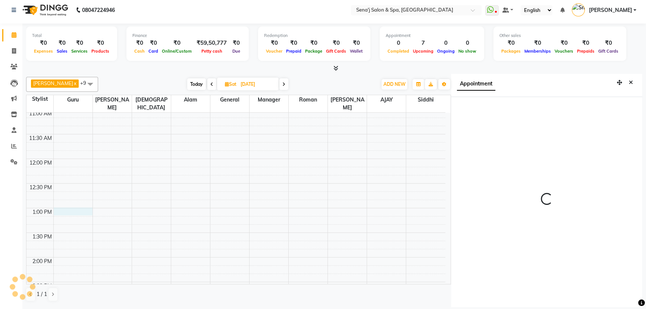
select select "780"
select select "6923"
select select "tentative"
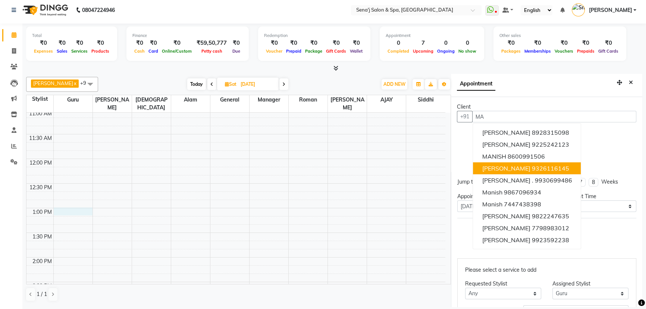
type input "M"
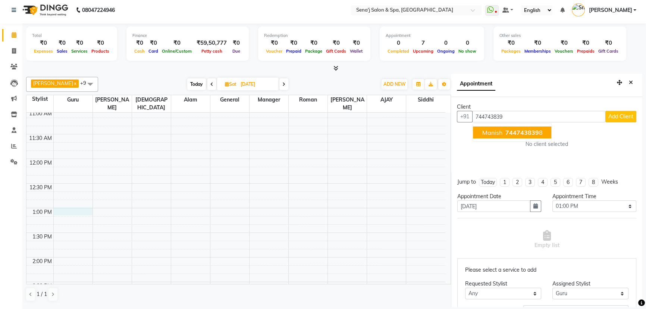
click at [505, 135] on span "744743839" at bounding box center [522, 132] width 34 height 7
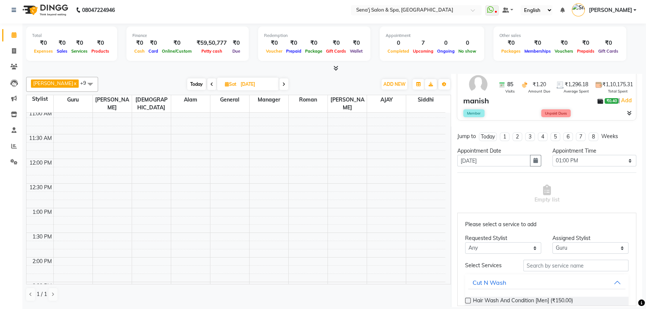
scroll to position [67, 0]
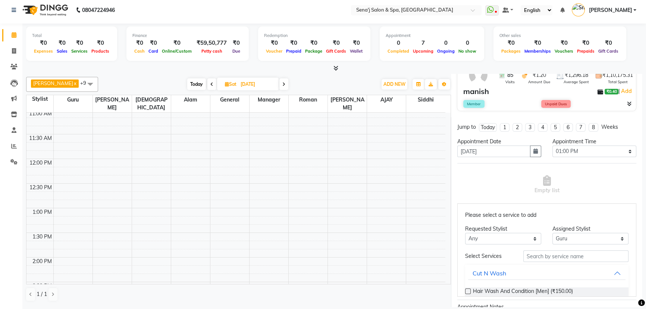
type input "7447438398"
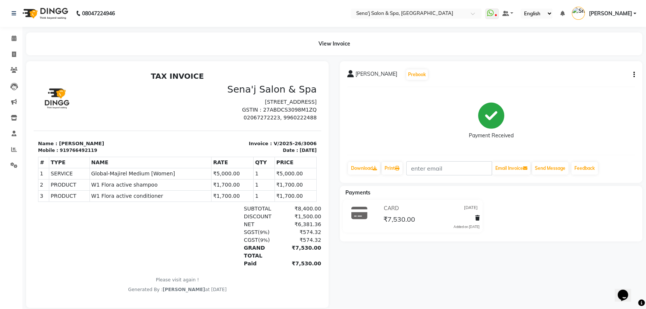
click at [634, 75] on icon "button" at bounding box center [633, 75] width 1 height 0
click at [606, 75] on div "Edit Invoice" at bounding box center [603, 74] width 37 height 9
select select "service"
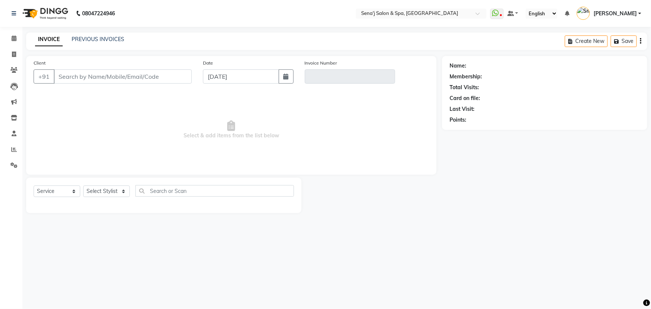
type input "9766492119"
type input "V/2025-26/3006"
select select "select"
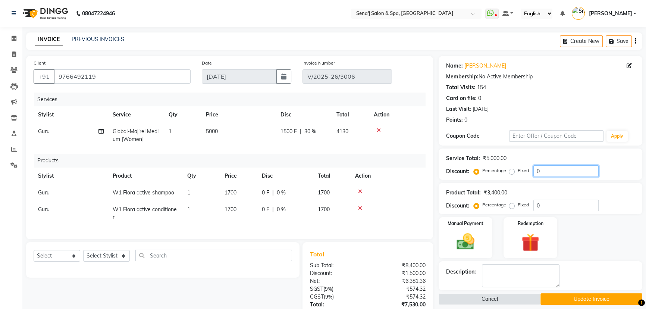
click at [534, 168] on input "0" at bounding box center [565, 171] width 65 height 12
type input "30"
click at [536, 205] on input "0" at bounding box center [565, 206] width 65 height 12
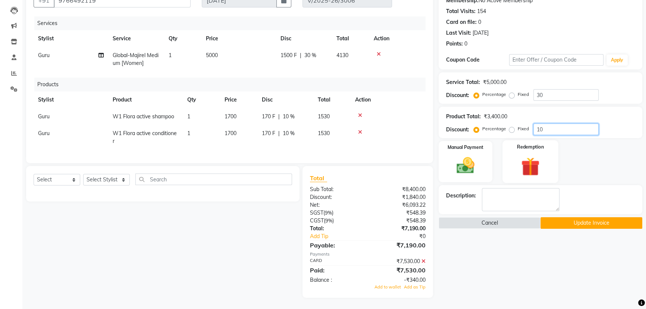
scroll to position [81, 0]
type input "10"
click at [422, 261] on icon at bounding box center [423, 260] width 4 height 5
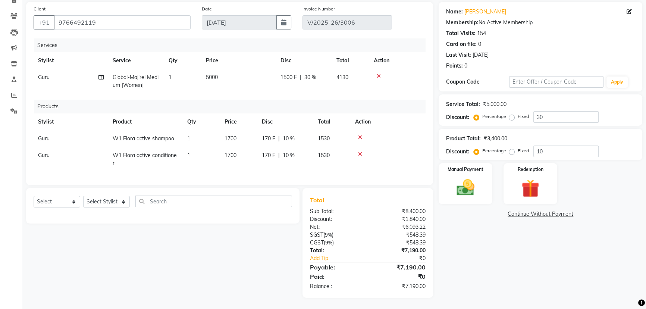
scroll to position [59, 0]
click at [474, 177] on img at bounding box center [465, 187] width 30 height 21
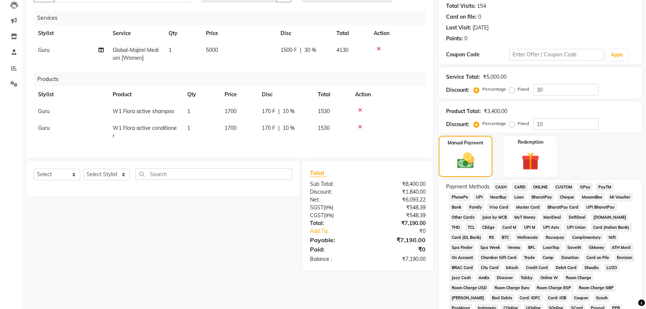
click at [521, 186] on span "CARD" at bounding box center [520, 187] width 16 height 9
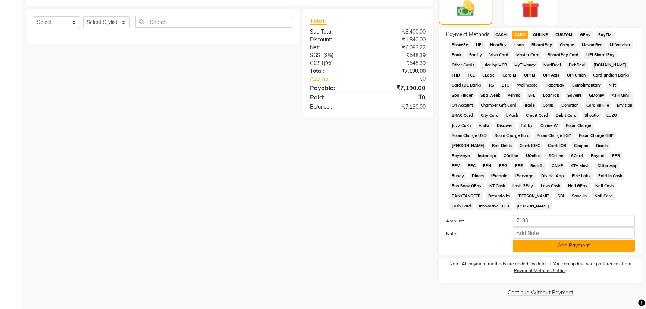
click at [548, 243] on button "Add Payment" at bounding box center [574, 246] width 122 height 12
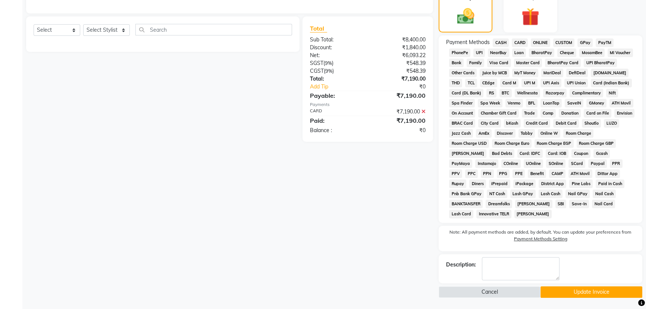
scroll to position [225, 0]
click at [574, 289] on button "Update Invoice" at bounding box center [591, 293] width 102 height 12
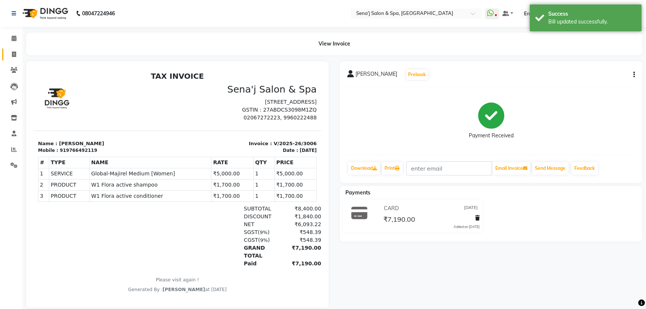
click at [14, 53] on icon at bounding box center [14, 54] width 4 height 6
select select "447"
select select "service"
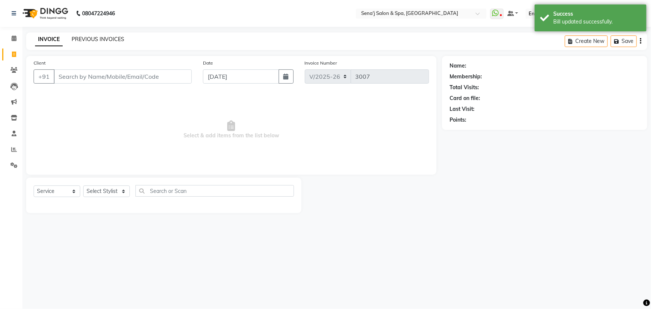
click at [80, 38] on link "PREVIOUS INVOICES" at bounding box center [98, 39] width 53 height 7
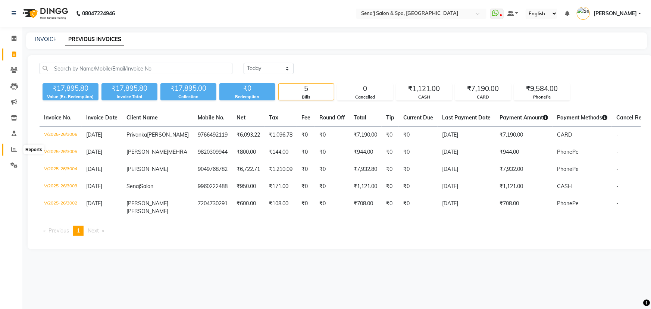
click at [15, 150] on icon at bounding box center [14, 150] width 6 height 6
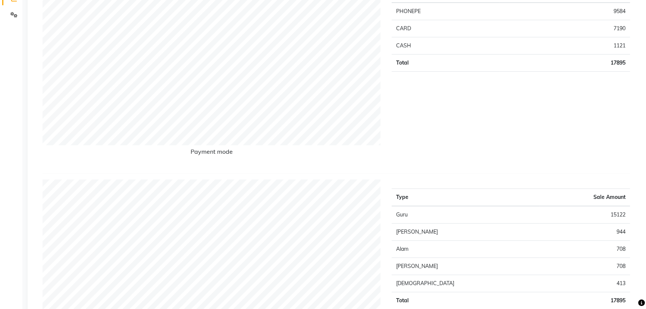
scroll to position [34, 0]
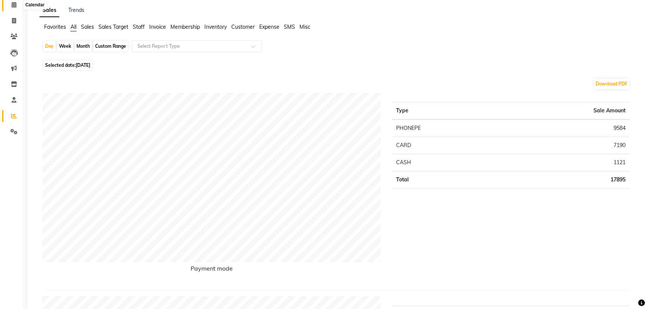
click at [13, 3] on icon at bounding box center [14, 5] width 5 height 6
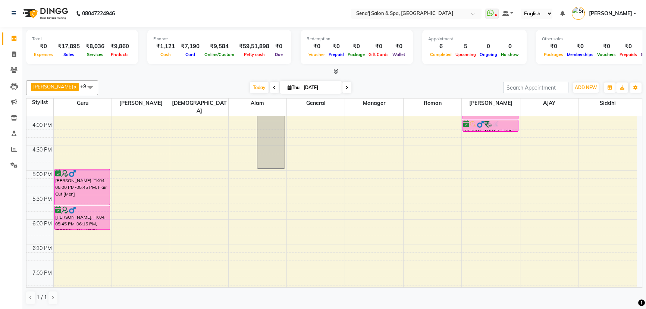
scroll to position [339, 0]
click at [345, 88] on icon at bounding box center [346, 87] width 3 height 4
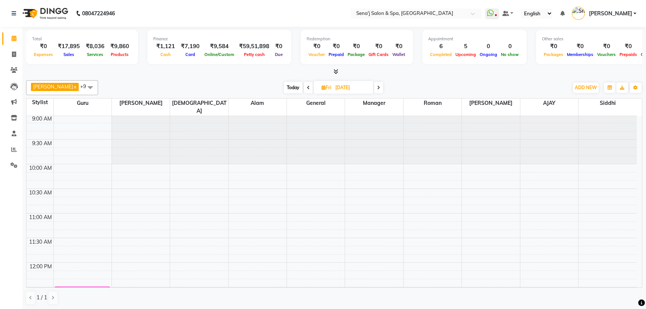
scroll to position [0, 0]
click at [287, 87] on span "Today" at bounding box center [293, 88] width 19 height 12
type input "04-09-2025"
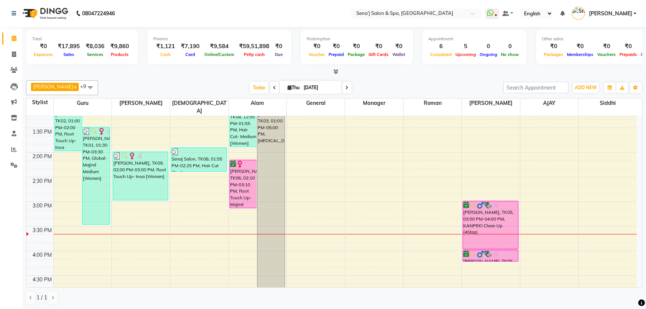
scroll to position [193, 0]
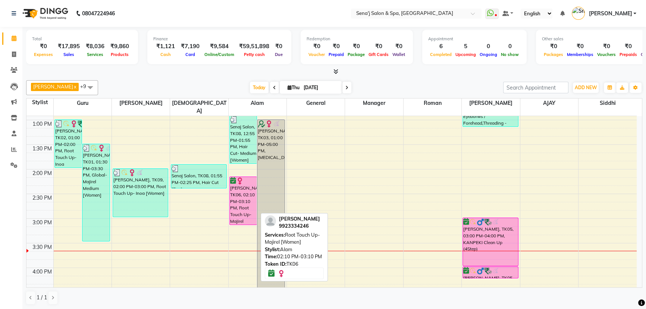
click at [239, 180] on div "Teena, TK06, 02:10 PM-03:10 PM, Root Touch Up- Majirel [Women]" at bounding box center [243, 201] width 27 height 48
select select "6"
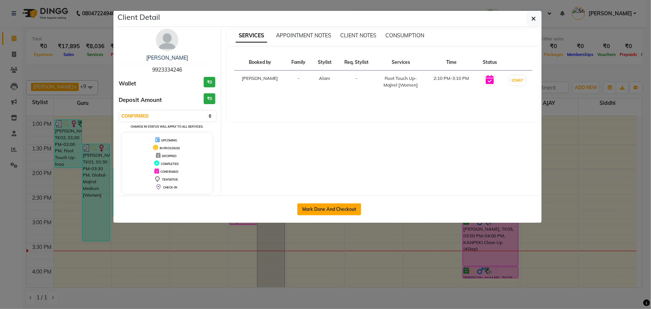
click at [324, 209] on button "Mark Done And Checkout" at bounding box center [329, 209] width 64 height 12
select select "service"
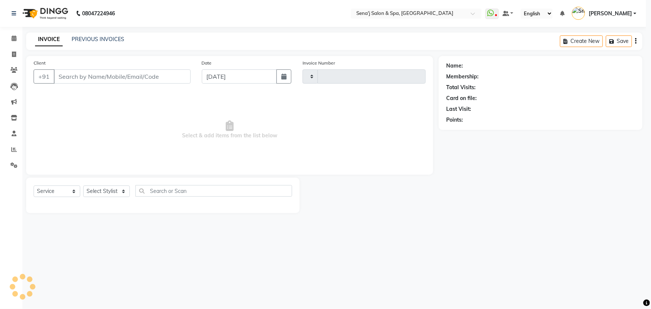
type input "3007"
select select "447"
type input "9923334246"
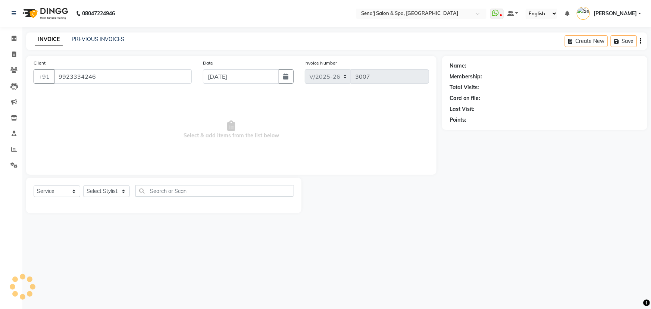
select select "53043"
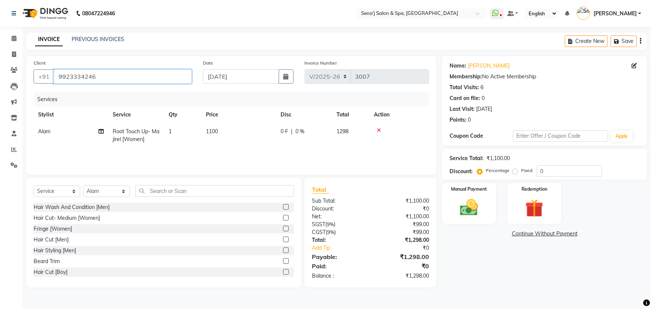
click at [118, 80] on input "9923334246" at bounding box center [123, 76] width 138 height 14
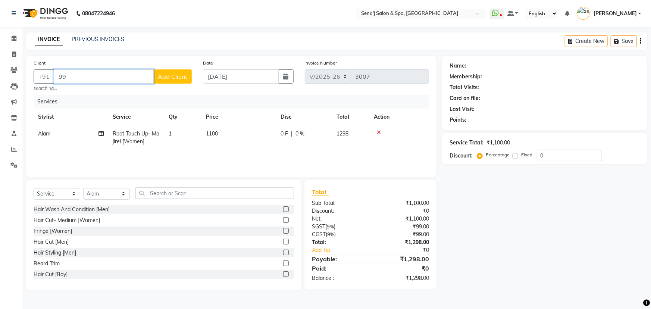
type input "9"
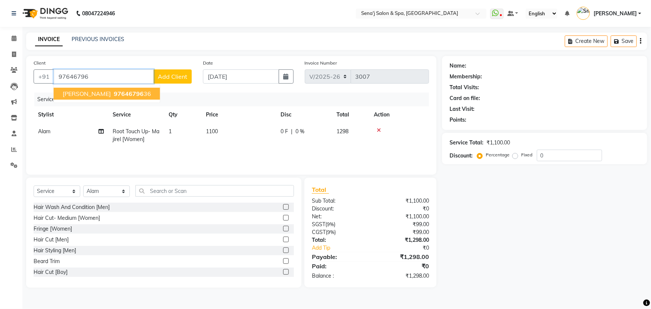
click at [114, 91] on span "97646796" at bounding box center [129, 93] width 30 height 7
type input "9764679636"
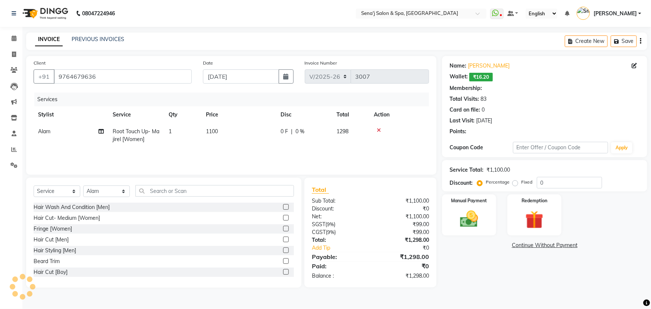
select select "1: Object"
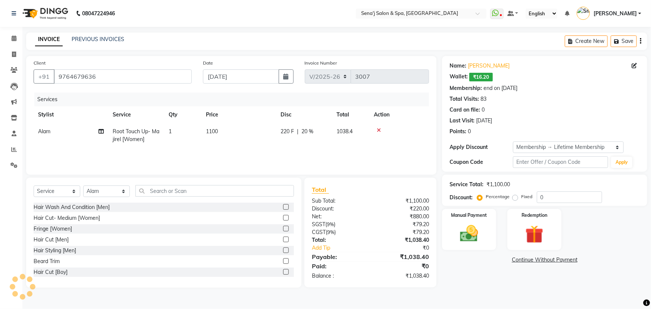
type input "20"
click at [223, 131] on td "1100" at bounding box center [238, 135] width 75 height 25
select select "53043"
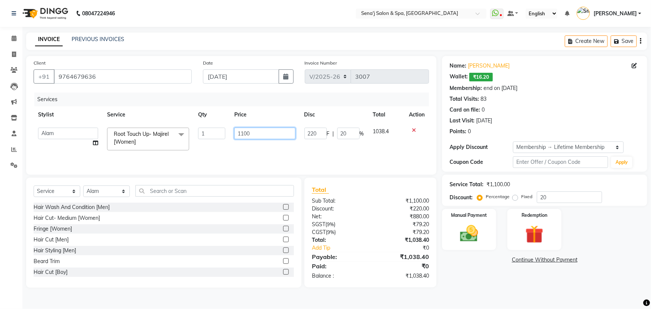
click at [264, 132] on input "1100" at bounding box center [264, 134] width 61 height 12
type input "1200"
click at [297, 148] on div "Services Stylist Service Qty Price Disc Total Action AAKASH Afzal Ajay AJAY Ala…" at bounding box center [231, 129] width 395 height 75
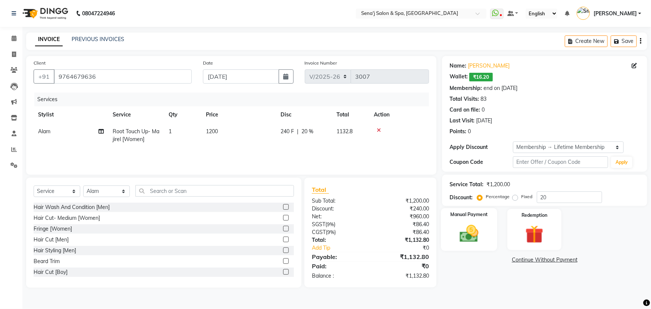
click at [474, 244] on img at bounding box center [469, 234] width 31 height 22
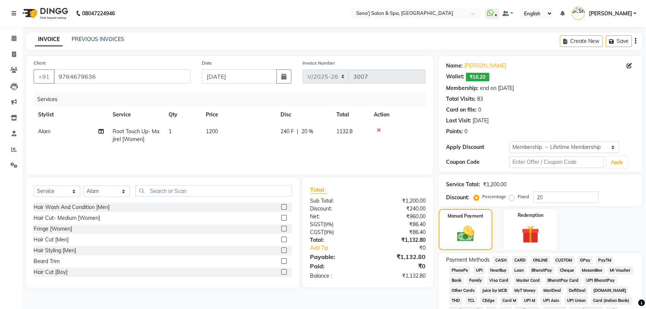
click at [456, 268] on span "PhonePe" at bounding box center [459, 270] width 21 height 9
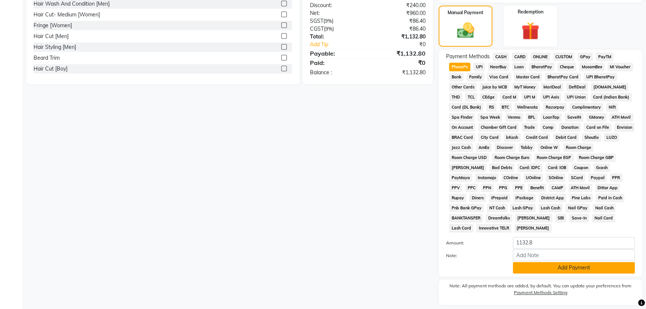
click at [553, 267] on button "Add Payment" at bounding box center [574, 268] width 122 height 12
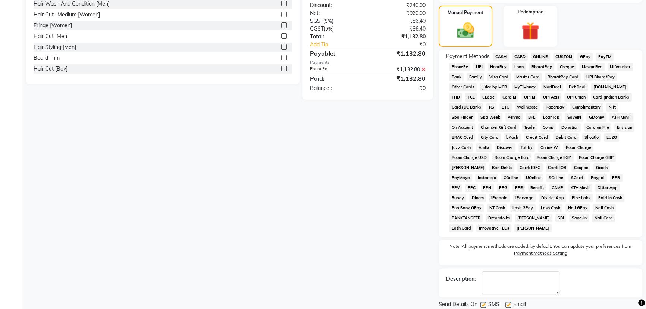
scroll to position [227, 0]
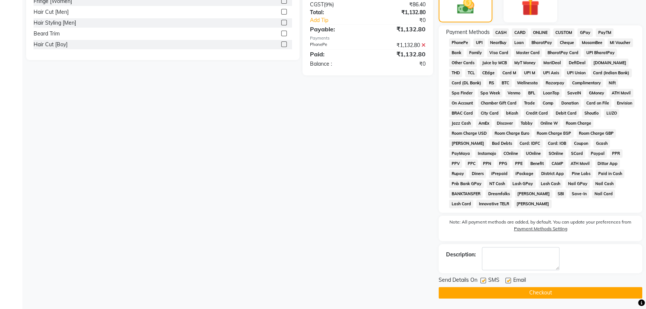
click at [519, 295] on button "Checkout" at bounding box center [541, 293] width 204 height 12
click at [530, 292] on button "Checkout" at bounding box center [541, 293] width 204 height 12
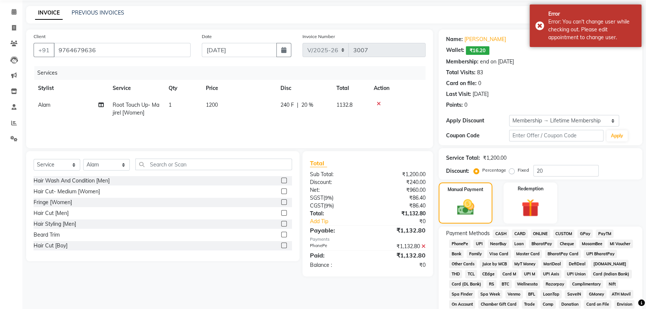
scroll to position [0, 0]
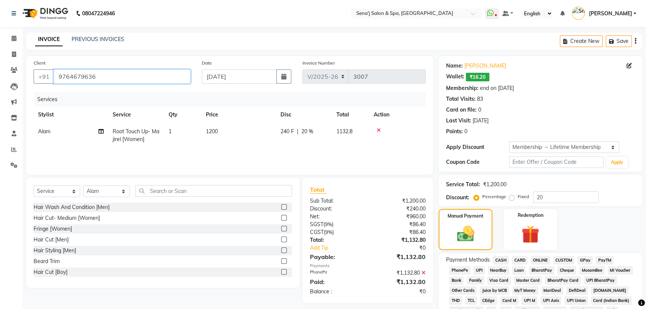
drag, startPoint x: 94, startPoint y: 75, endPoint x: 59, endPoint y: 75, distance: 34.7
click at [59, 76] on input "9764679636" at bounding box center [122, 76] width 137 height 14
click at [52, 38] on link "INVOICE" at bounding box center [49, 39] width 28 height 13
click at [12, 37] on icon at bounding box center [14, 38] width 5 height 6
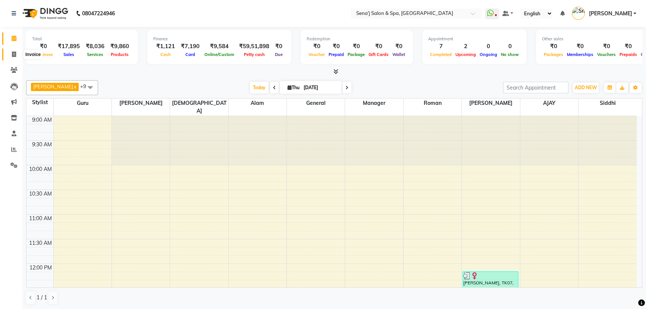
click at [13, 54] on icon at bounding box center [14, 54] width 4 height 6
select select "447"
select select "service"
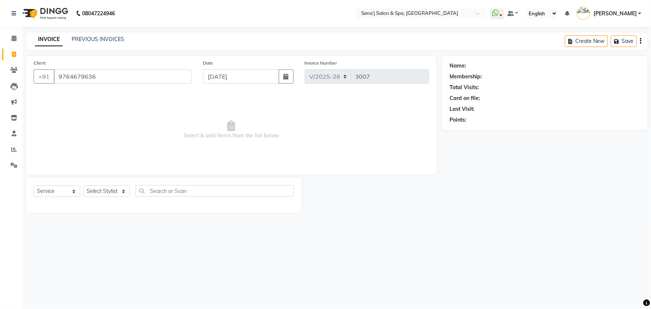
type input "9764679636"
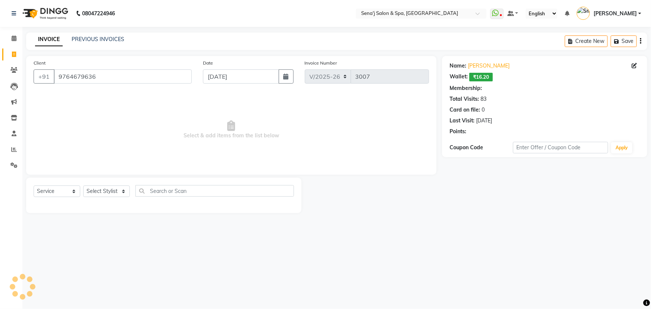
select select "1: Object"
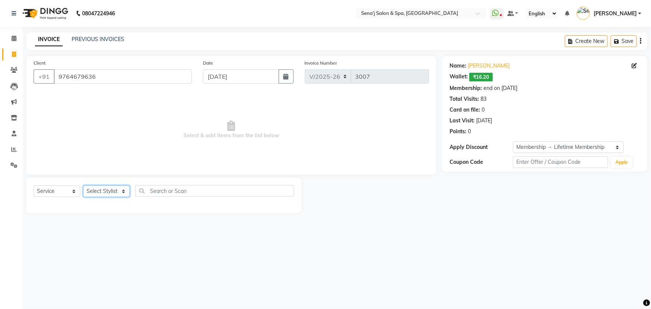
click at [116, 191] on select "Select Stylist AAKASH Afzal Ajay AJAY Alam Ashu General Guru Manager Manager Ra…" at bounding box center [106, 191] width 47 height 12
select select "53043"
click at [83, 185] on select "Select Stylist AAKASH Afzal Ajay AJAY Alam Ashu General Guru Manager Manager Ra…" at bounding box center [106, 191] width 47 height 12
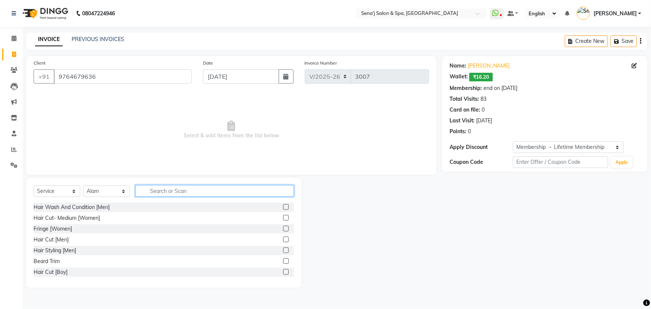
click at [178, 191] on input "text" at bounding box center [214, 191] width 158 height 12
type input "roo"
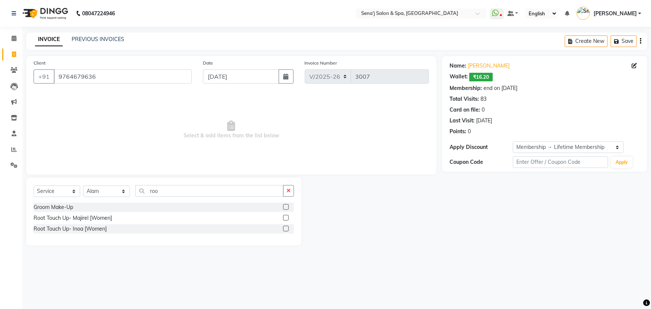
click at [282, 227] on div "Root Touch Up- Inoa [Women]" at bounding box center [164, 228] width 260 height 9
click at [285, 229] on label at bounding box center [286, 229] width 6 height 6
click at [285, 229] on input "checkbox" at bounding box center [285, 228] width 5 height 5
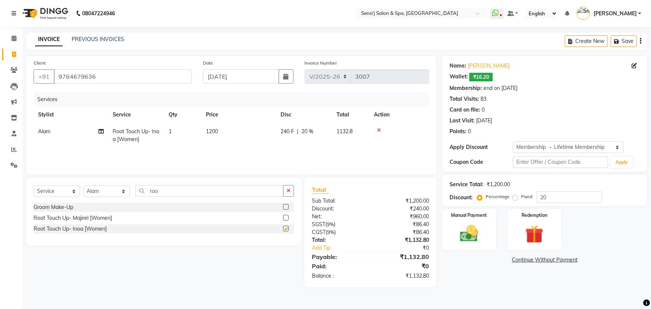
checkbox input "false"
click at [480, 224] on img at bounding box center [469, 234] width 31 height 22
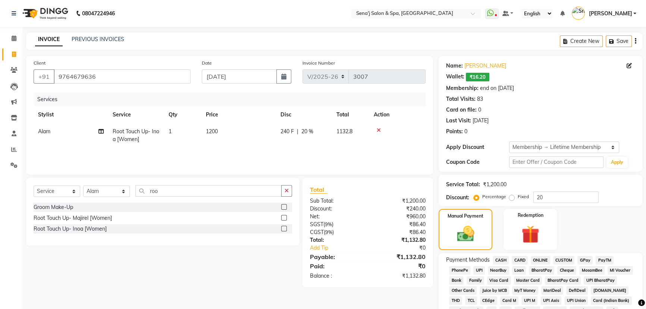
scroll to position [101, 0]
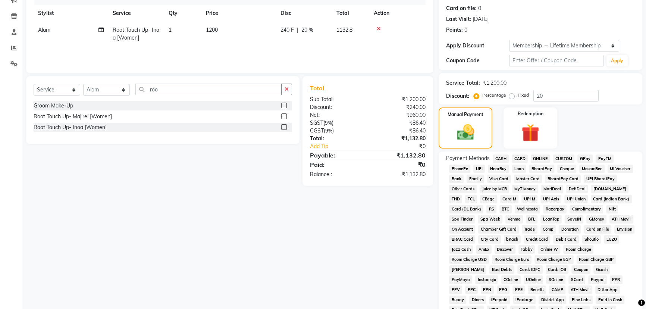
click at [462, 168] on span "PhonePe" at bounding box center [459, 168] width 21 height 9
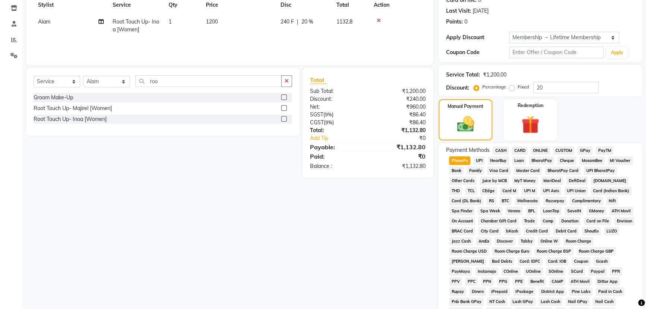
scroll to position [225, 0]
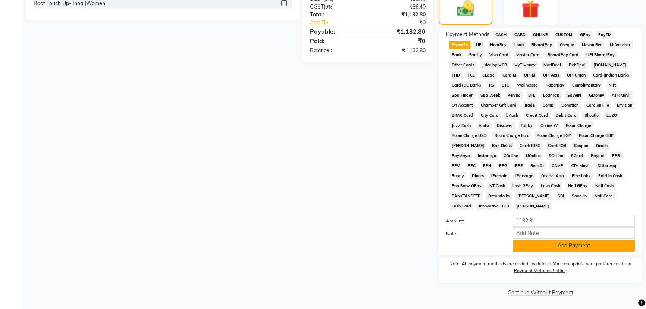
click at [541, 245] on button "Add Payment" at bounding box center [574, 246] width 122 height 12
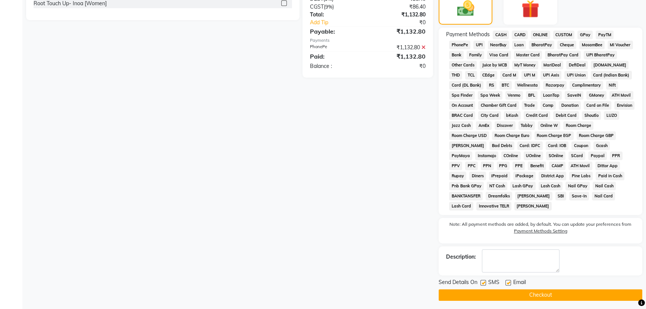
click at [534, 292] on button "Checkout" at bounding box center [541, 295] width 204 height 12
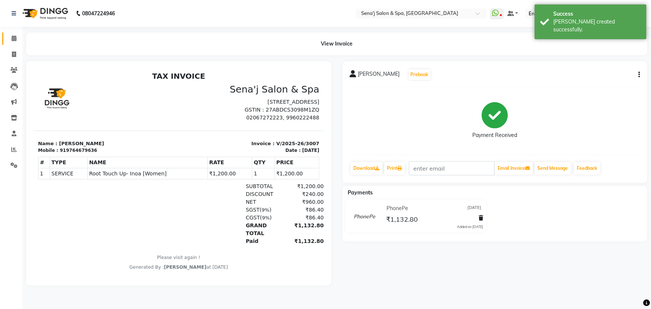
click at [13, 38] on icon at bounding box center [14, 38] width 5 height 6
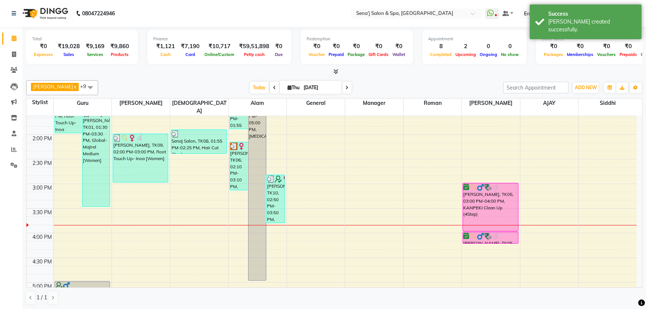
scroll to position [237, 0]
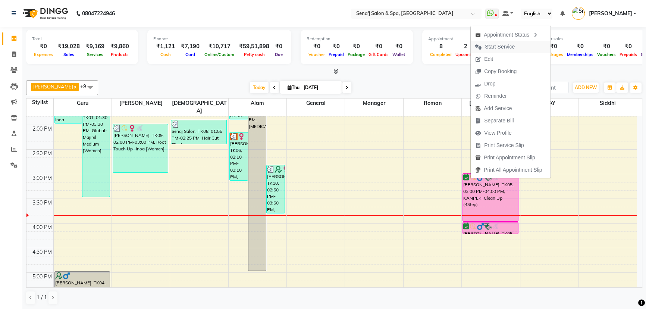
click at [493, 48] on span "Start Service" at bounding box center [500, 47] width 30 height 8
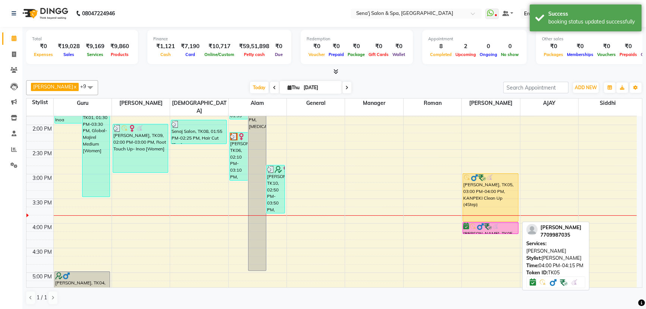
click at [485, 223] on img at bounding box center [487, 226] width 7 height 7
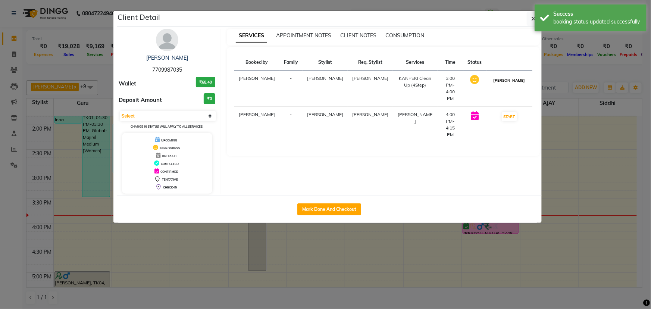
click at [512, 79] on button "[PERSON_NAME]" at bounding box center [508, 80] width 35 height 9
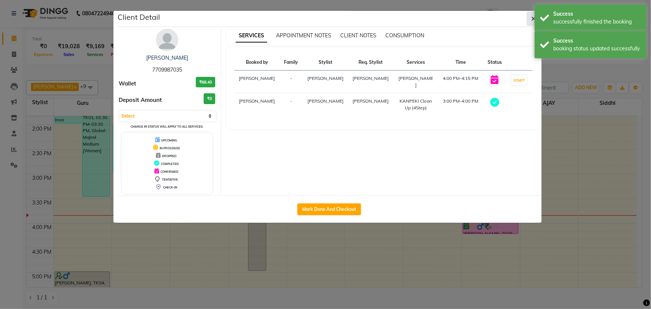
click at [533, 17] on icon "button" at bounding box center [533, 19] width 4 height 6
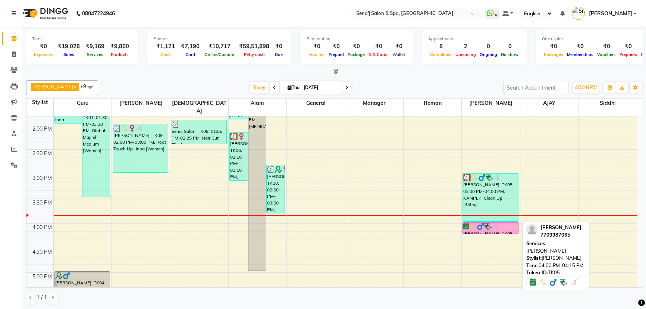
click at [494, 223] on img at bounding box center [494, 226] width 7 height 7
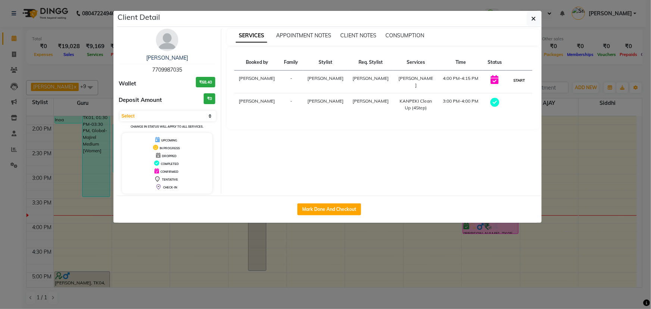
click at [521, 79] on button "START" at bounding box center [518, 80] width 15 height 9
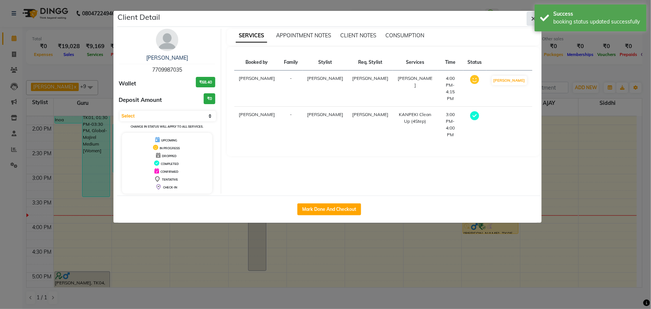
click at [530, 18] on button "button" at bounding box center [534, 19] width 14 height 14
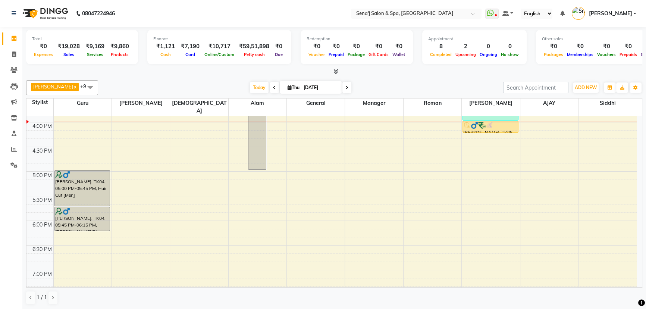
scroll to position [339, 0]
click at [6, 149] on link "Reports" at bounding box center [11, 150] width 18 height 12
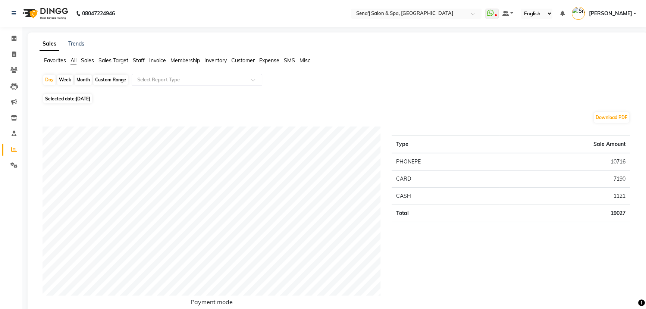
click at [85, 79] on div "Month" at bounding box center [83, 80] width 17 height 10
select select "9"
select select "2025"
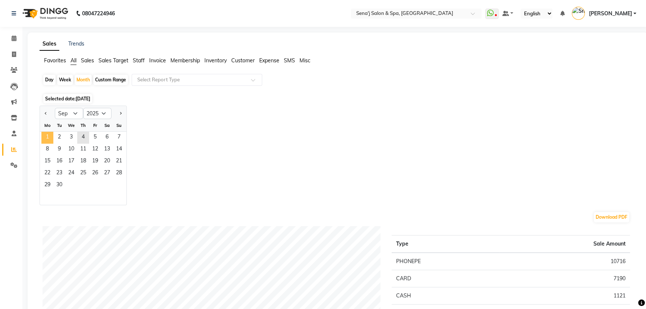
click at [48, 136] on span "1" at bounding box center [47, 138] width 12 height 12
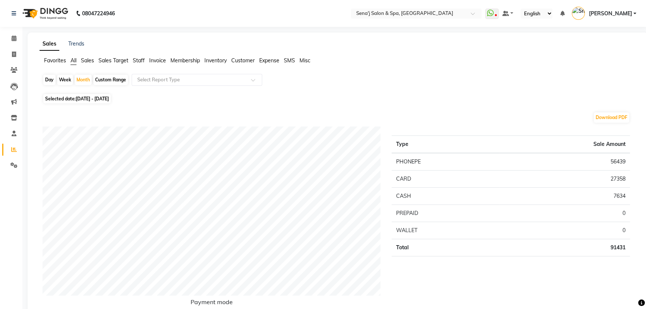
click at [142, 58] on span "Staff" at bounding box center [139, 60] width 12 height 7
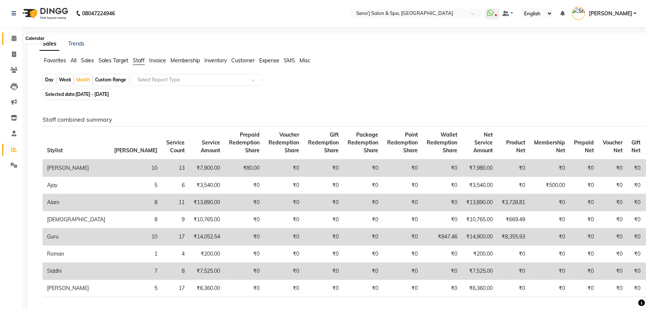
click at [16, 37] on span at bounding box center [13, 38] width 13 height 9
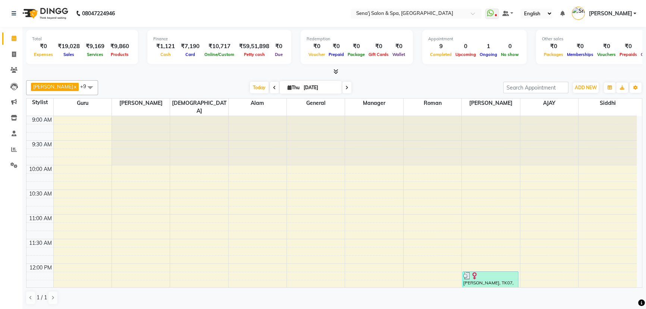
click at [268, 87] on div "Today Thu 04-09-2025" at bounding box center [300, 87] width 103 height 11
click at [273, 88] on icon at bounding box center [274, 87] width 3 height 4
type input "03-09-2025"
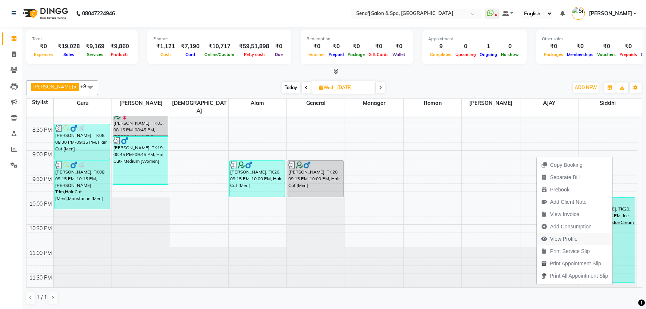
click at [571, 239] on span "View Profile" at bounding box center [564, 239] width 28 height 8
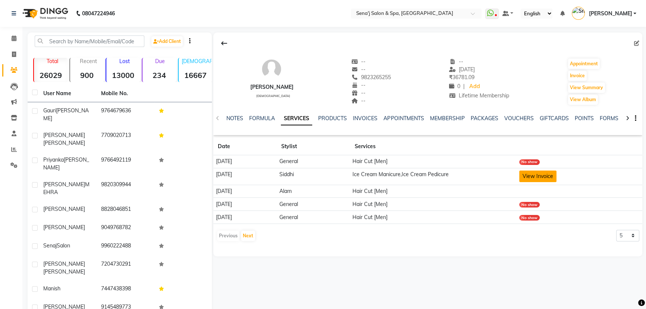
click at [550, 175] on button "View Invoice" at bounding box center [537, 176] width 37 height 12
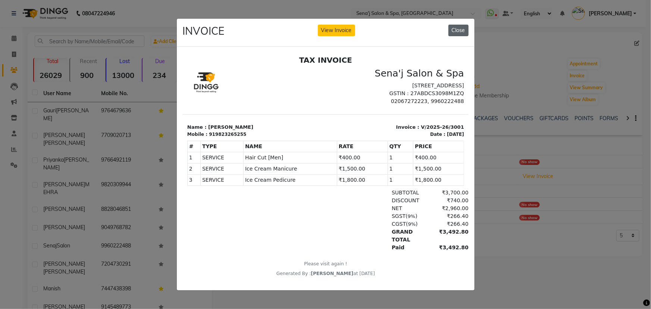
click at [467, 28] on button "Close" at bounding box center [458, 31] width 20 height 12
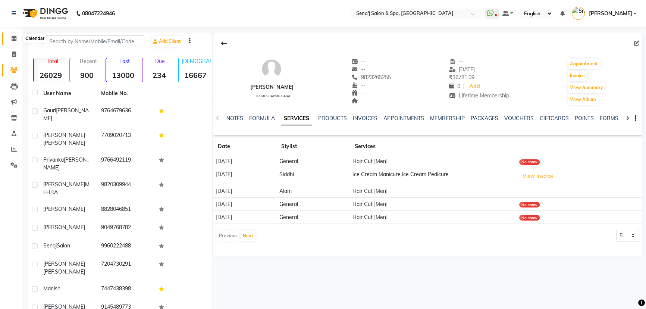
click at [9, 36] on span at bounding box center [13, 38] width 13 height 9
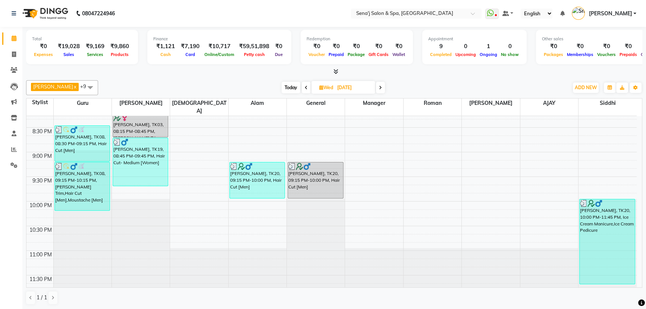
scroll to position [556, 0]
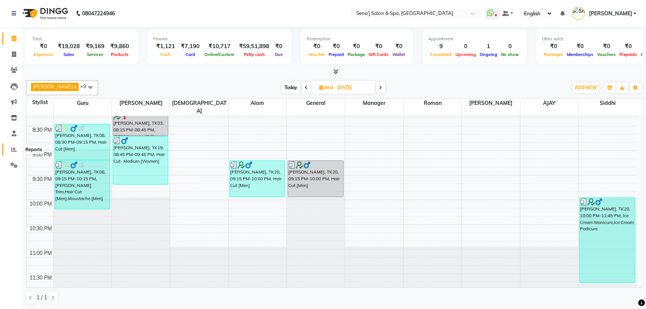
click at [15, 147] on icon at bounding box center [14, 150] width 6 height 6
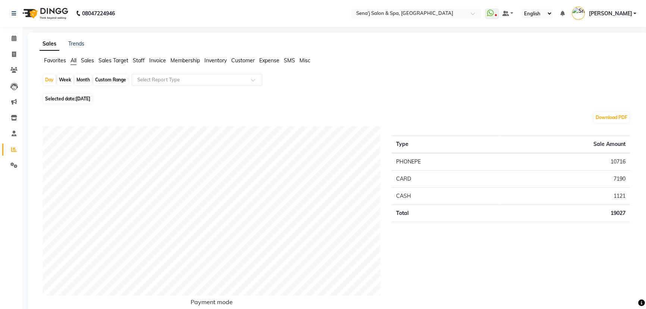
click at [136, 60] on span "Staff" at bounding box center [139, 60] width 12 height 7
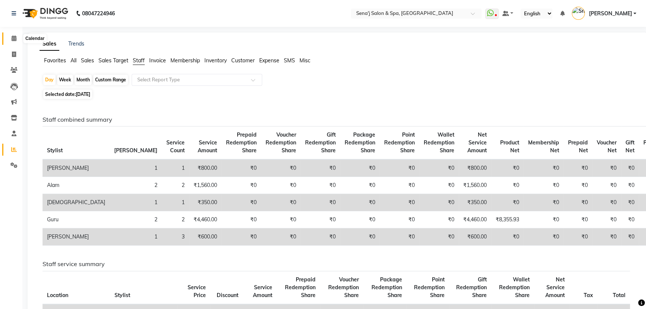
click at [19, 38] on span at bounding box center [13, 38] width 13 height 9
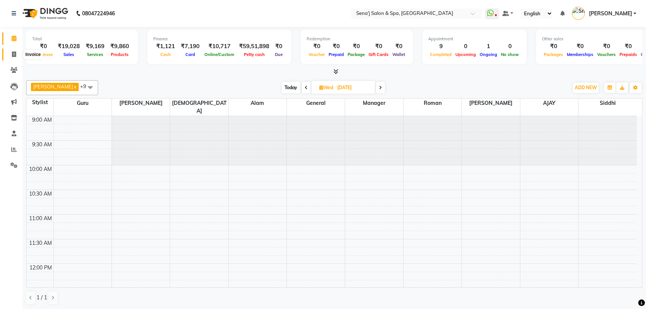
click at [10, 52] on span at bounding box center [13, 54] width 13 height 9
select select "447"
select select "service"
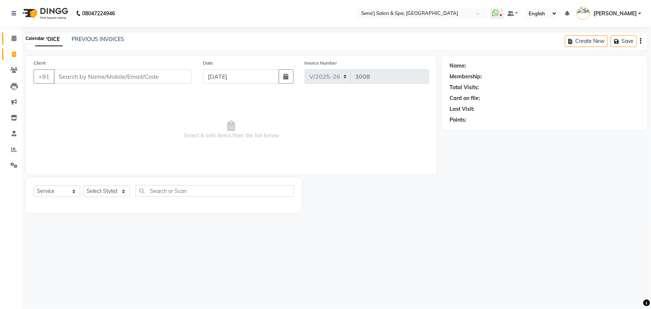
click at [15, 40] on icon at bounding box center [14, 38] width 5 height 6
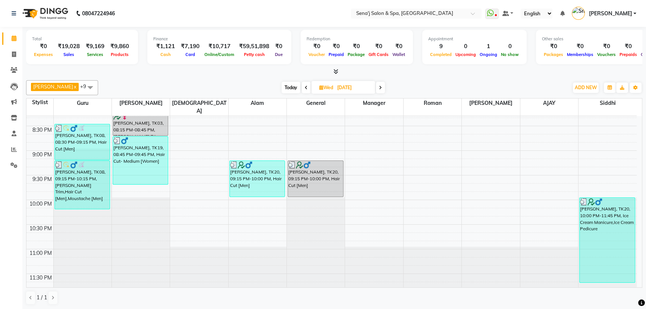
click at [288, 87] on span "Today" at bounding box center [291, 88] width 19 height 12
type input "[DATE]"
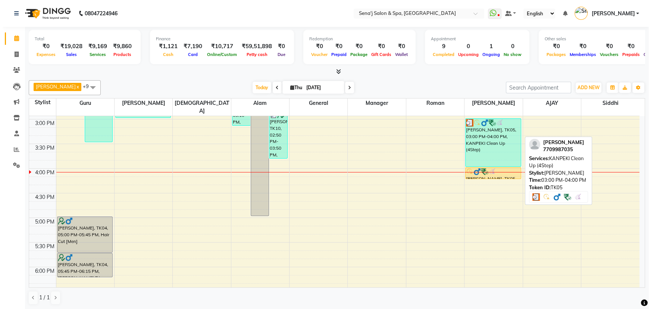
scroll to position [276, 0]
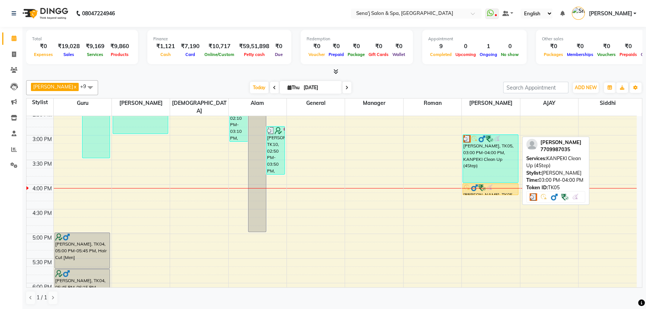
click at [490, 151] on div "[PERSON_NAME], TK05, 03:00 PM-04:00 PM, KANPEKI Clean Up (4Step)" at bounding box center [490, 159] width 55 height 48
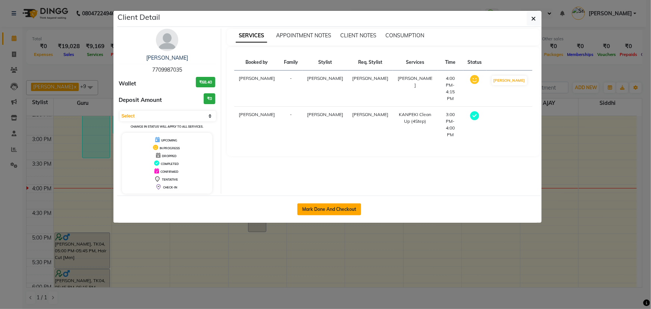
click at [323, 210] on button "Mark Done And Checkout" at bounding box center [329, 209] width 64 height 12
select select "service"
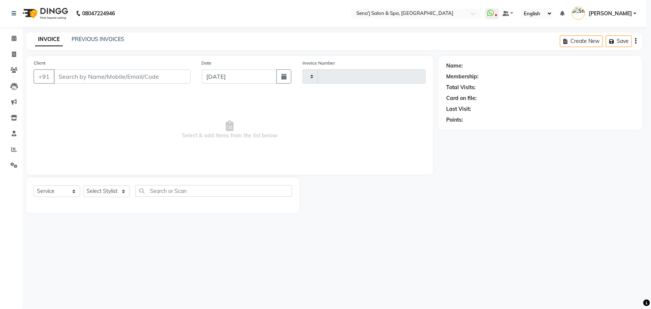
type input "3008"
select select "3"
select select "447"
type input "7709987035"
select select "30665"
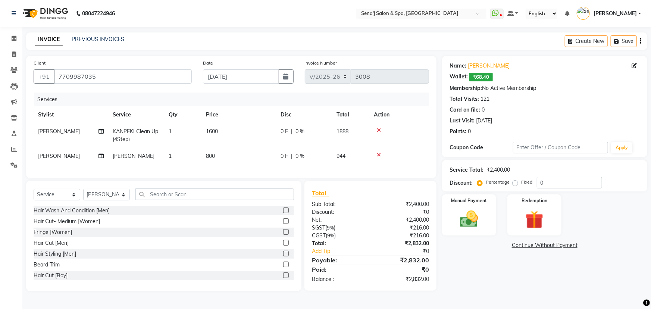
click at [226, 127] on td "1600" at bounding box center [238, 135] width 75 height 25
select select "30665"
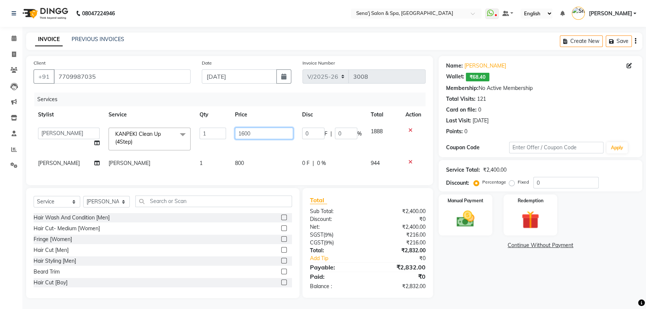
click at [265, 131] on input "1600" at bounding box center [264, 134] width 58 height 12
type input "1"
type input "1800"
click at [259, 154] on tbody "AAKASH Afzal Ajay AJAY Alam Ashu General Guru Manager Manager Rahul Jadhav Roma…" at bounding box center [231, 147] width 395 height 48
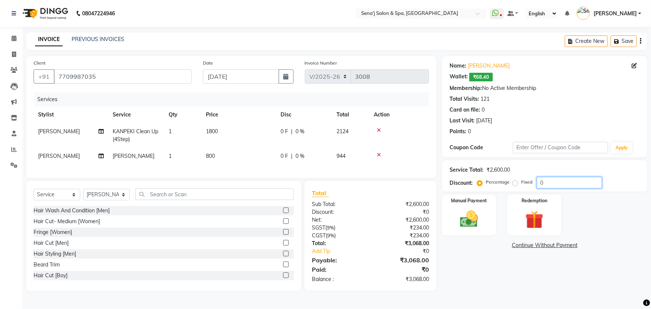
click at [563, 185] on input "0" at bounding box center [569, 183] width 65 height 12
type input "20"
click at [471, 242] on link "Continue Without Payment" at bounding box center [544, 245] width 202 height 8
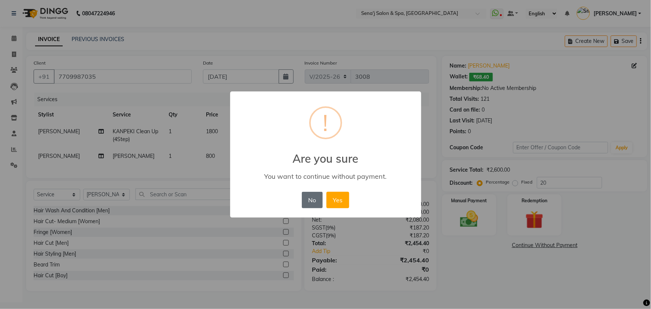
click at [311, 200] on button "No" at bounding box center [312, 200] width 21 height 16
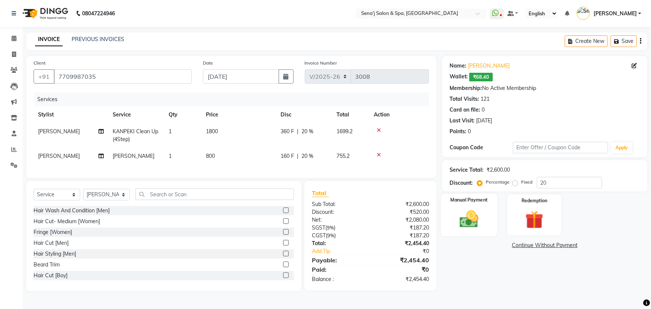
click at [477, 209] on img at bounding box center [469, 219] width 31 height 22
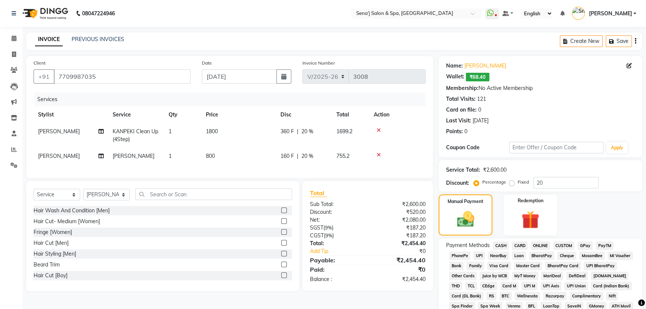
click at [455, 255] on span "PhonePe" at bounding box center [459, 255] width 21 height 9
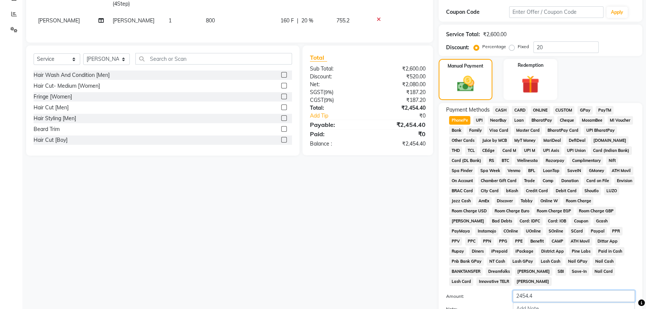
click at [538, 291] on input "2454.4" at bounding box center [574, 296] width 122 height 12
type input "2454"
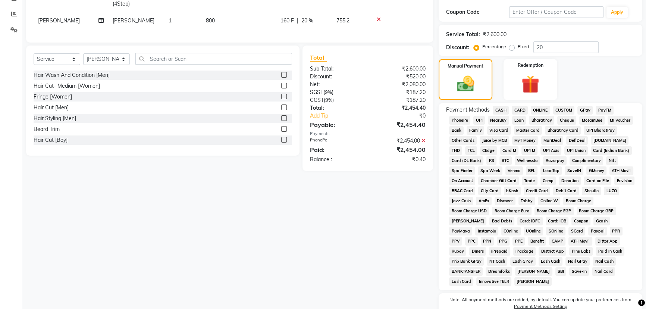
scroll to position [211, 0]
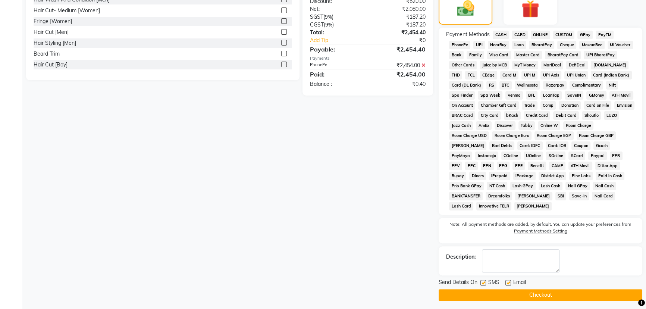
click at [503, 292] on button "Checkout" at bounding box center [541, 295] width 204 height 12
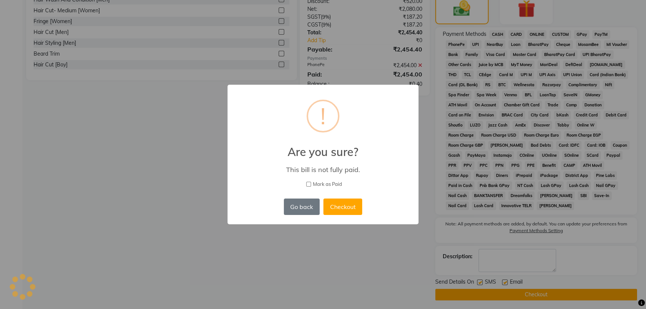
scroll to position [203, 0]
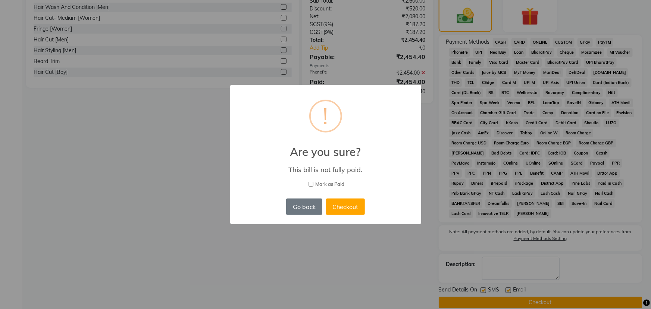
click at [313, 183] on input "Mark as Paid" at bounding box center [310, 184] width 5 height 5
checkbox input "true"
drag, startPoint x: 342, startPoint y: 202, endPoint x: 342, endPoint y: 196, distance: 6.0
click at [343, 203] on button "Checkout" at bounding box center [345, 206] width 39 height 16
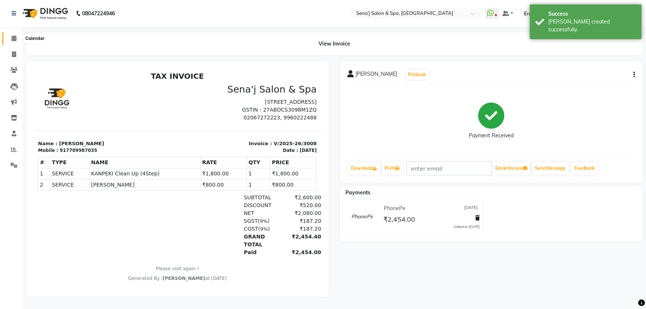
click at [16, 37] on span at bounding box center [13, 38] width 13 height 9
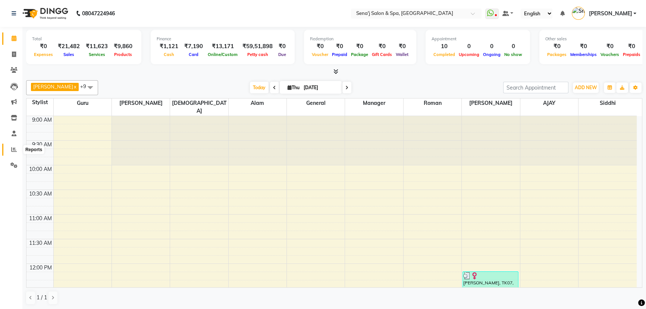
click at [13, 149] on icon at bounding box center [14, 150] width 6 height 6
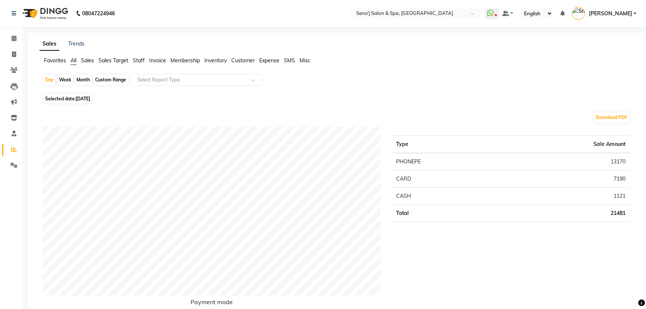
click at [139, 58] on span "Staff" at bounding box center [139, 60] width 12 height 7
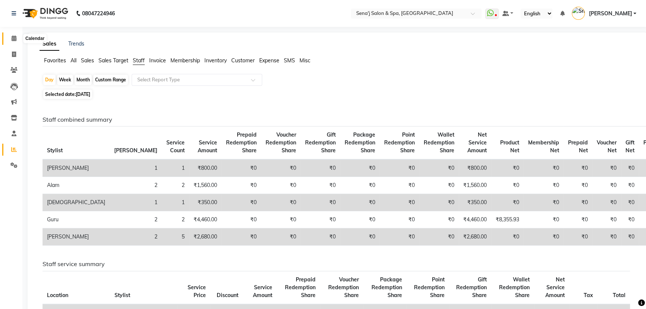
click at [15, 37] on icon at bounding box center [14, 38] width 5 height 6
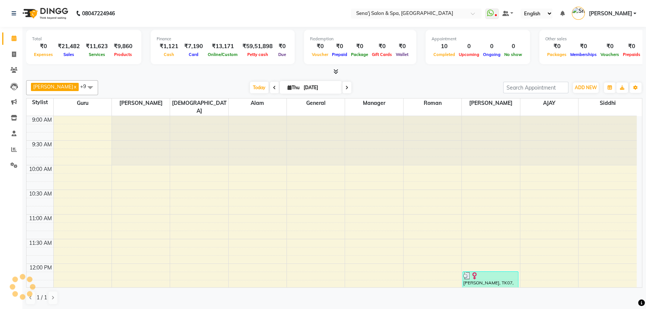
scroll to position [67, 0]
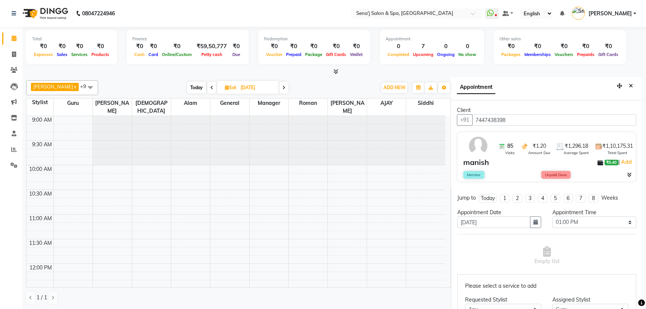
select select "780"
select select "6923"
select select "tentative"
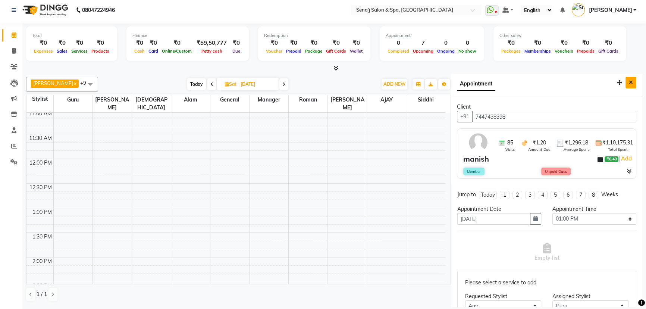
click at [629, 85] on icon "Close" at bounding box center [631, 82] width 4 height 5
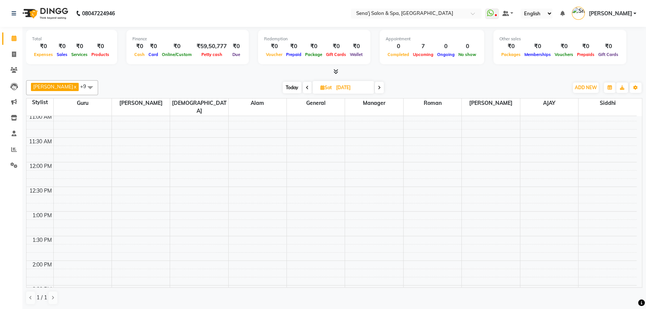
click at [287, 88] on span "Today" at bounding box center [292, 88] width 19 height 12
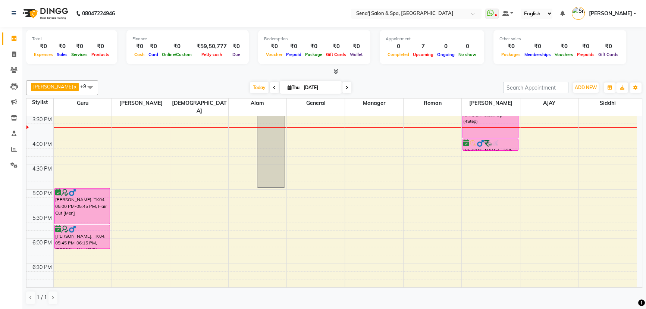
scroll to position [339, 0]
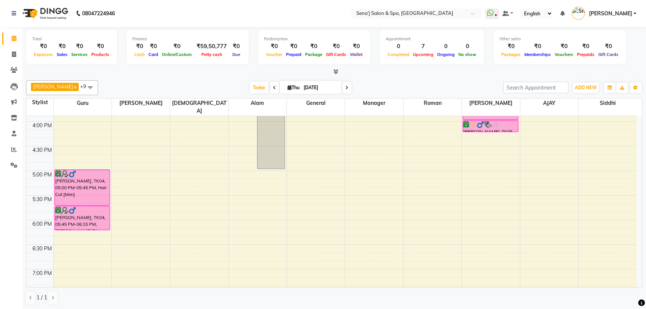
click at [345, 89] on icon at bounding box center [346, 87] width 3 height 4
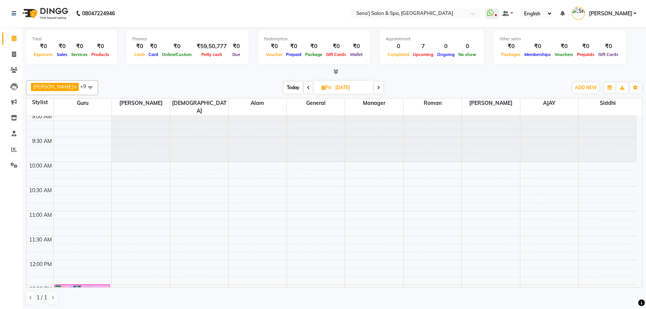
scroll to position [0, 0]
click at [304, 86] on span at bounding box center [308, 88] width 9 height 12
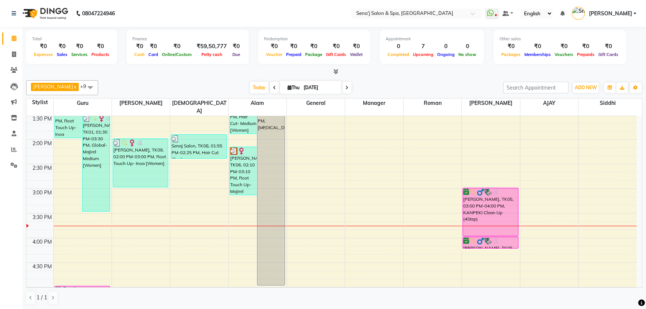
scroll to position [183, 0]
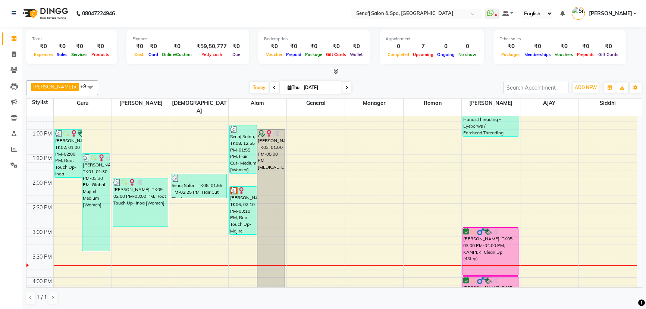
click at [345, 88] on icon at bounding box center [346, 87] width 3 height 4
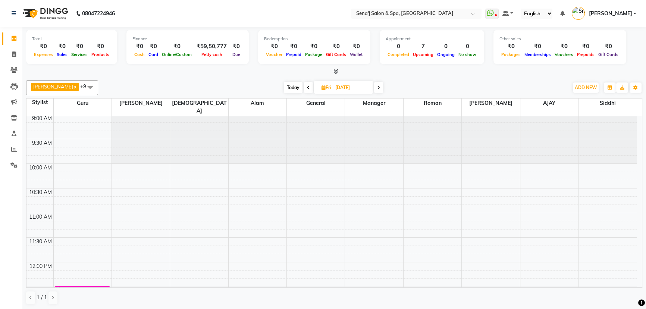
scroll to position [0, 0]
click at [450, 1] on nav "08047224946 Select Location × Sena'j Salon & Spa, Amanora Mall WhatsApp Status …" at bounding box center [323, 13] width 646 height 27
click at [285, 88] on span "Today" at bounding box center [293, 88] width 19 height 12
type input "[DATE]"
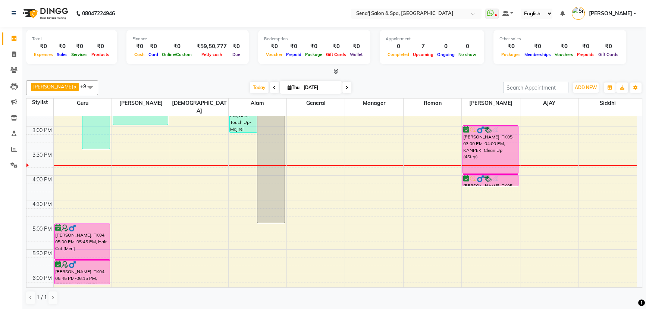
scroll to position [353, 0]
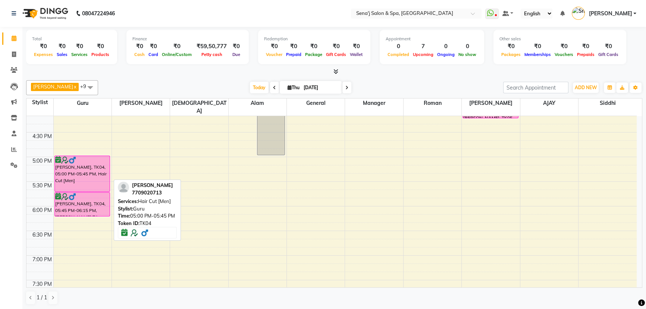
click at [78, 164] on div "[PERSON_NAME], TK04, 05:00 PM-05:45 PM, Hair Cut [Men]" at bounding box center [82, 173] width 55 height 35
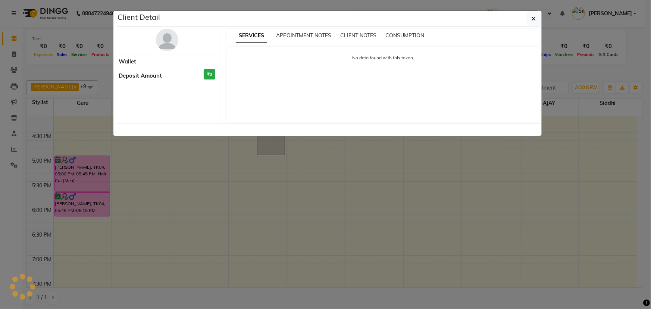
select select "6"
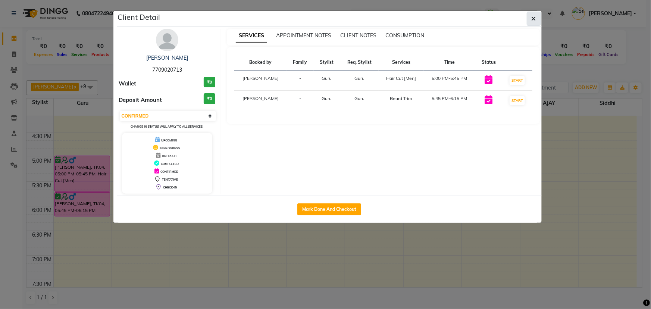
click at [531, 18] on icon "button" at bounding box center [533, 19] width 4 height 6
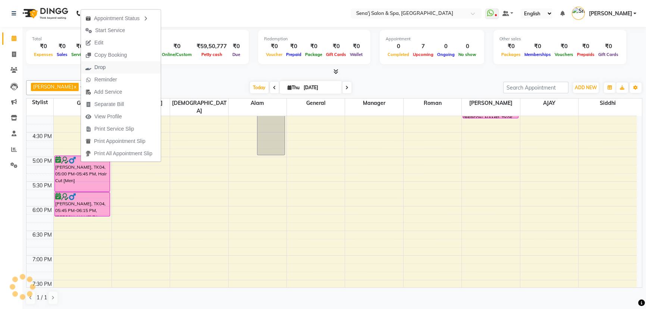
click at [112, 66] on button "Drop" at bounding box center [121, 67] width 80 height 12
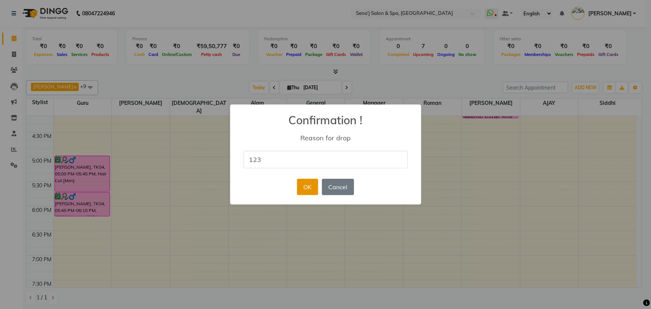
type input "123"
click at [312, 191] on button "OK" at bounding box center [307, 187] width 21 height 16
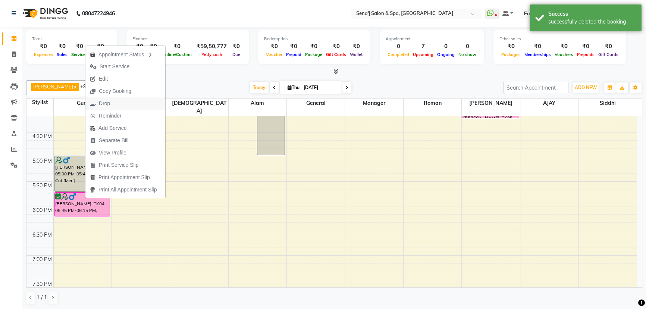
click at [111, 102] on span "Drop" at bounding box center [99, 103] width 29 height 12
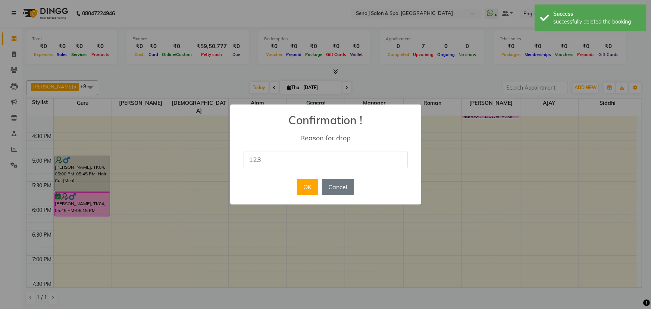
type input "123"
click at [308, 198] on div "× Confirmation ! Reason for drop 123 OK No Cancel" at bounding box center [325, 154] width 191 height 100
click at [310, 190] on button "OK" at bounding box center [307, 187] width 21 height 16
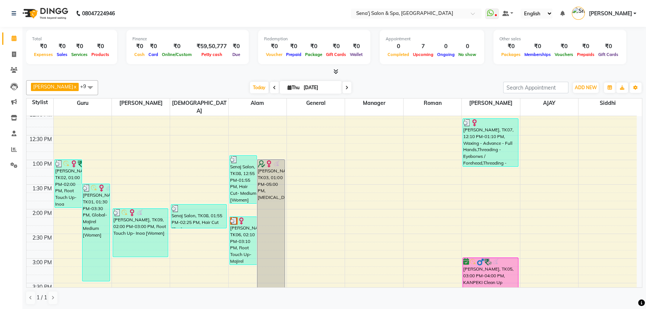
scroll to position [149, 0]
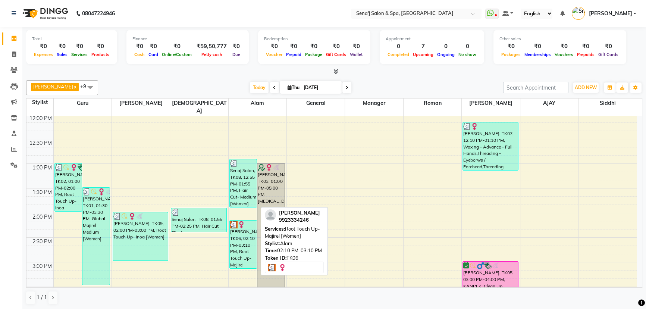
click at [237, 220] on div "[PERSON_NAME], TK06, 02:10 PM-03:10 PM, Root Touch Up- Majirel [Women]" at bounding box center [243, 244] width 27 height 48
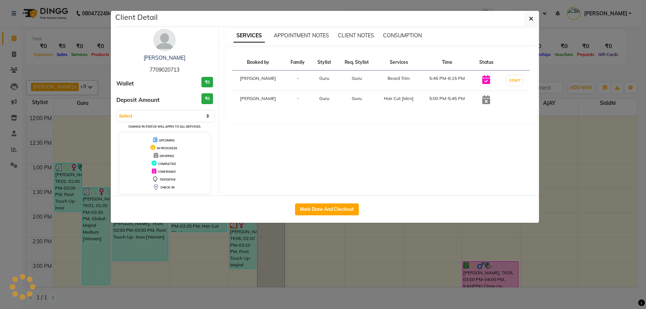
select select "3"
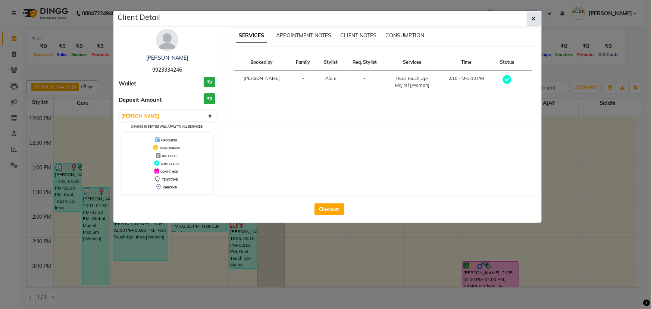
click at [535, 17] on icon "button" at bounding box center [533, 19] width 4 height 6
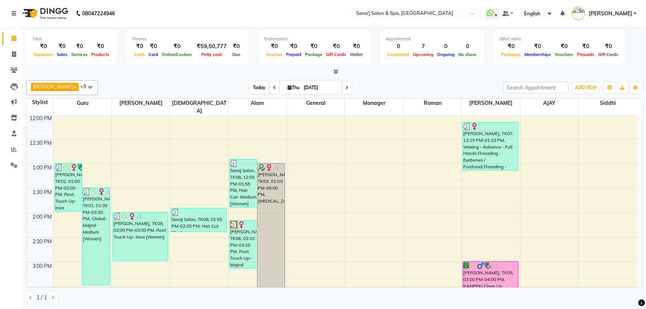
click at [250, 86] on span "Today" at bounding box center [259, 88] width 19 height 12
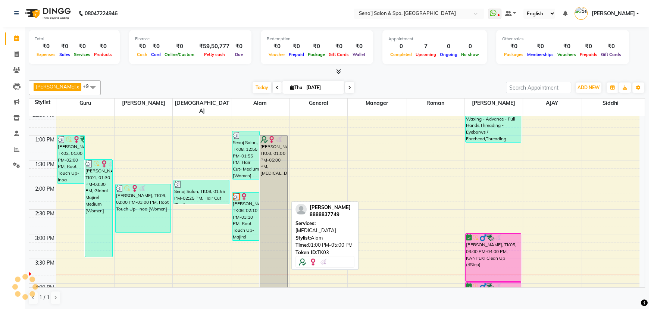
scroll to position [193, 0]
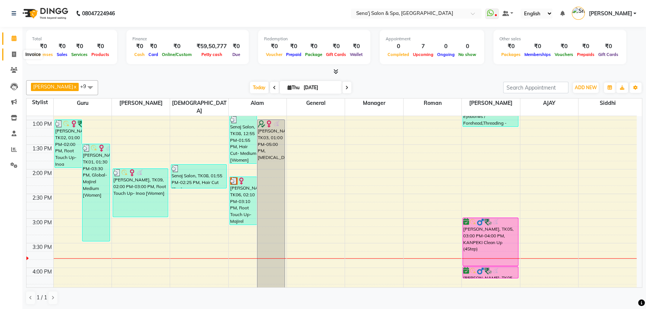
click at [13, 55] on icon at bounding box center [14, 54] width 4 height 6
select select "447"
select select "service"
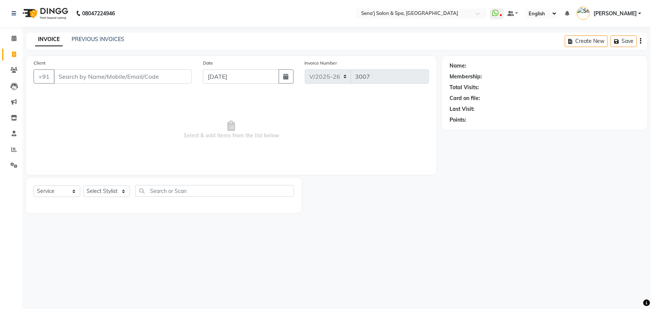
click at [123, 40] on div "INVOICE PREVIOUS INVOICES" at bounding box center [79, 39] width 107 height 9
click at [117, 38] on link "PREVIOUS INVOICES" at bounding box center [98, 39] width 53 height 7
